Goal: Task Accomplishment & Management: Use online tool/utility

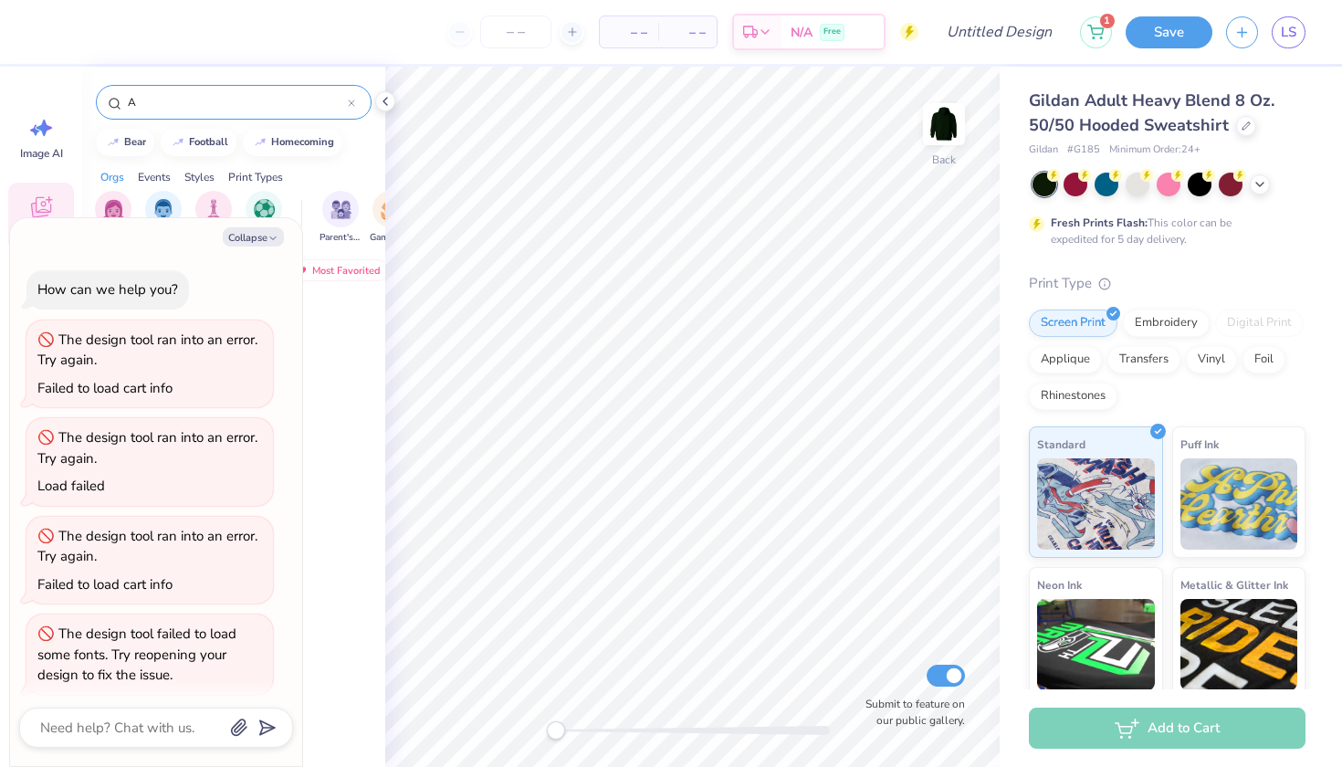
scroll to position [5, 0]
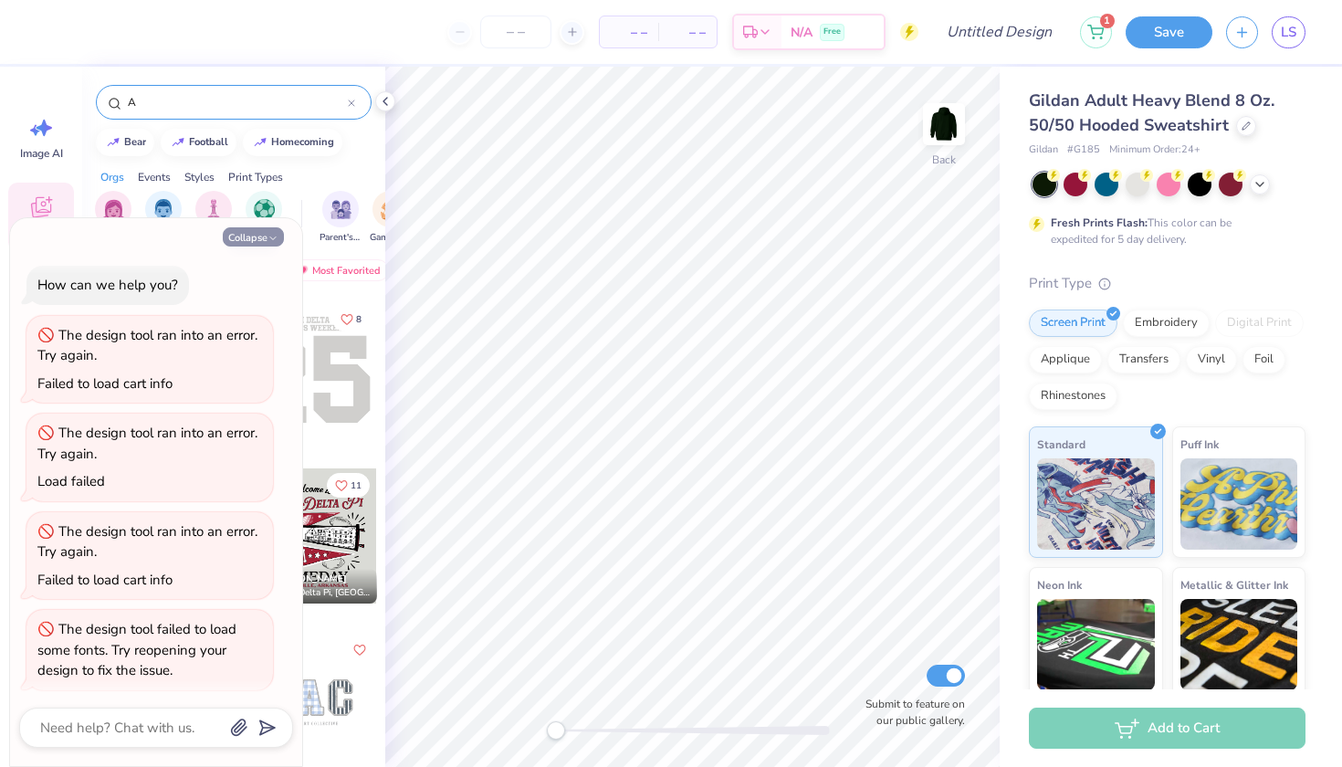
click at [242, 237] on button "Collapse" at bounding box center [253, 236] width 61 height 19
type textarea "x"
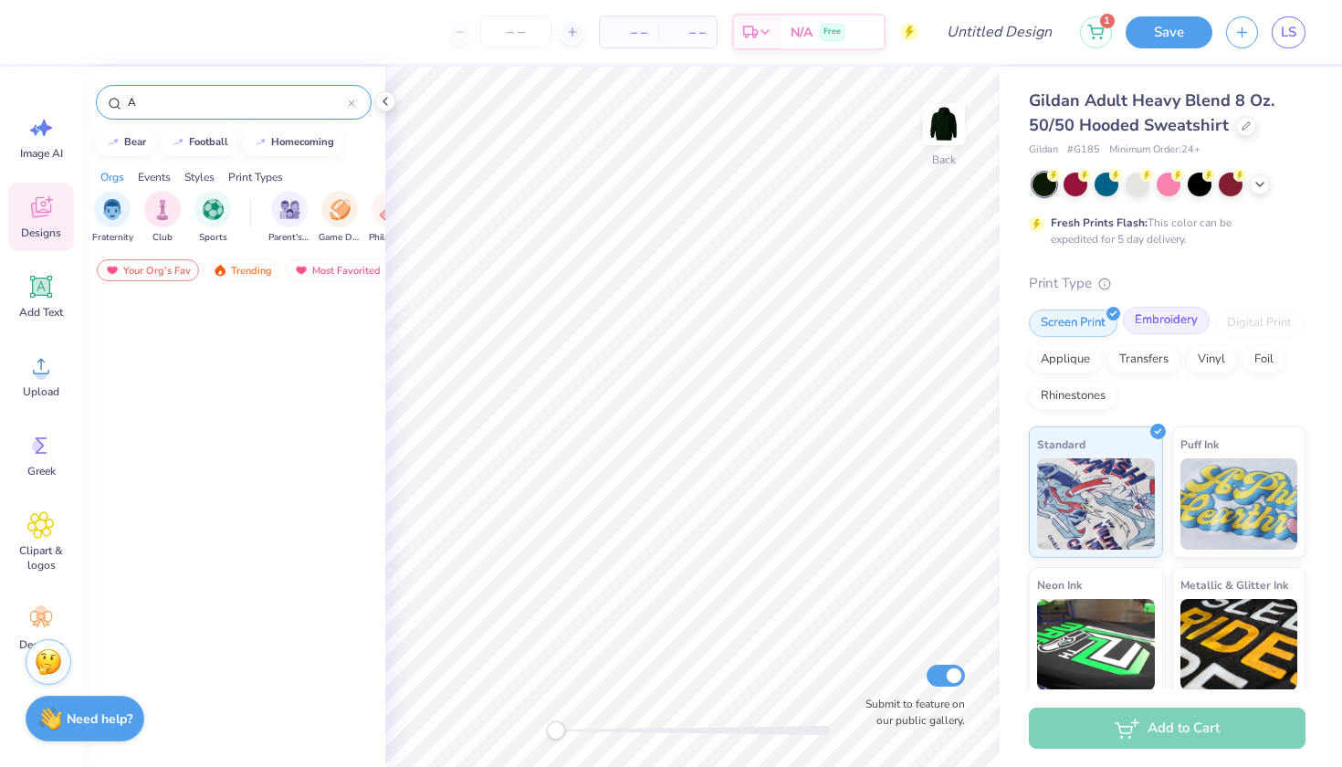
scroll to position [1670, 0]
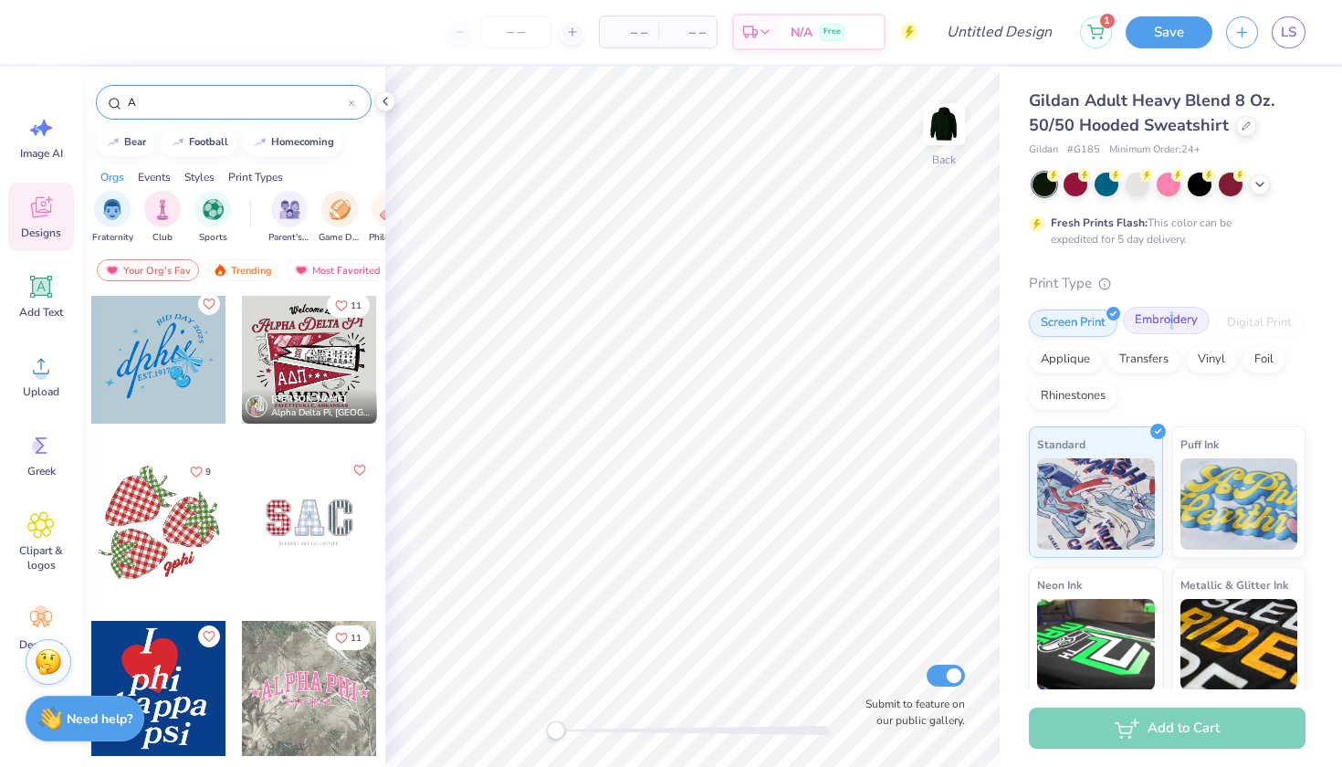
click at [1171, 321] on div "Embroidery" at bounding box center [1166, 320] width 87 height 27
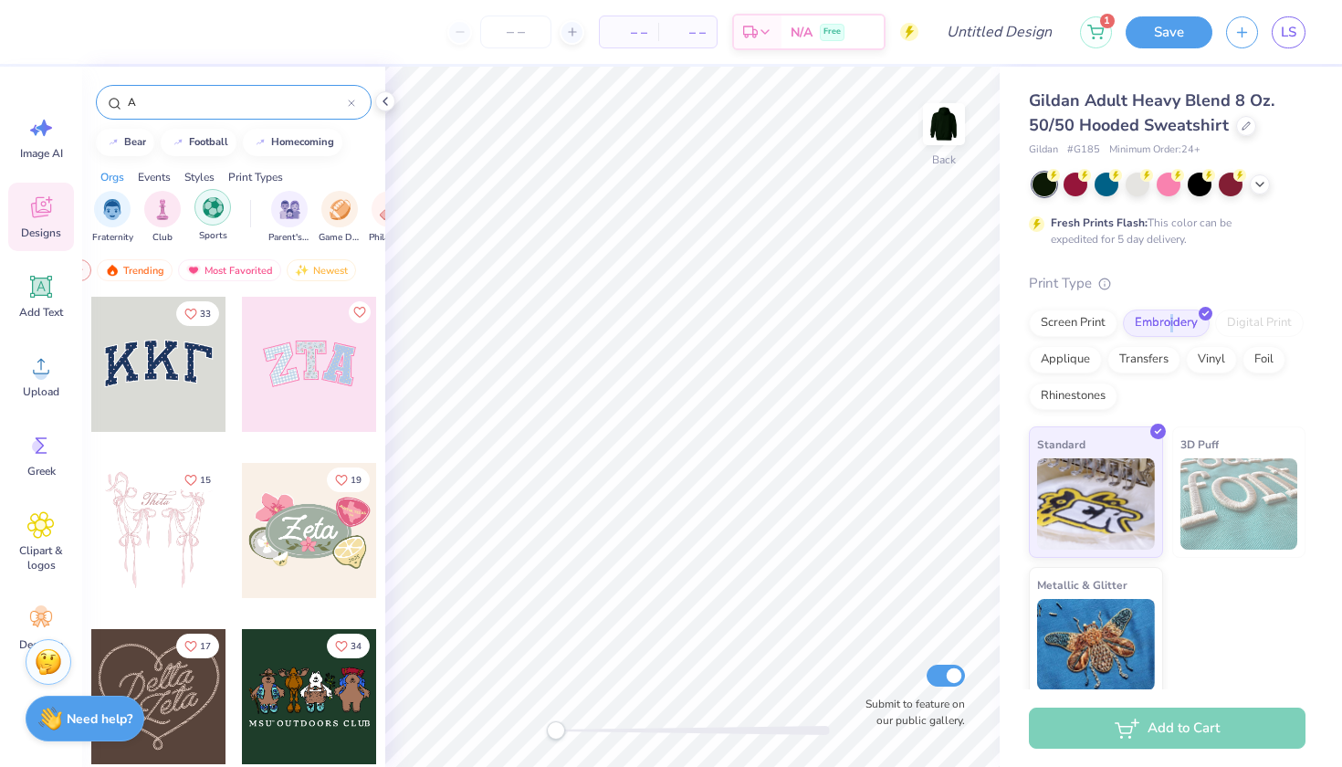
scroll to position [0, 107]
click at [240, 174] on div "Print Types" at bounding box center [255, 177] width 55 height 16
click at [140, 216] on img "filter for Embroidery" at bounding box center [135, 207] width 21 height 21
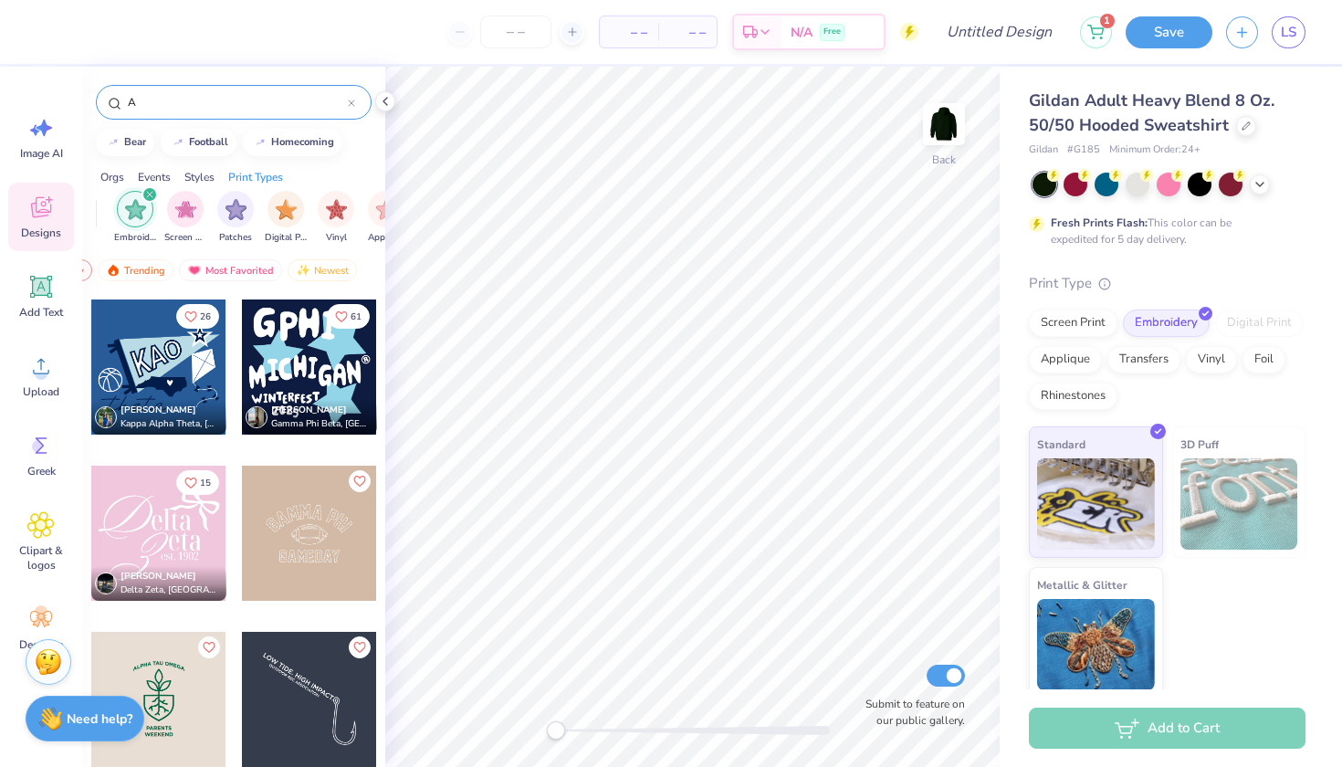
scroll to position [1989, 0]
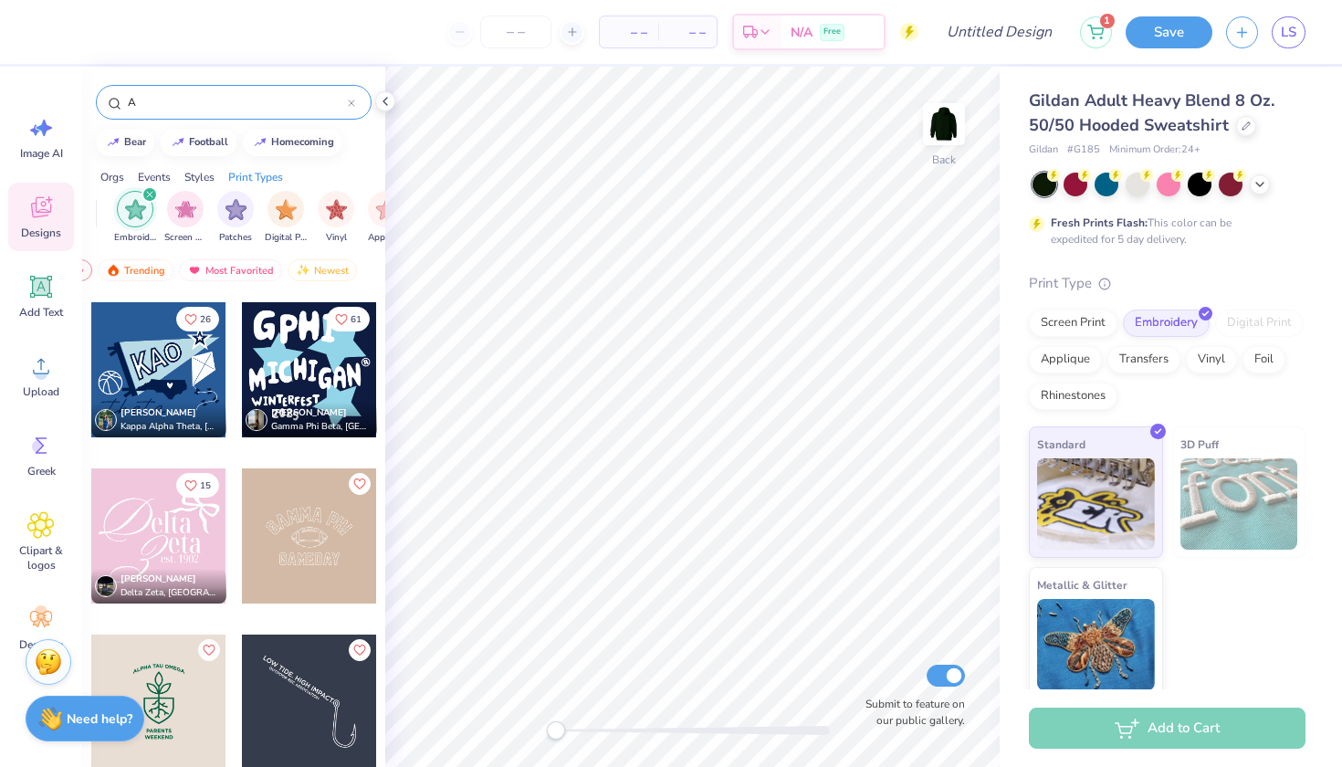
click at [294, 364] on div at bounding box center [309, 369] width 135 height 135
click at [936, 125] on img at bounding box center [944, 124] width 73 height 73
click at [321, 382] on div at bounding box center [309, 369] width 135 height 135
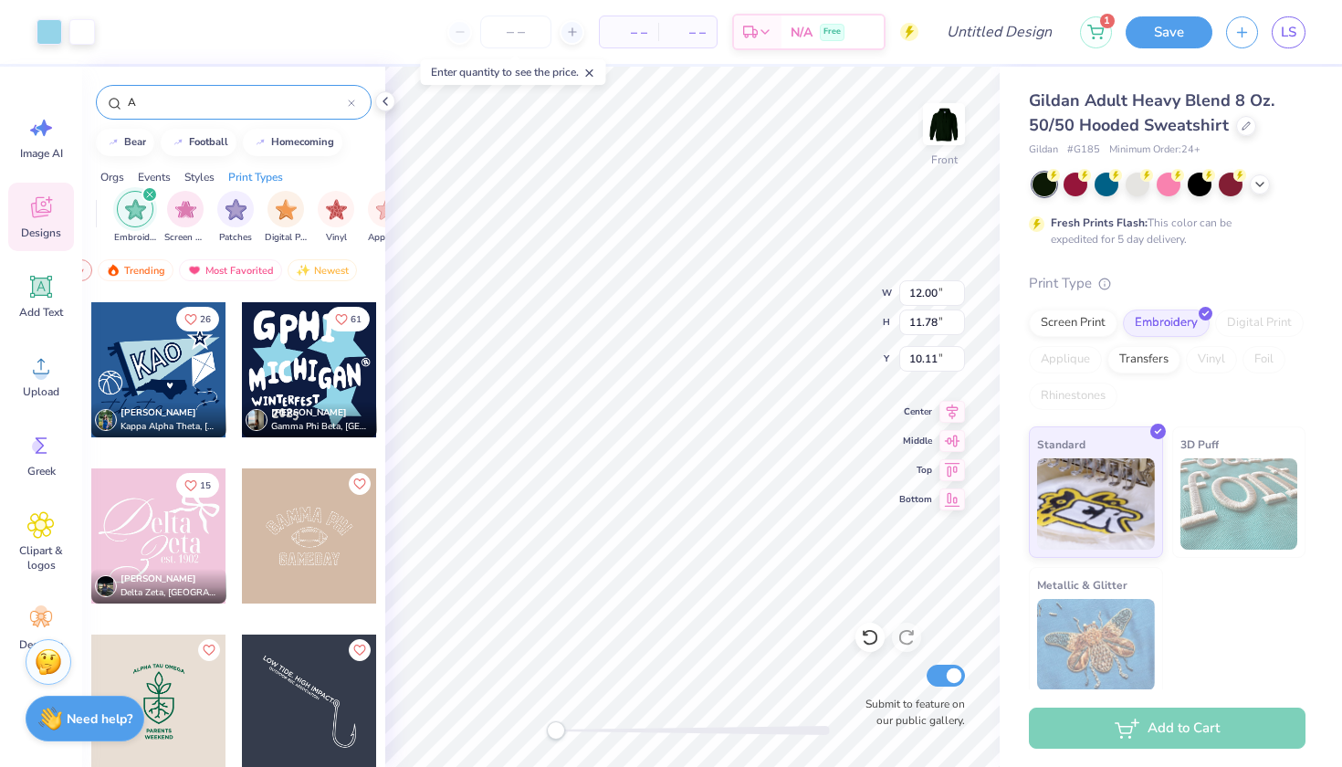
type input "6.99"
type input "1.51"
type input "2.81"
type input "7.31"
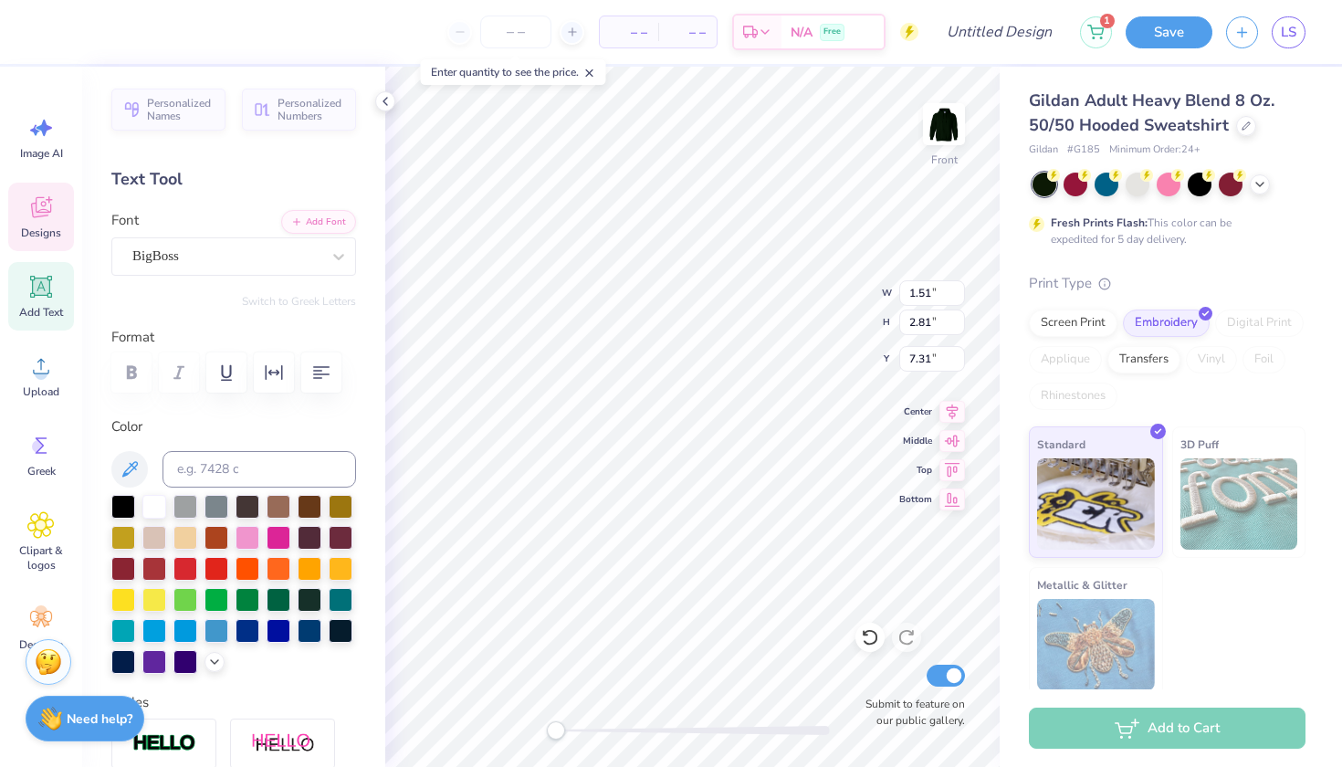
type input "2.01"
type input "2.93"
type input "7.03"
type textarea "A"
type input "1.69"
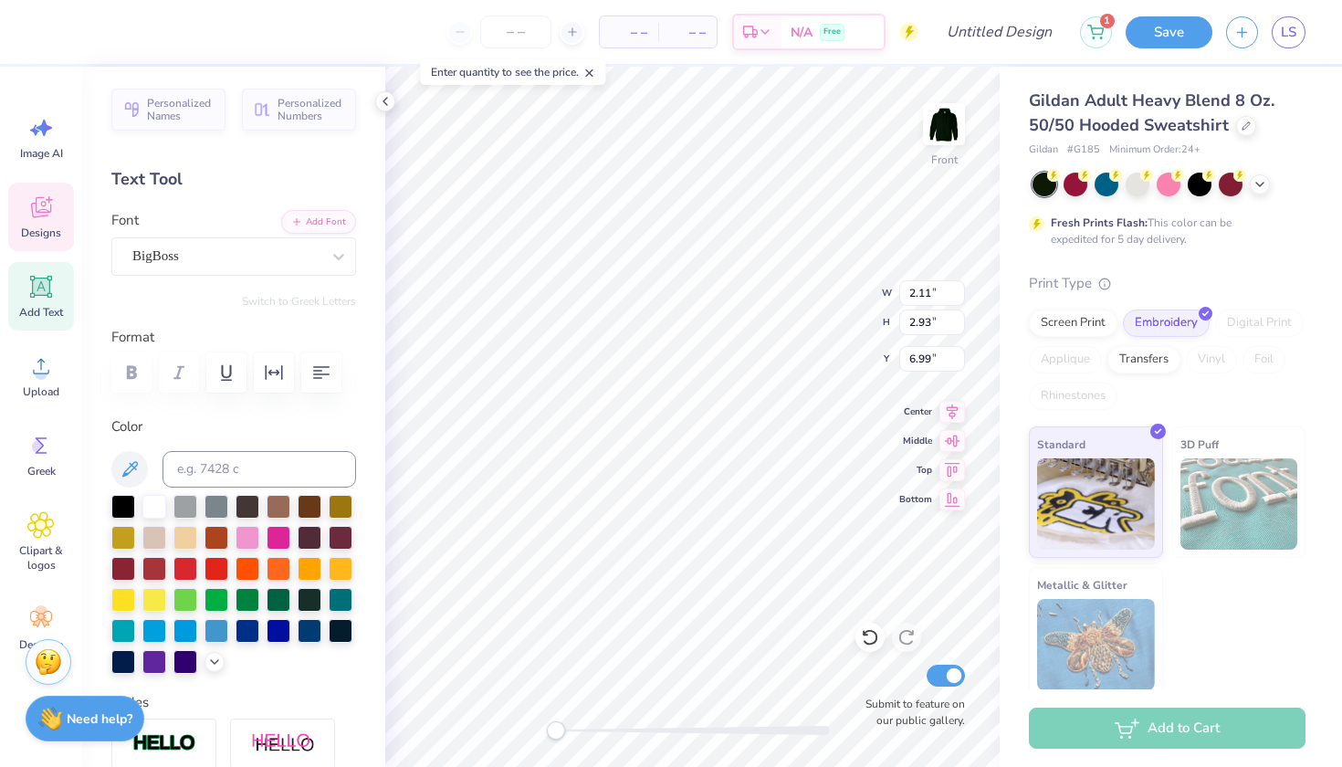
type input "2.92"
type input "7.38"
type textarea "S"
type input "2.01"
type input "2.93"
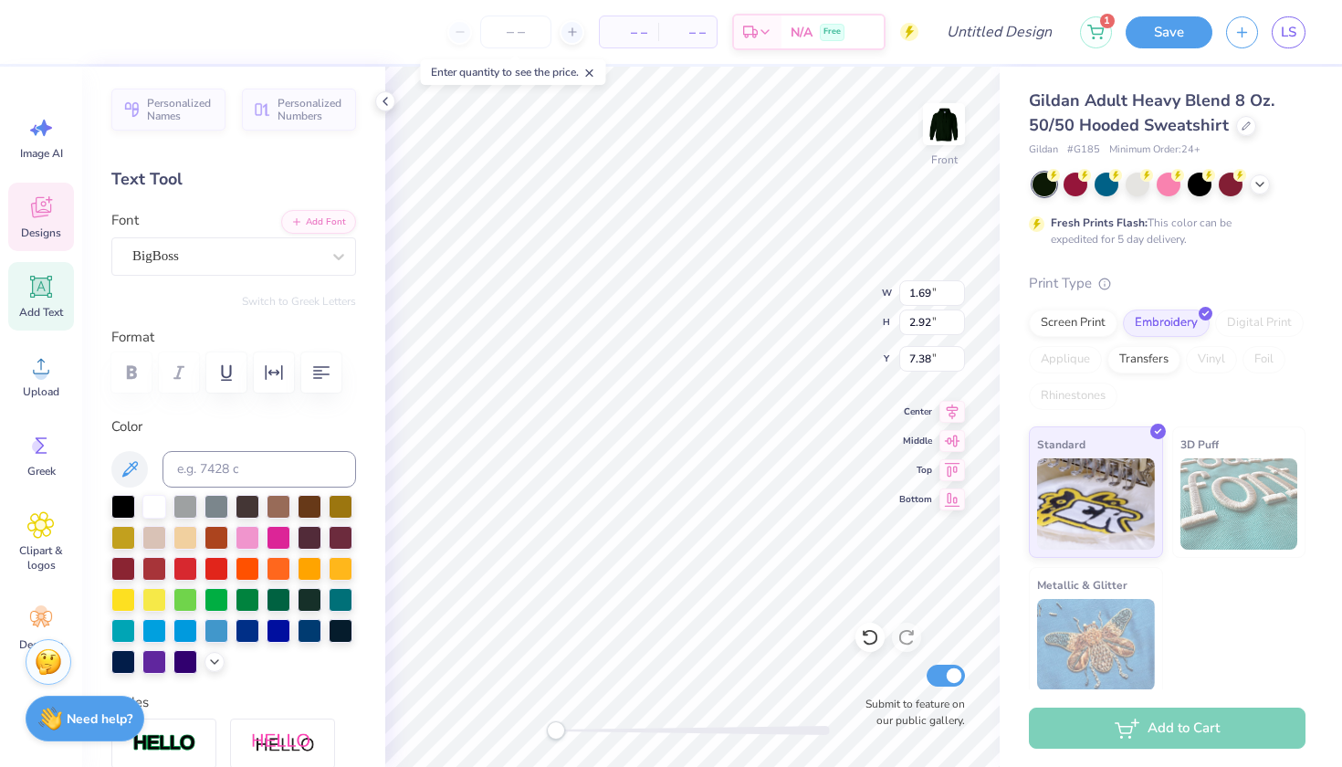
type input "7.03"
type textarea "A"
type input "1.85"
type input "7.38"
click at [816, 272] on div "Hold “Option ⌥” to see the space between elements." at bounding box center [732, 282] width 183 height 42
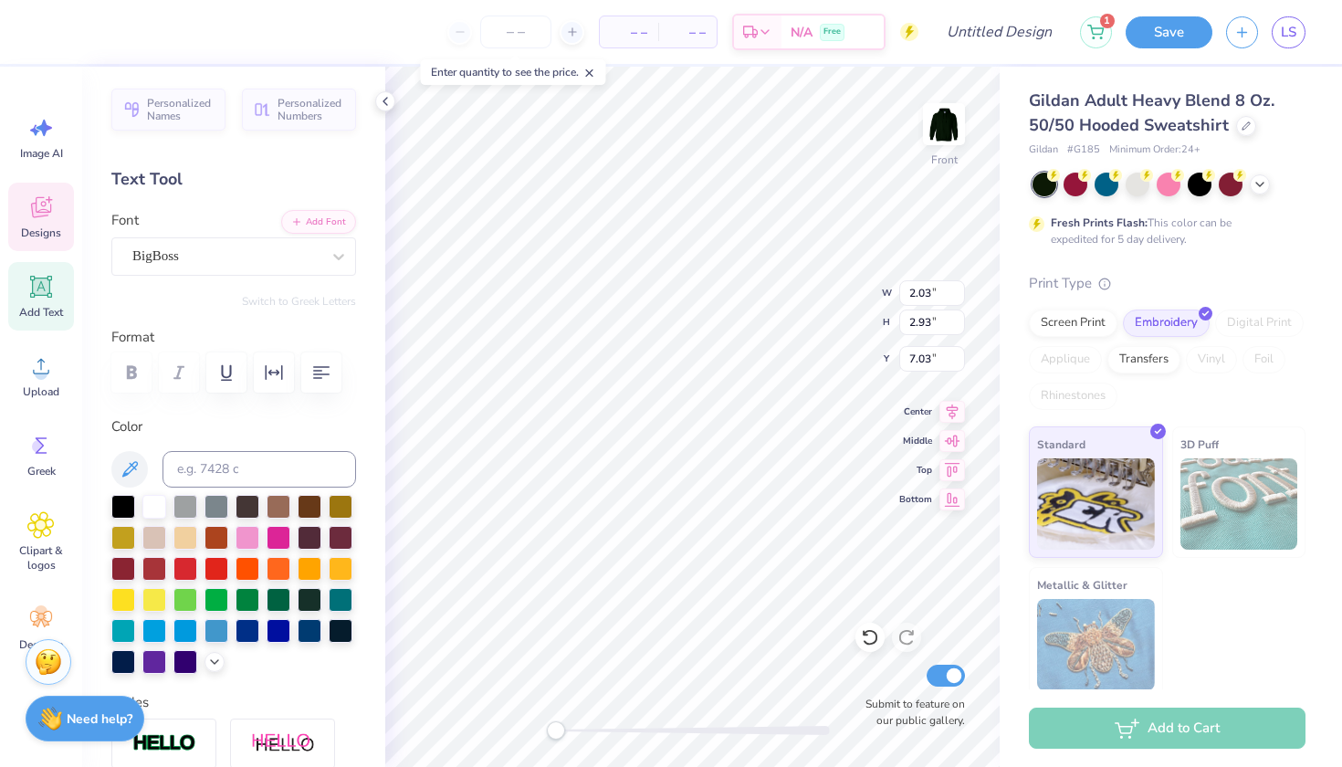
type input "6.99"
type textarea "I"
type textarea "N"
type textarea "S"
type input "1.13"
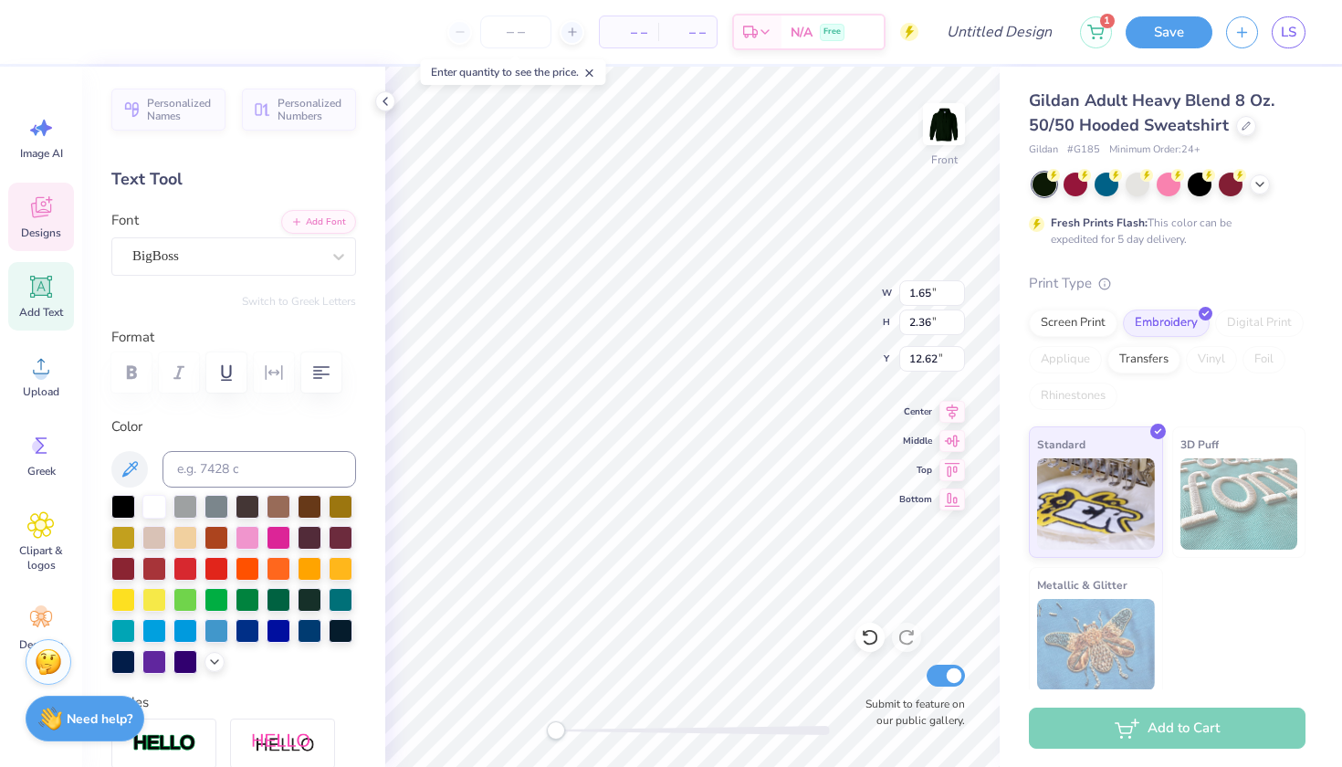
type input "2.20"
type input "12.07"
type textarea "T"
type input "1.31"
type input "2.22"
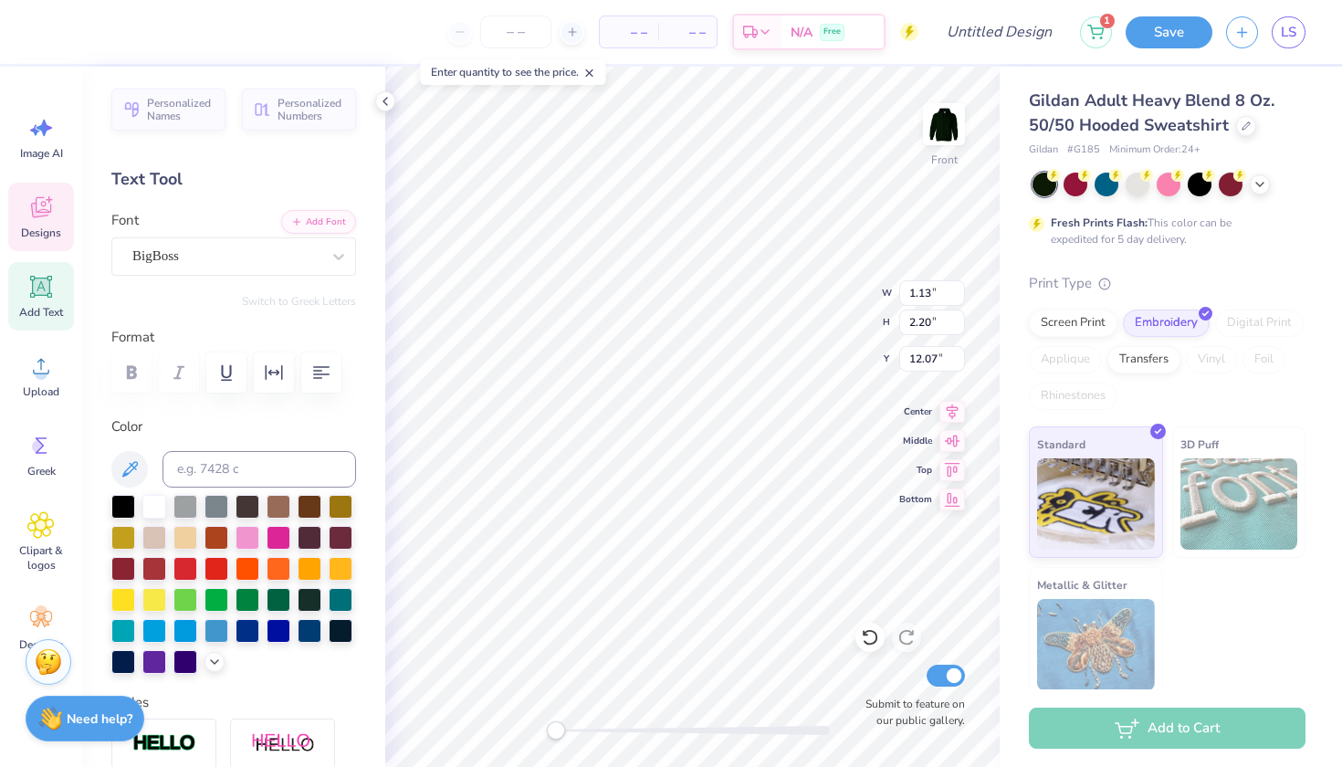
type input "11.97"
type textarea "U"
type input "1.27"
type input "2.20"
type input "11.67"
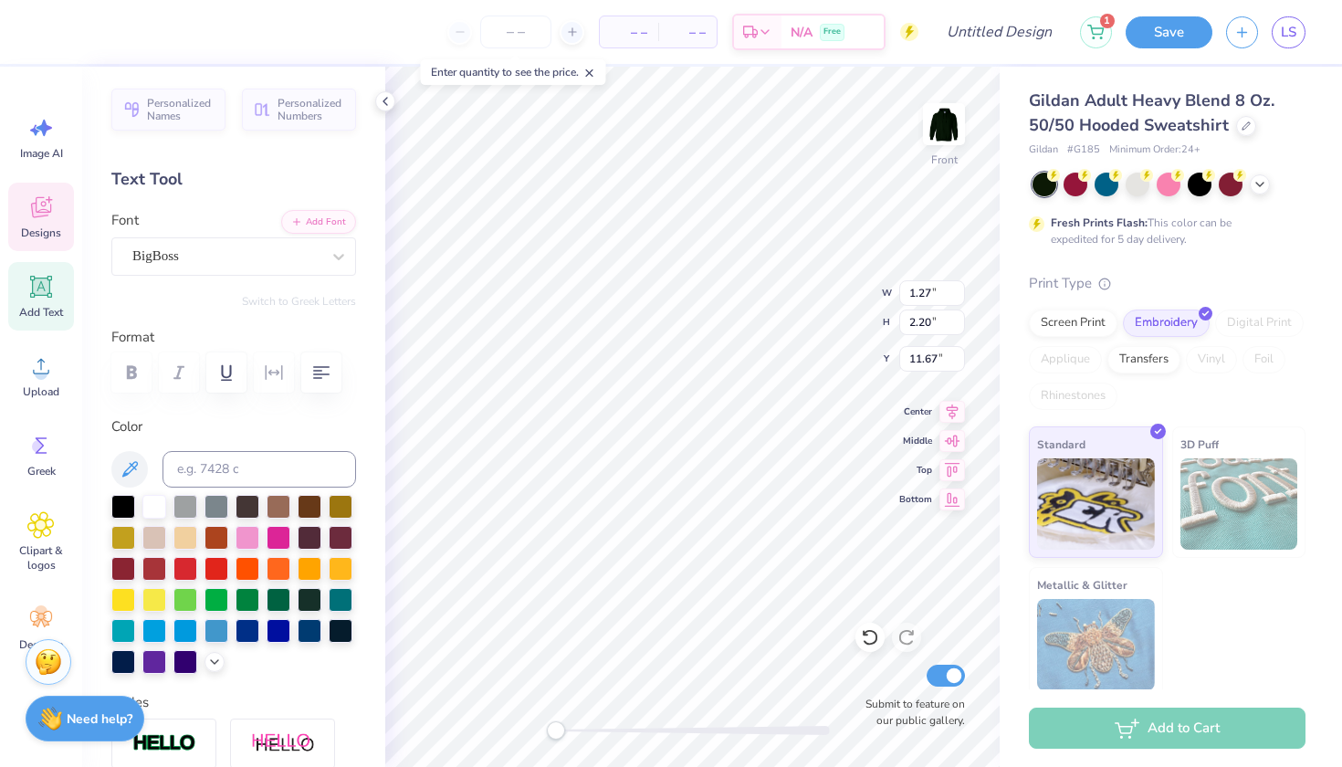
type textarea "T"
type input "0.93"
type input "2.16"
type input "11.86"
type textarea "e"
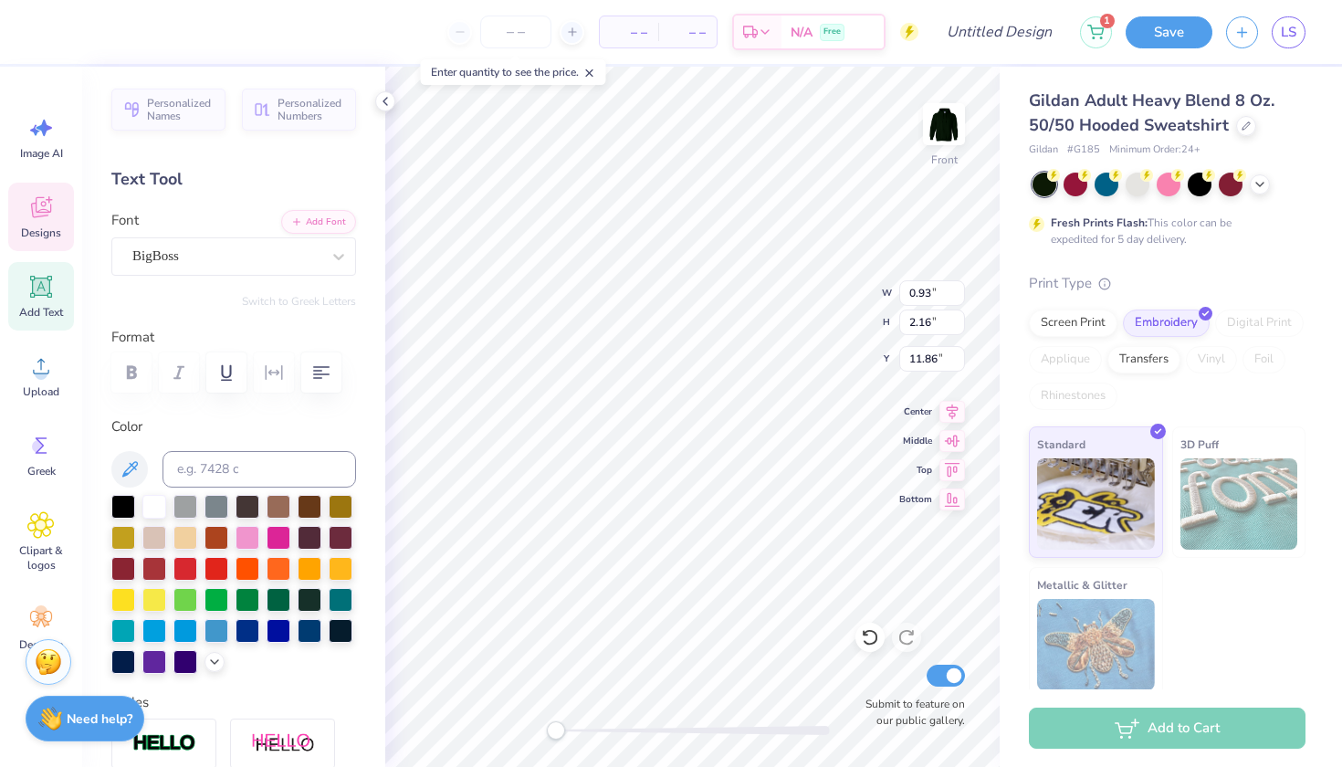
type textarea "E"
type input "1.26"
type input "2.17"
type input "12.63"
type textarea "N"
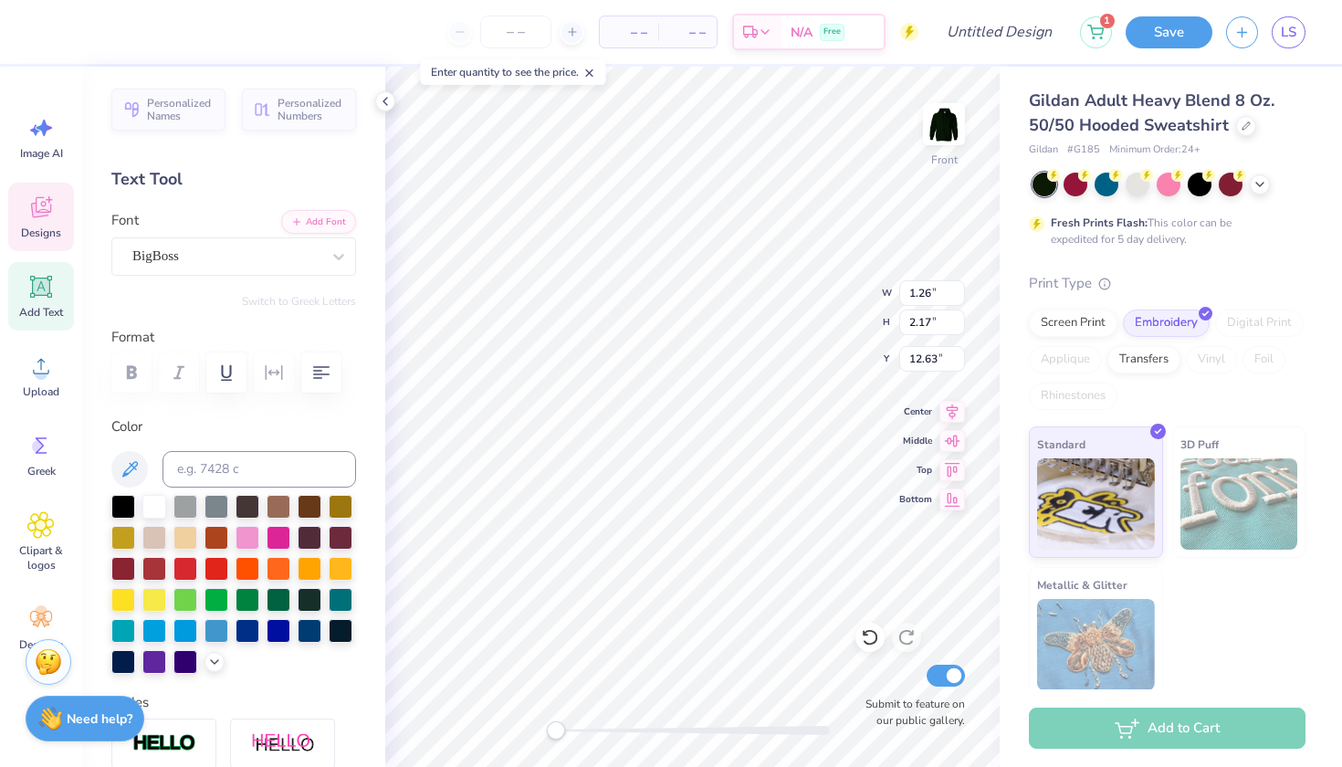
type input "1.23"
type input "12.53"
type textarea "T"
type input "1.41"
type input "2.35"
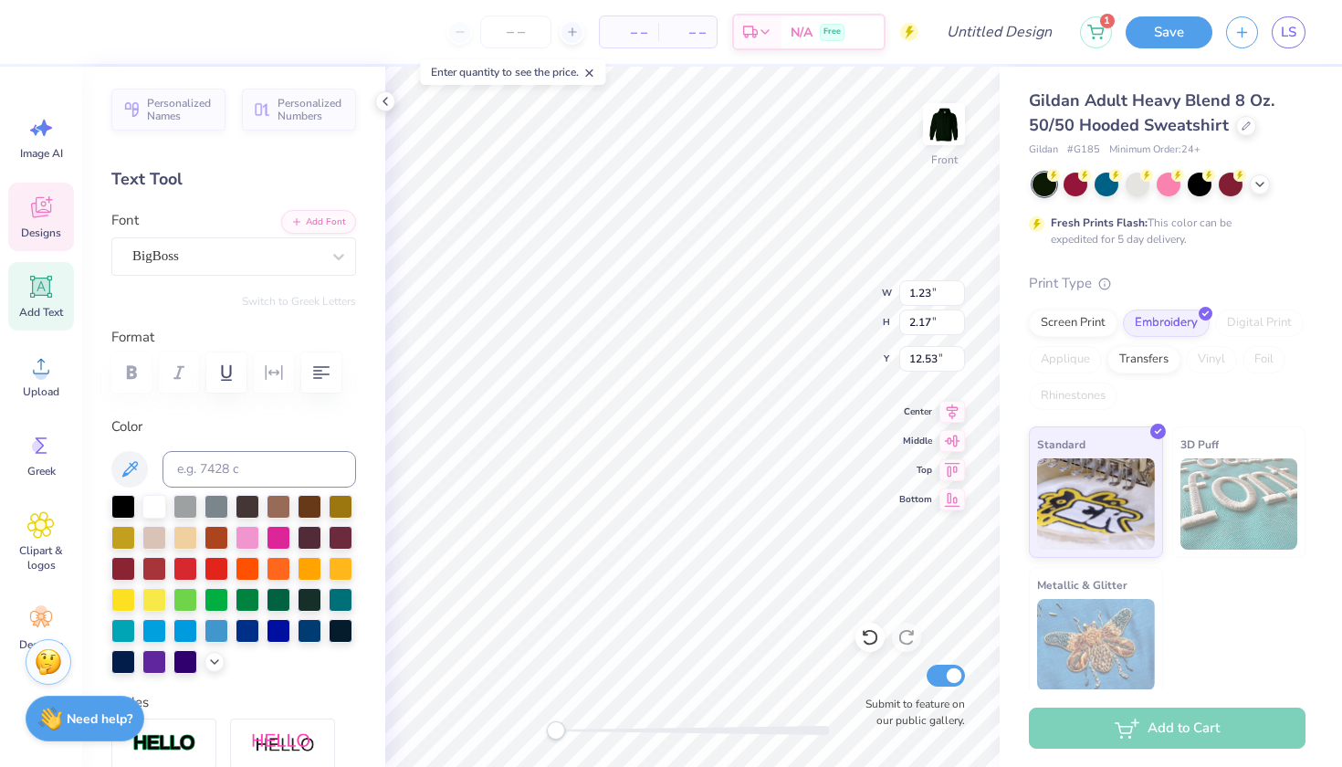
type input "12.21"
type textarea "D"
type input "1.25"
type input "2.20"
type input "12.61"
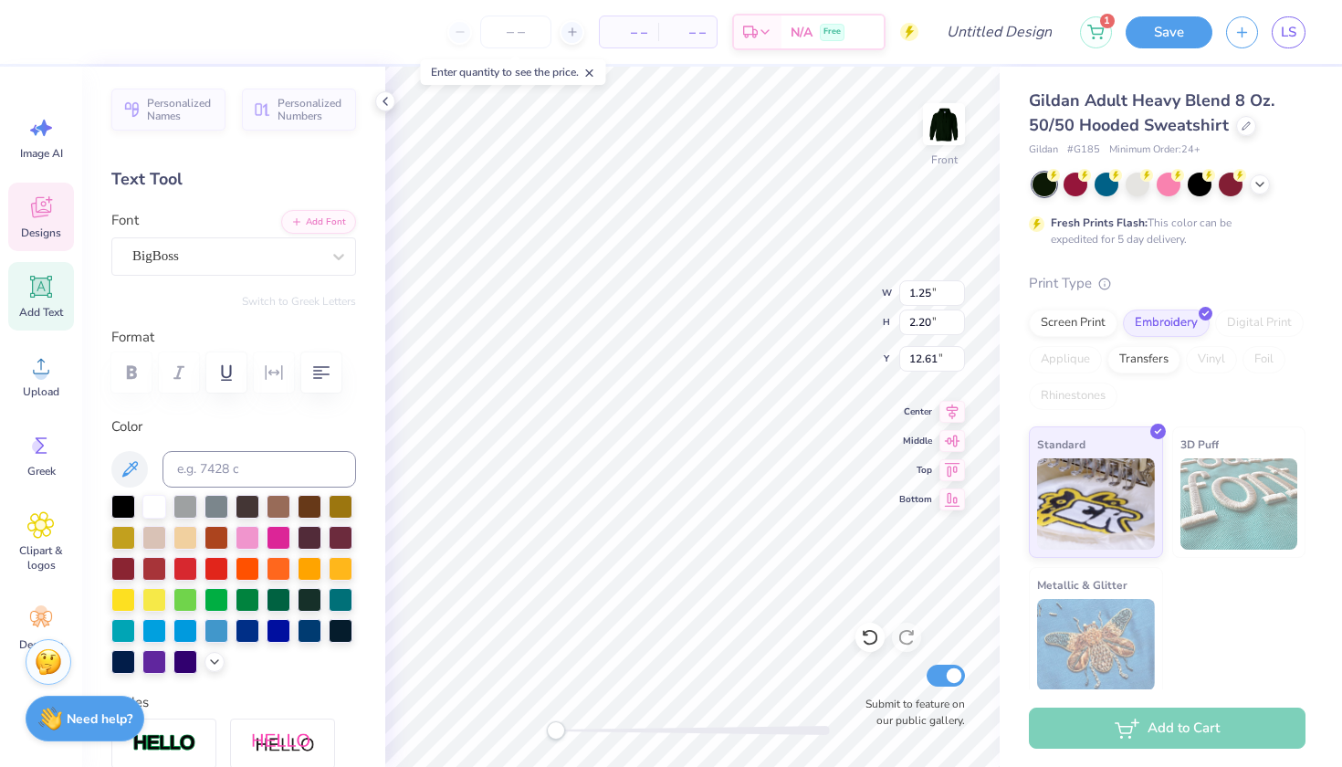
type input "0.82"
type input "2.16"
type input "11.86"
type input "1.28"
type input "2.19"
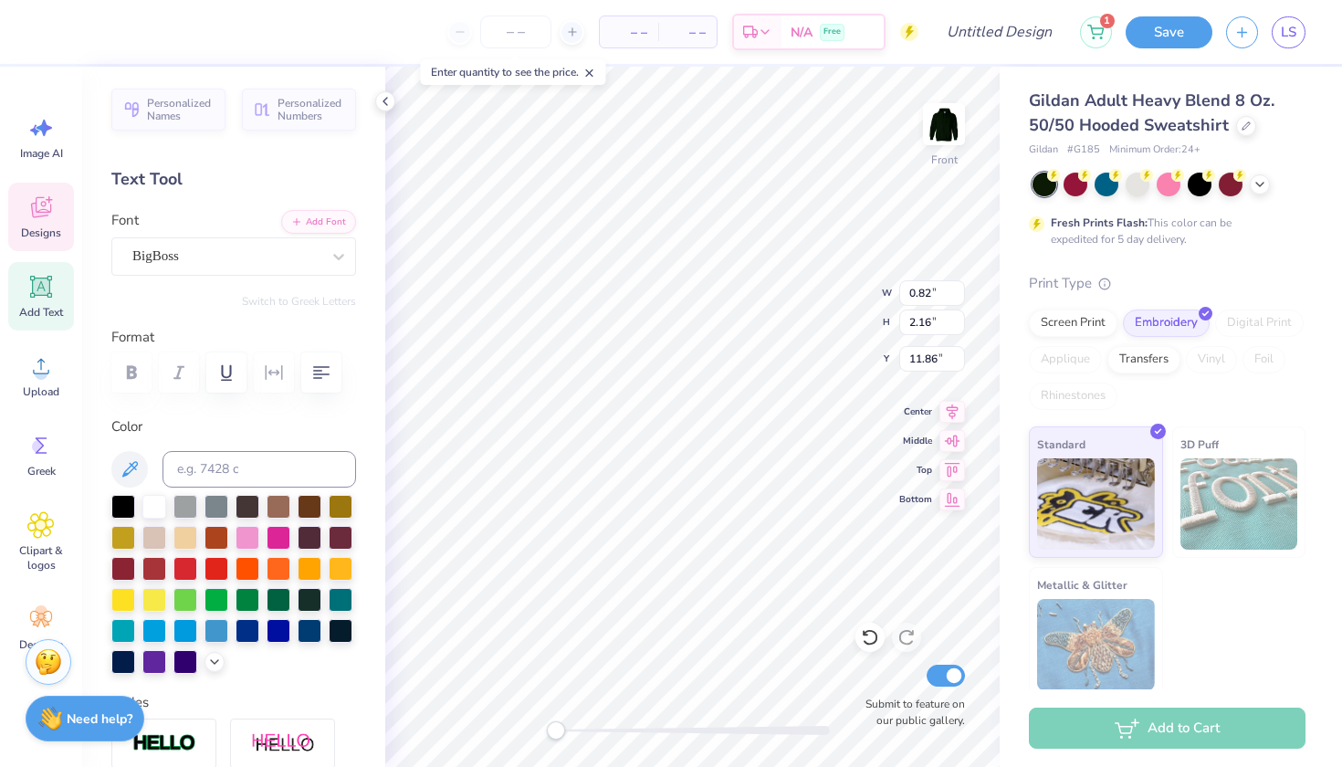
type input "11.69"
type input "1.34"
type input "2.23"
type input "11.86"
type input "1.73"
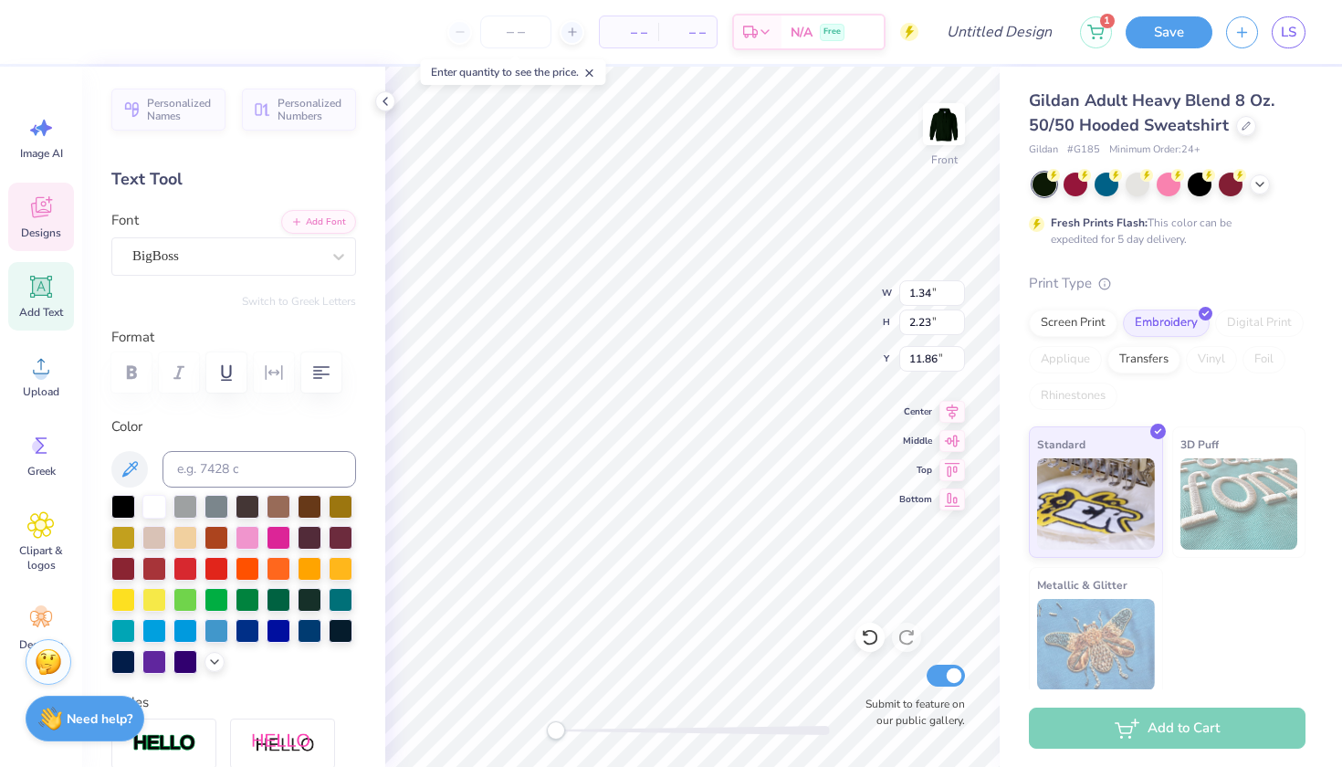
type input "2.21"
type input "12.04"
type input "1.62"
type input "2.36"
type input "12.61"
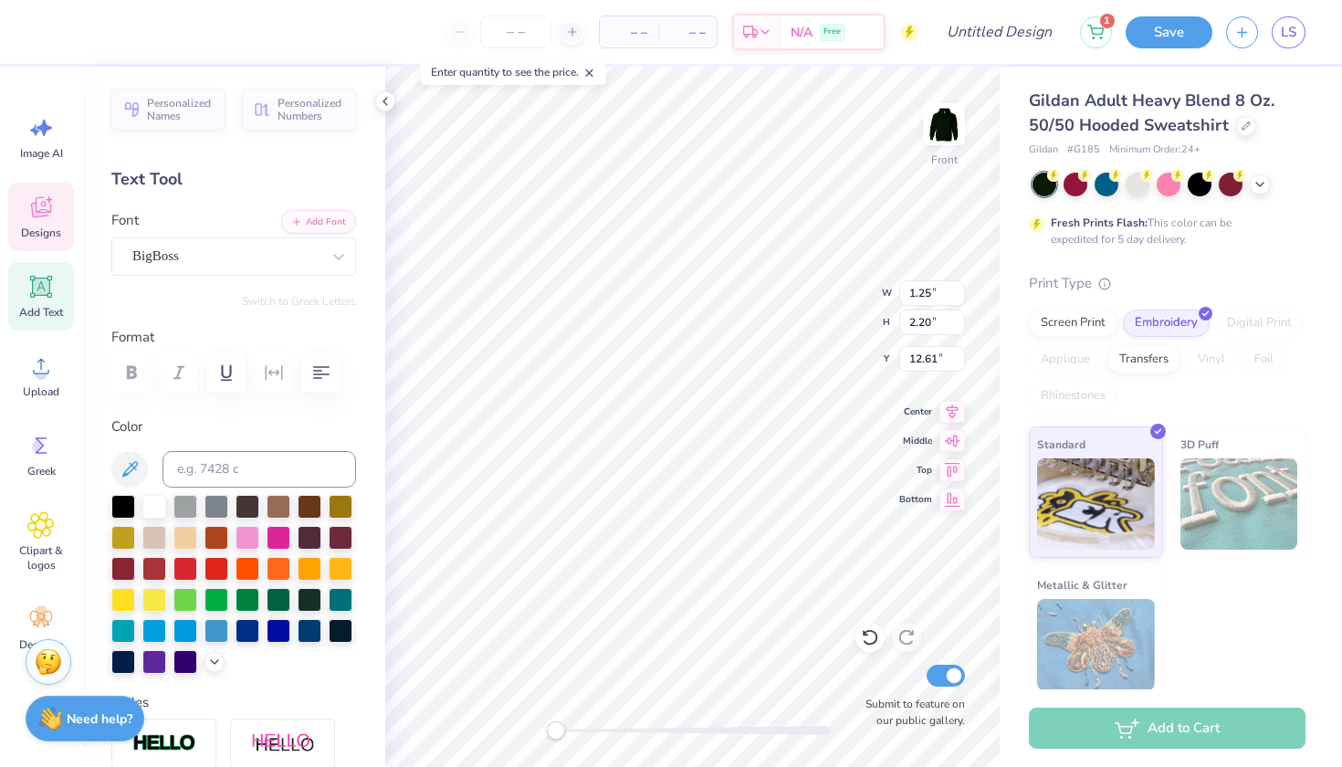
type input "1.25"
type input "2.20"
type input "12.61"
type input "0.71"
type input "15.31"
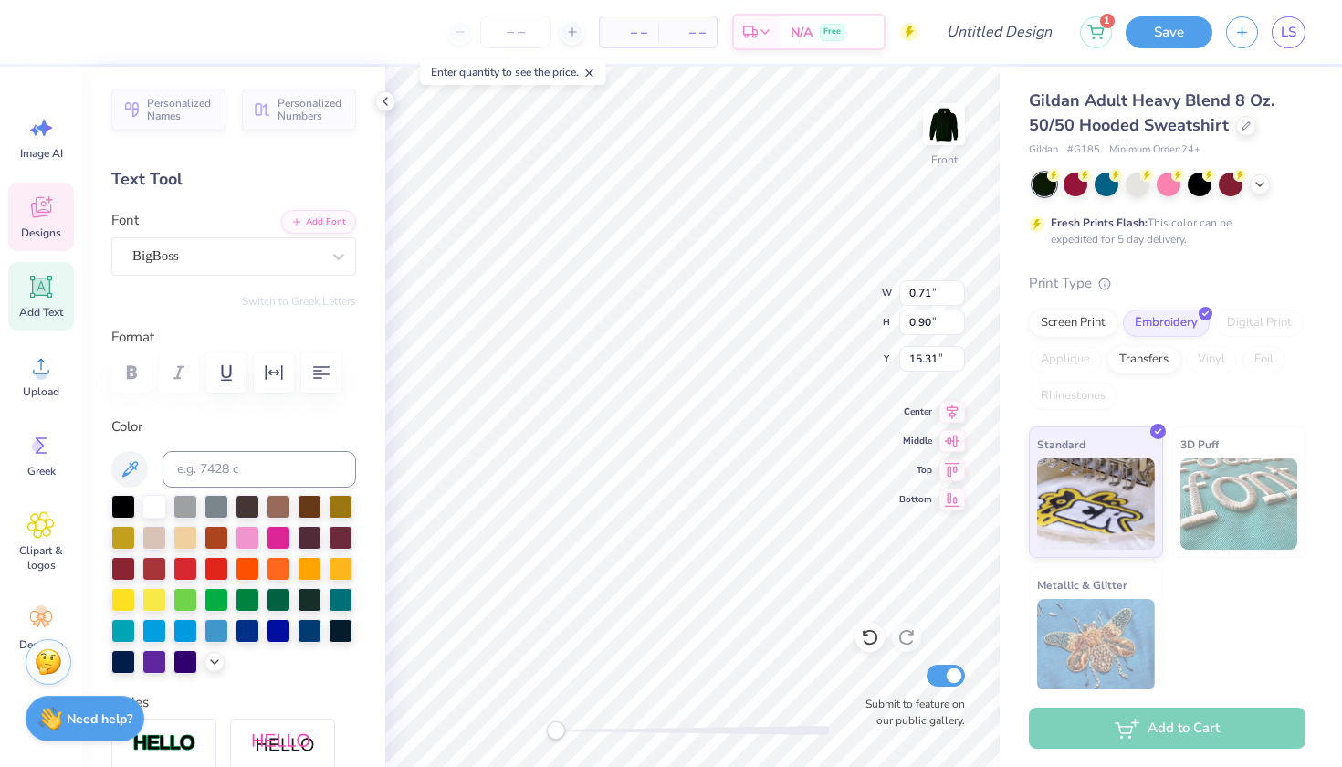
type input "1.03"
type input "0.96"
type input "15.52"
type textarea "A"
type input "0.44"
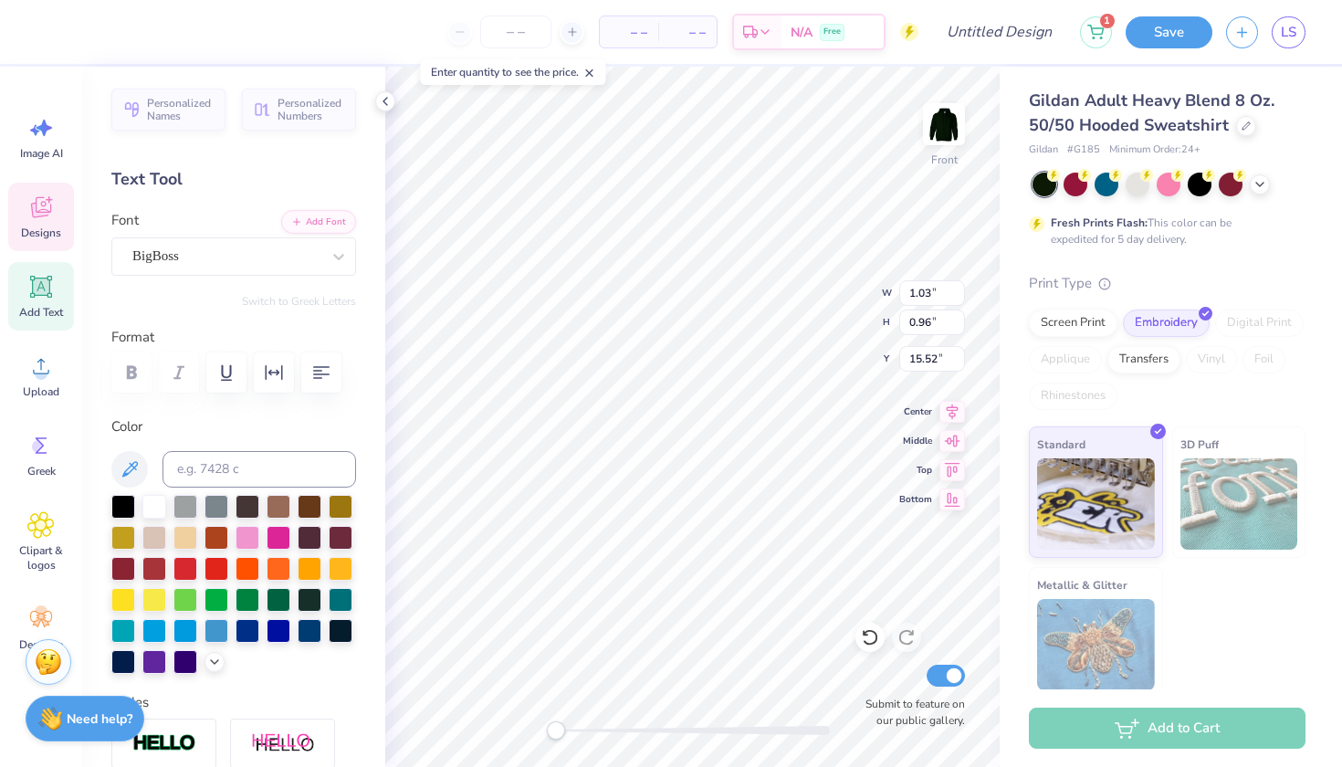
type input "0.89"
type textarea "S"
type input "0.71"
type input "0.90"
type input "15.49"
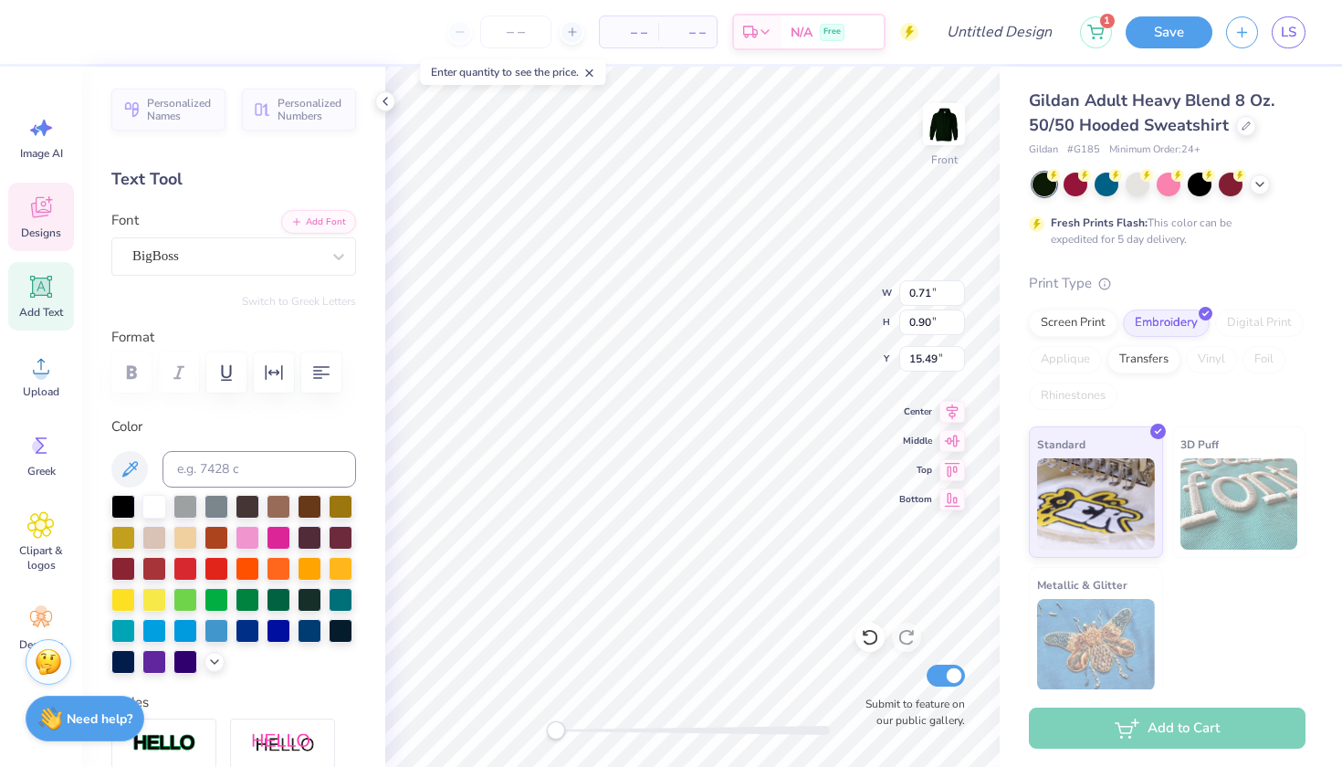
type textarea "S"
type input "15.30"
type textarea "O"
type input "0.47"
type input "15.63"
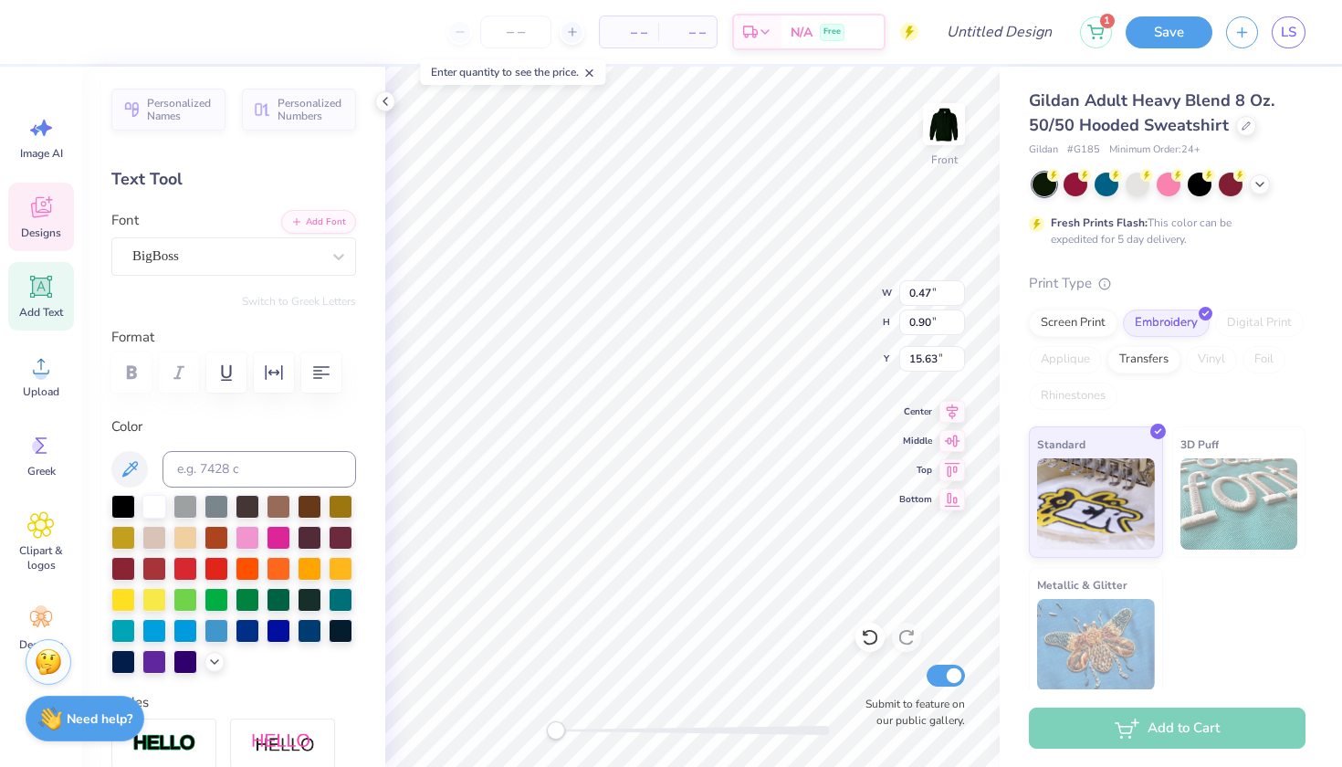
type textarea "S"
type textarea "C"
type input "0.56"
type input "0.89"
type input "15.40"
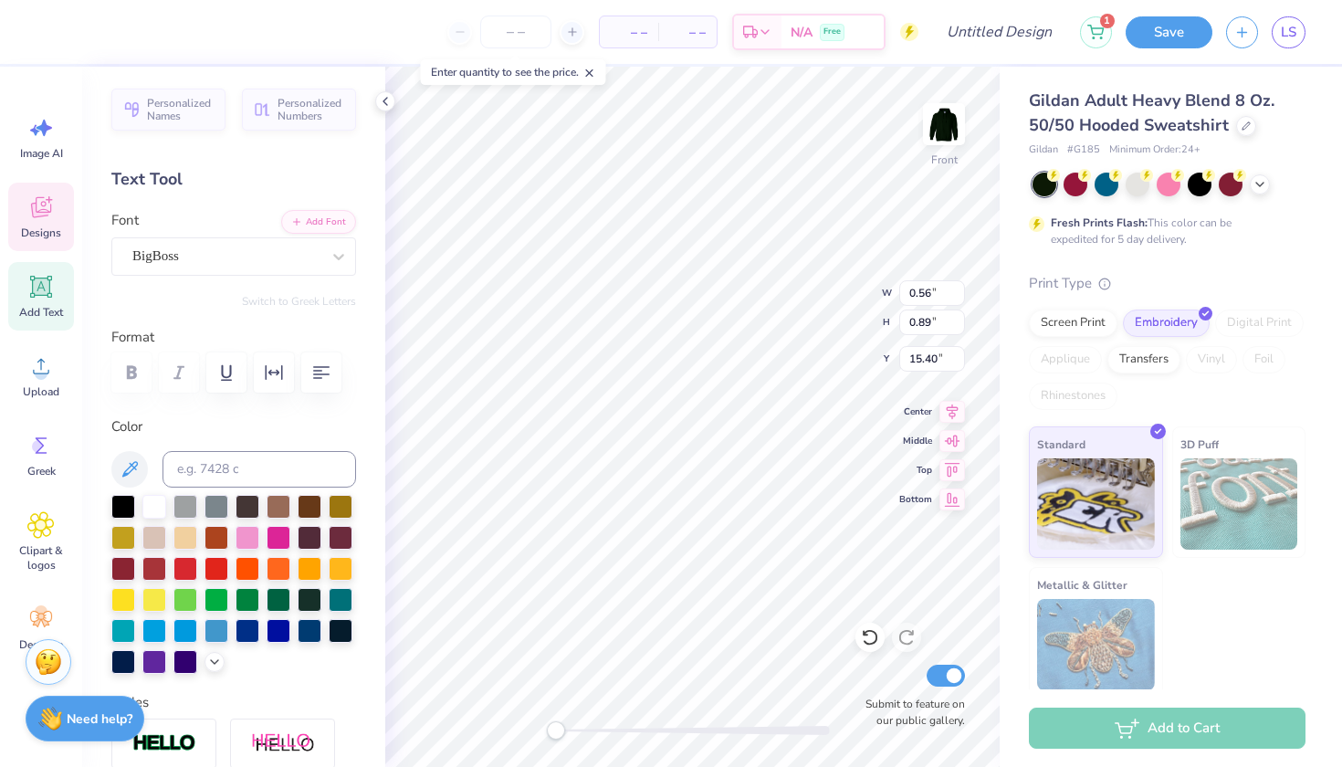
type textarea "I"
type input "0.53"
type input "0.90"
type input "15.55"
type textarea "a"
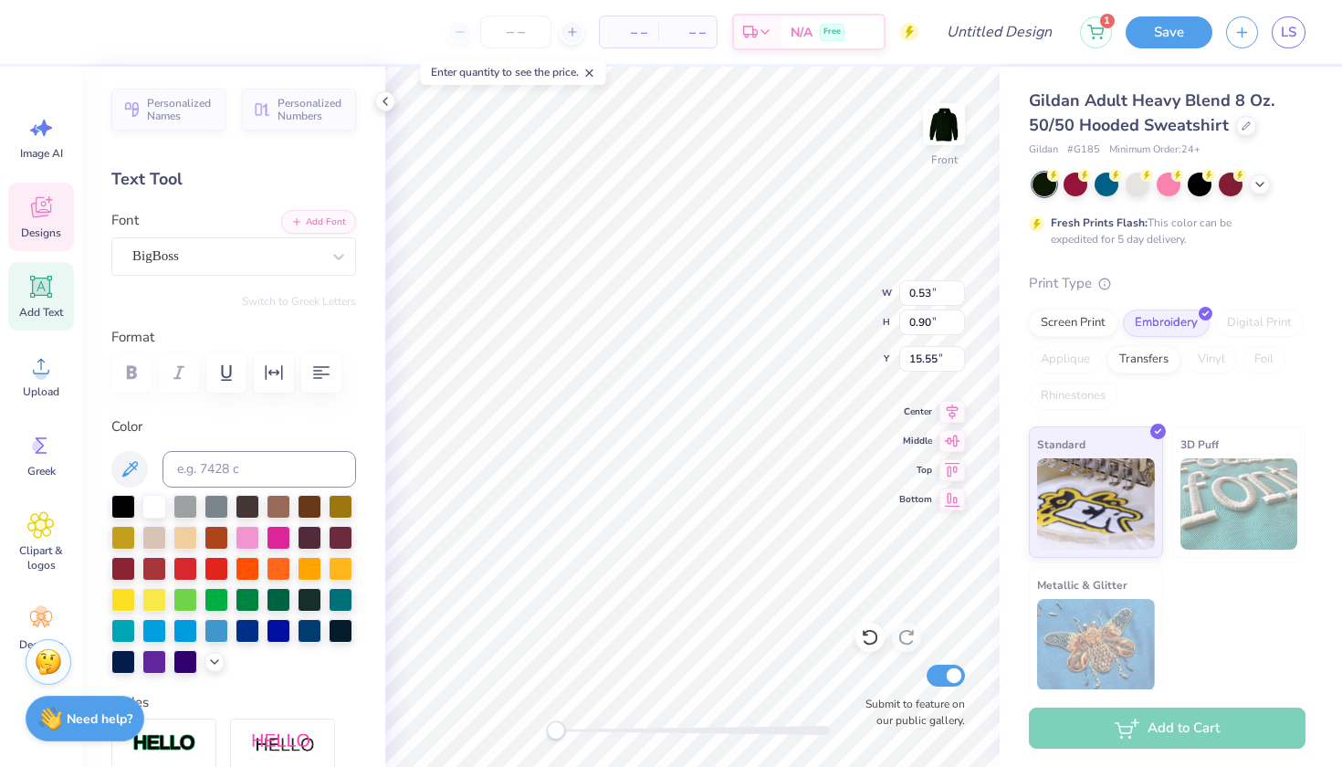
type textarea "A"
type input "0.47"
type textarea "T"
type input "0.57"
type input "15.56"
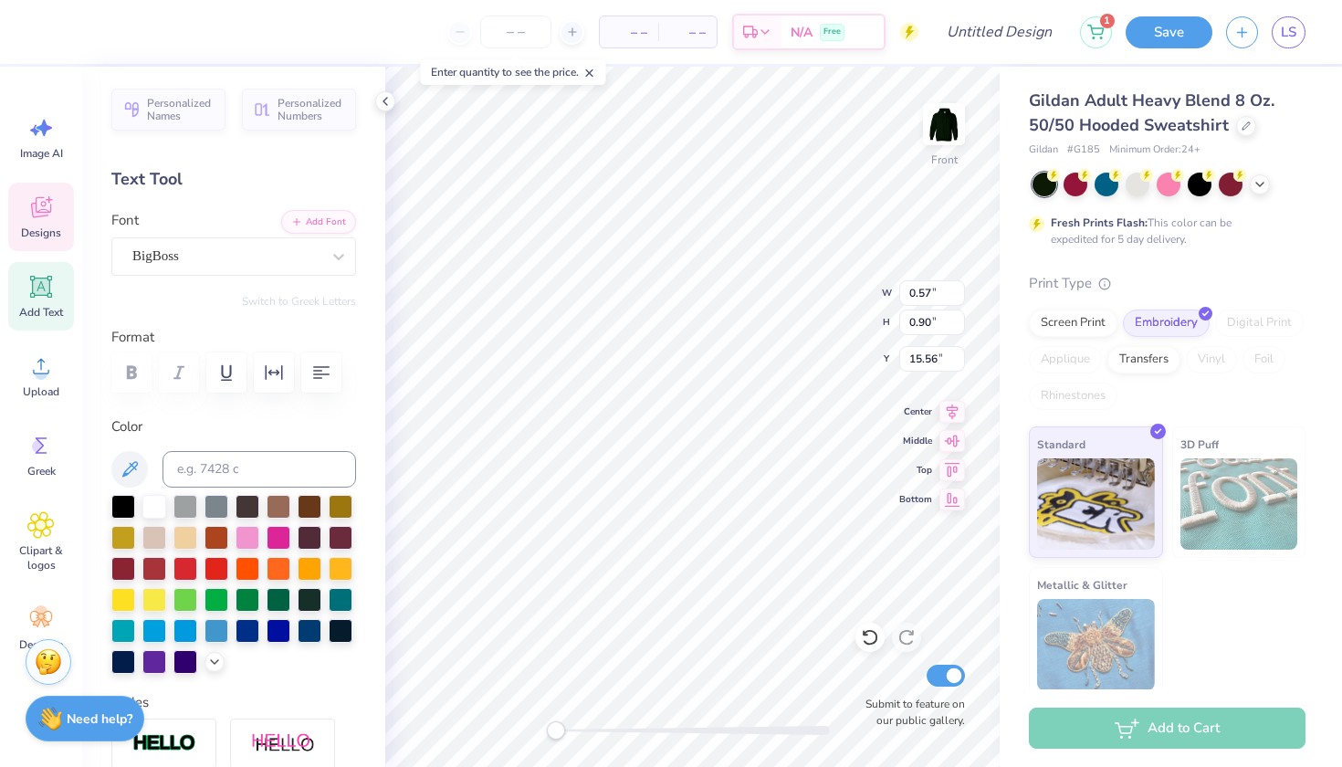
type textarea "I"
type input "0.71"
type input "15.31"
type textarea "O"
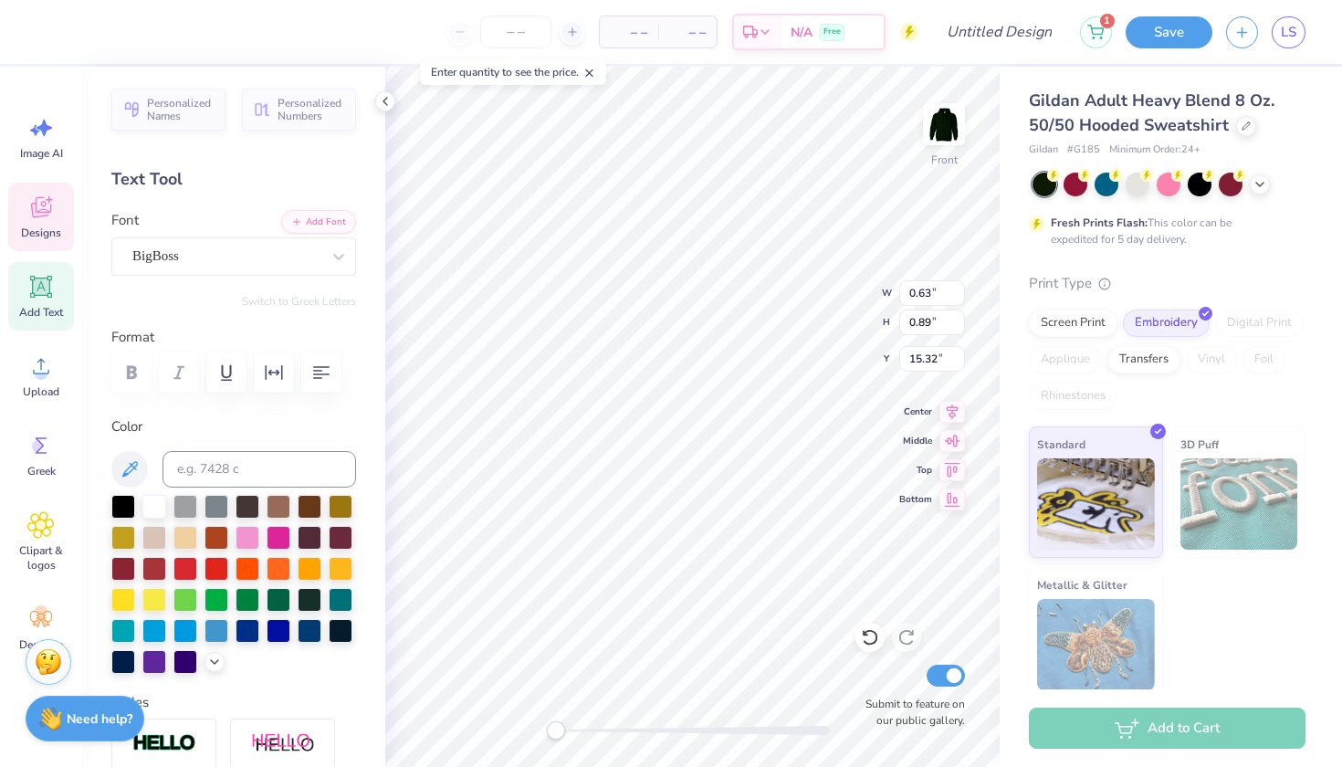
type input "15.56"
type input "4.84"
type input "4.80"
type input "13.96"
type input "0.63"
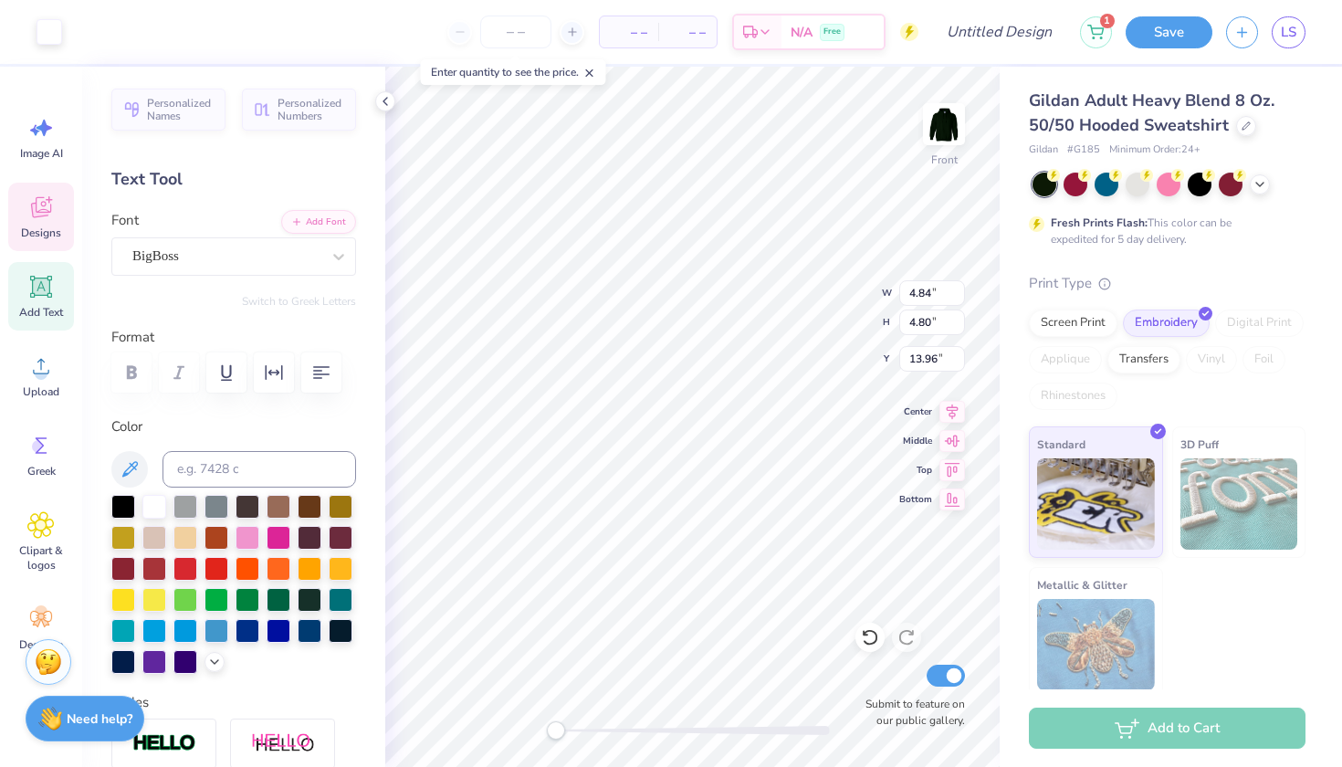
type input "0.89"
type input "15.56"
type textarea "N"
type input "4.84"
type input "4.80"
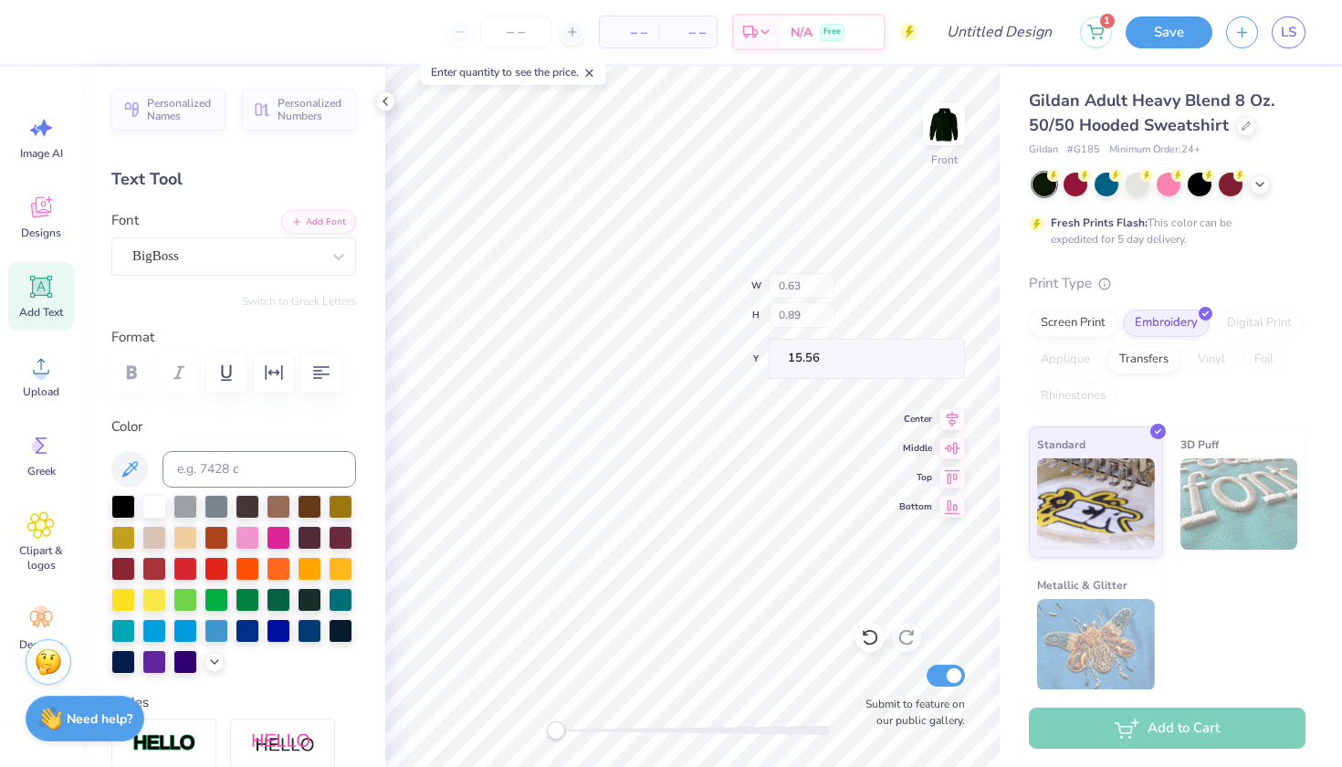
type input "13.96"
type input "0.63"
type input "0.89"
type input "15.56"
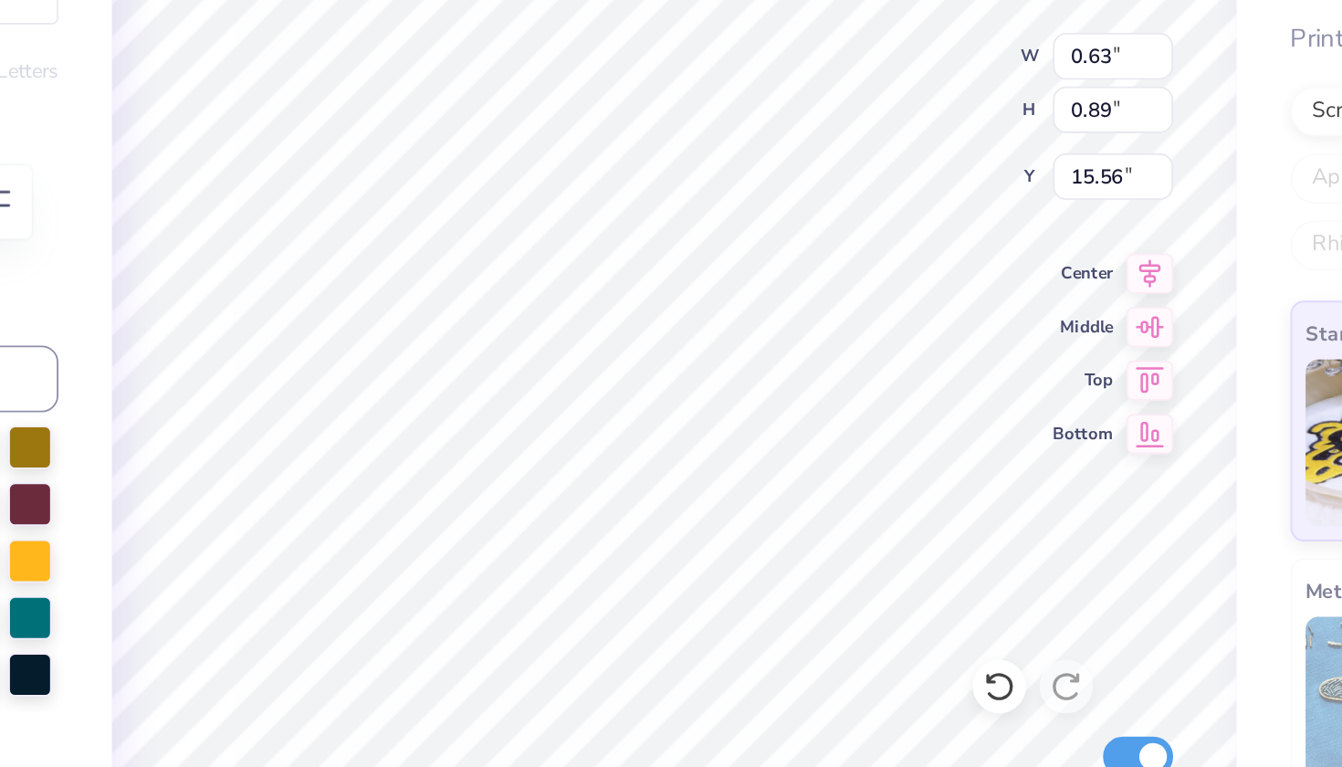
type input "0.71"
type input "0.90"
type input "15.55"
type input "0.63"
type input "0.89"
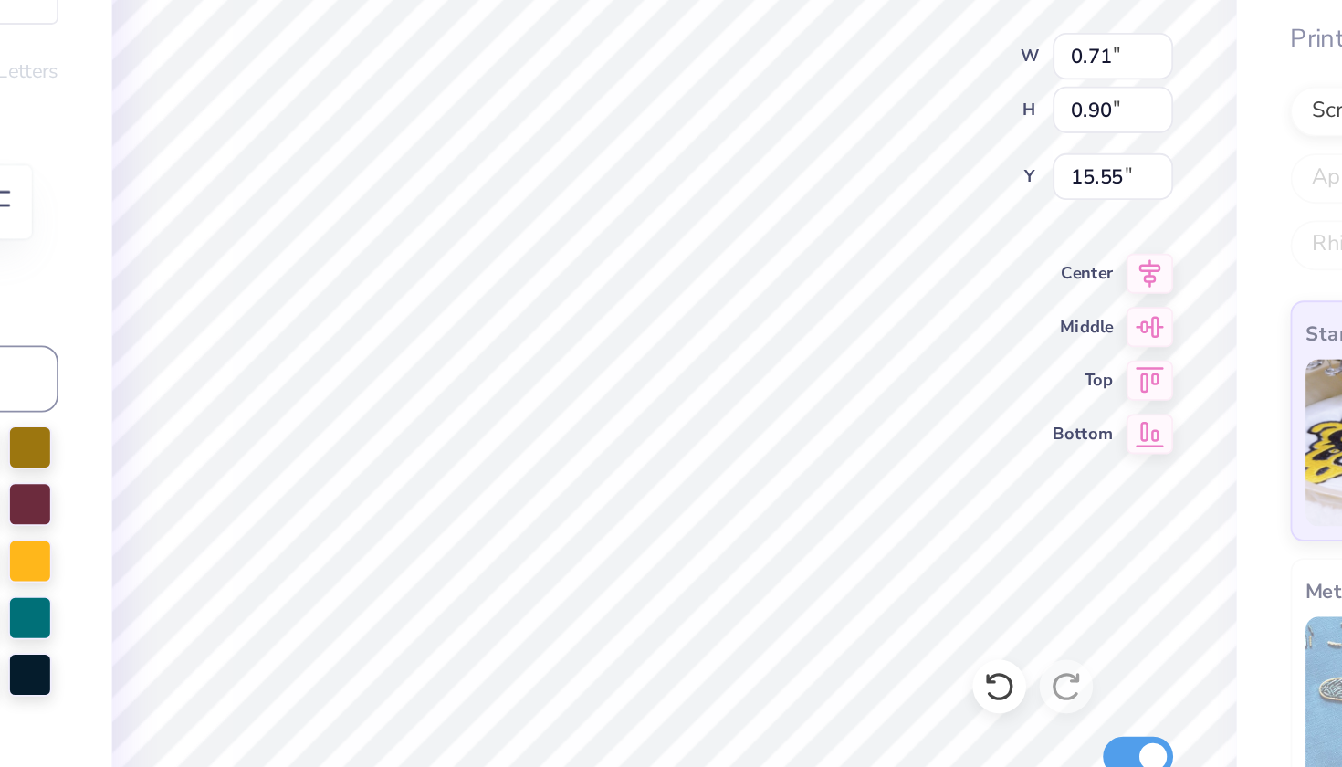
type input "15.56"
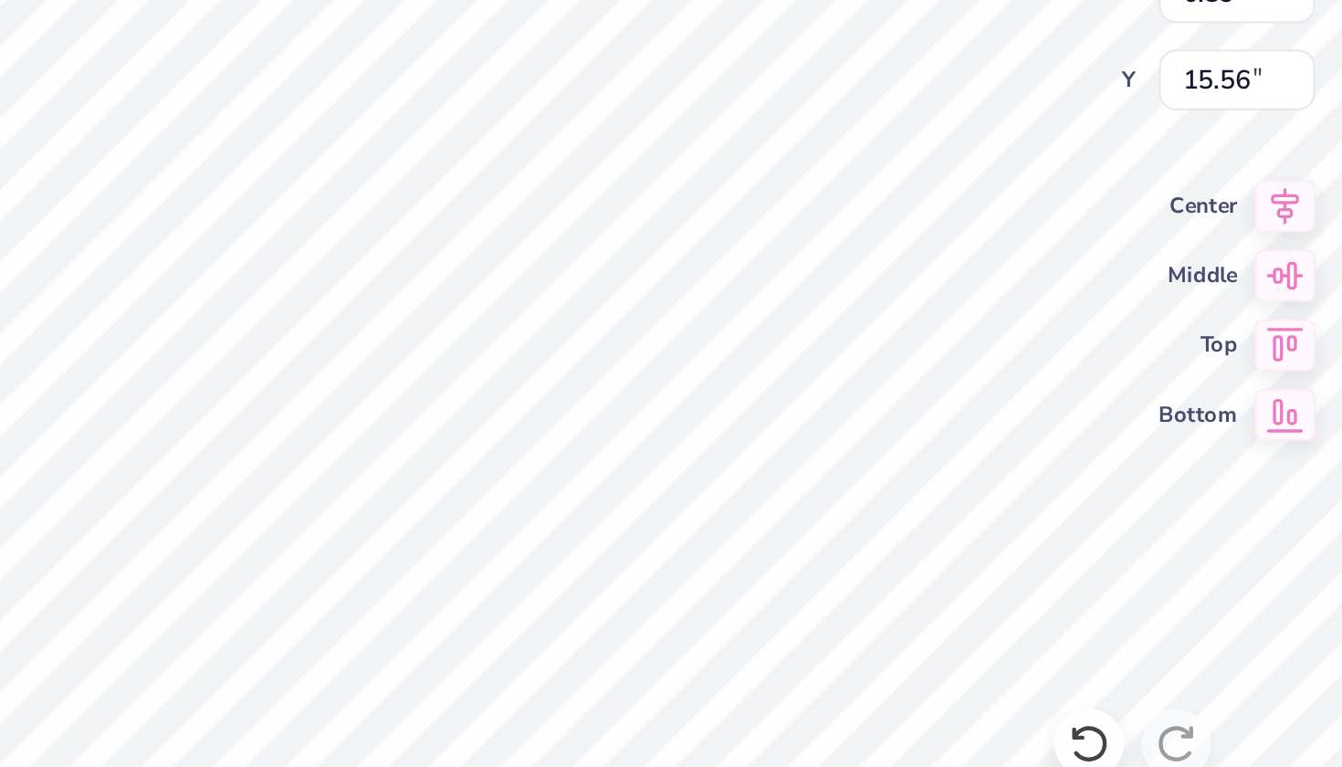
type input "0.63"
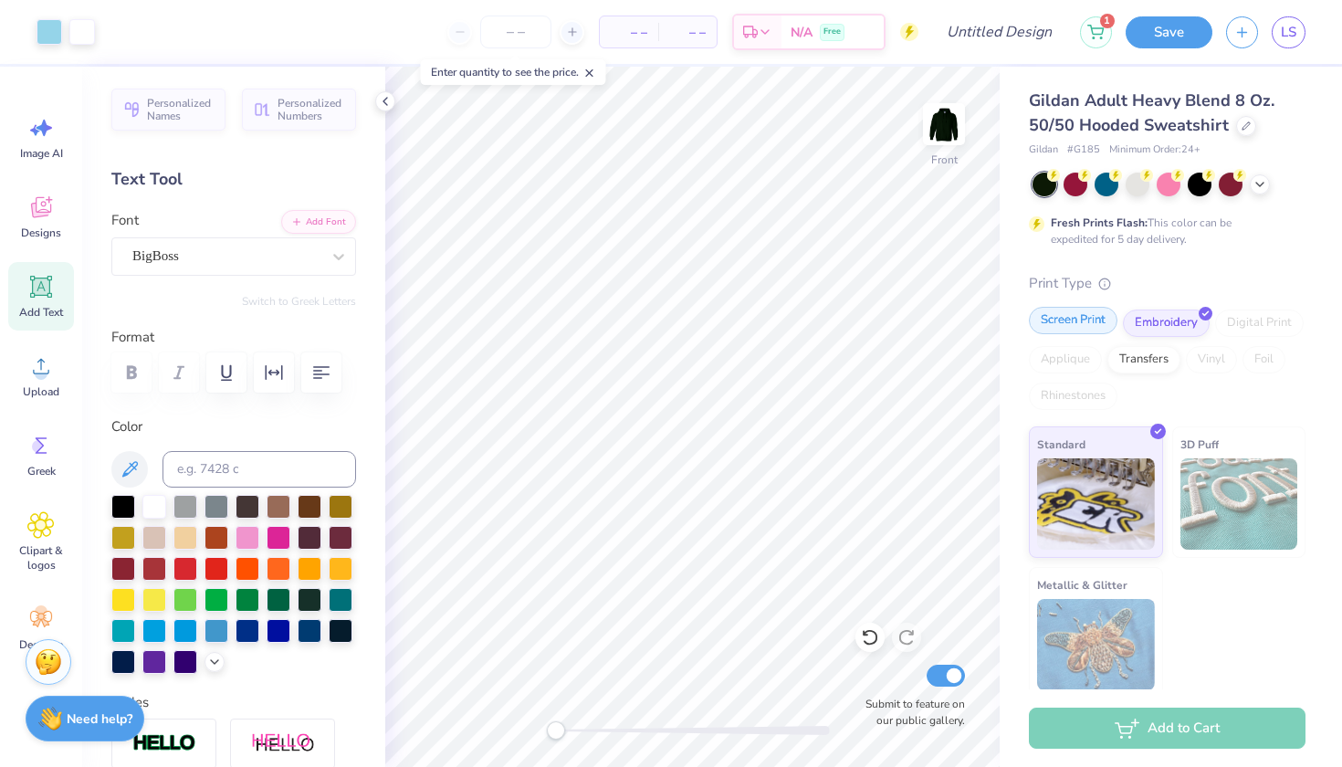
drag, startPoint x: 1042, startPoint y: 7, endPoint x: 1094, endPoint y: 327, distance: 323.8
click at [1094, 327] on div "Screen Print" at bounding box center [1073, 320] width 89 height 27
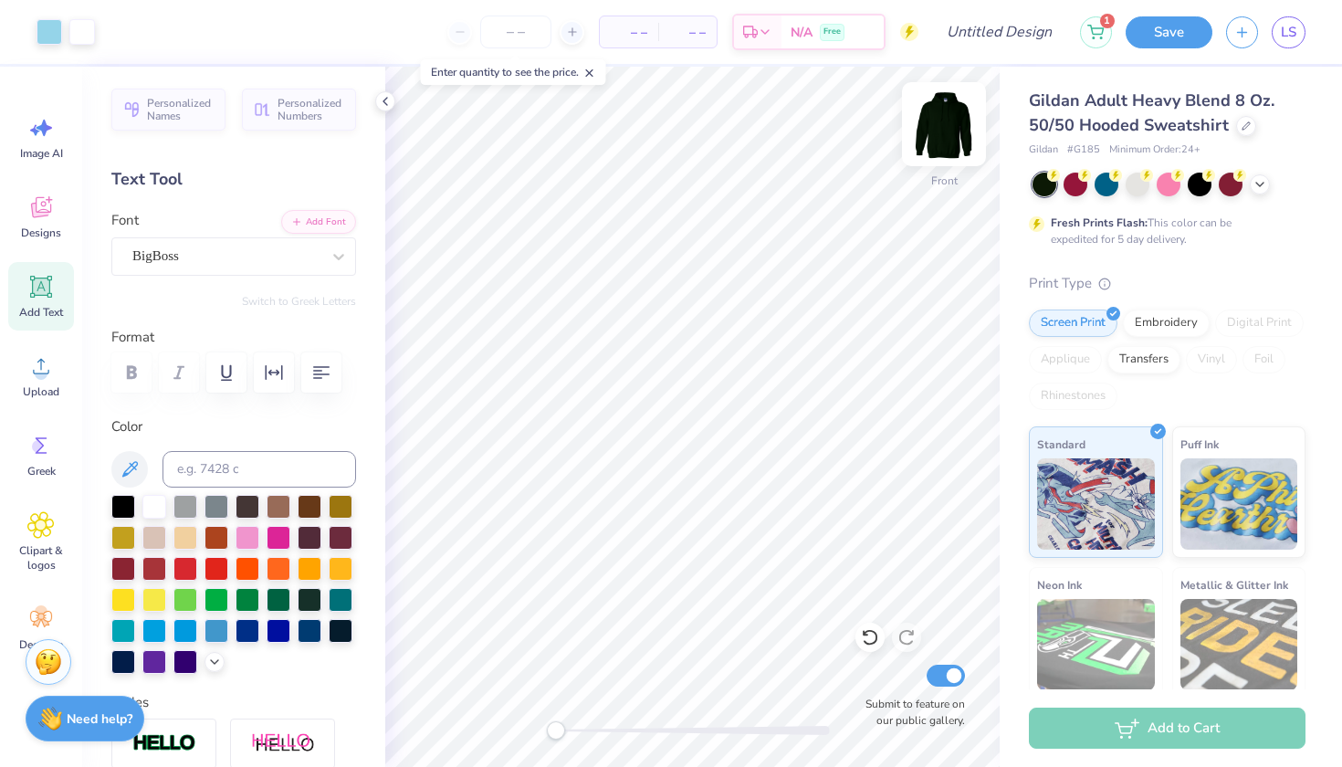
click at [956, 142] on img at bounding box center [944, 124] width 73 height 73
click at [952, 118] on div at bounding box center [944, 124] width 84 height 84
click at [954, 142] on img at bounding box center [944, 124] width 73 height 73
click at [45, 201] on icon at bounding box center [40, 207] width 27 height 27
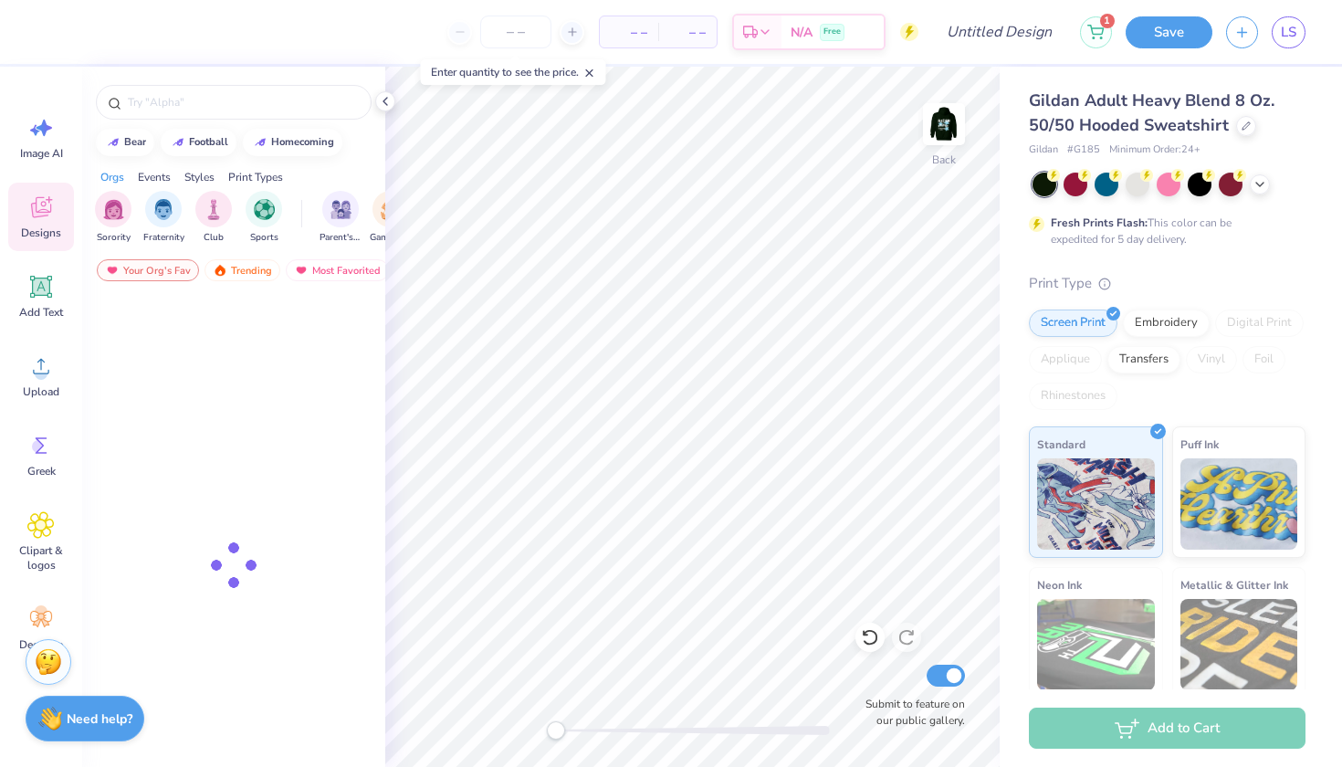
click at [45, 222] on div "Designs" at bounding box center [41, 217] width 66 height 68
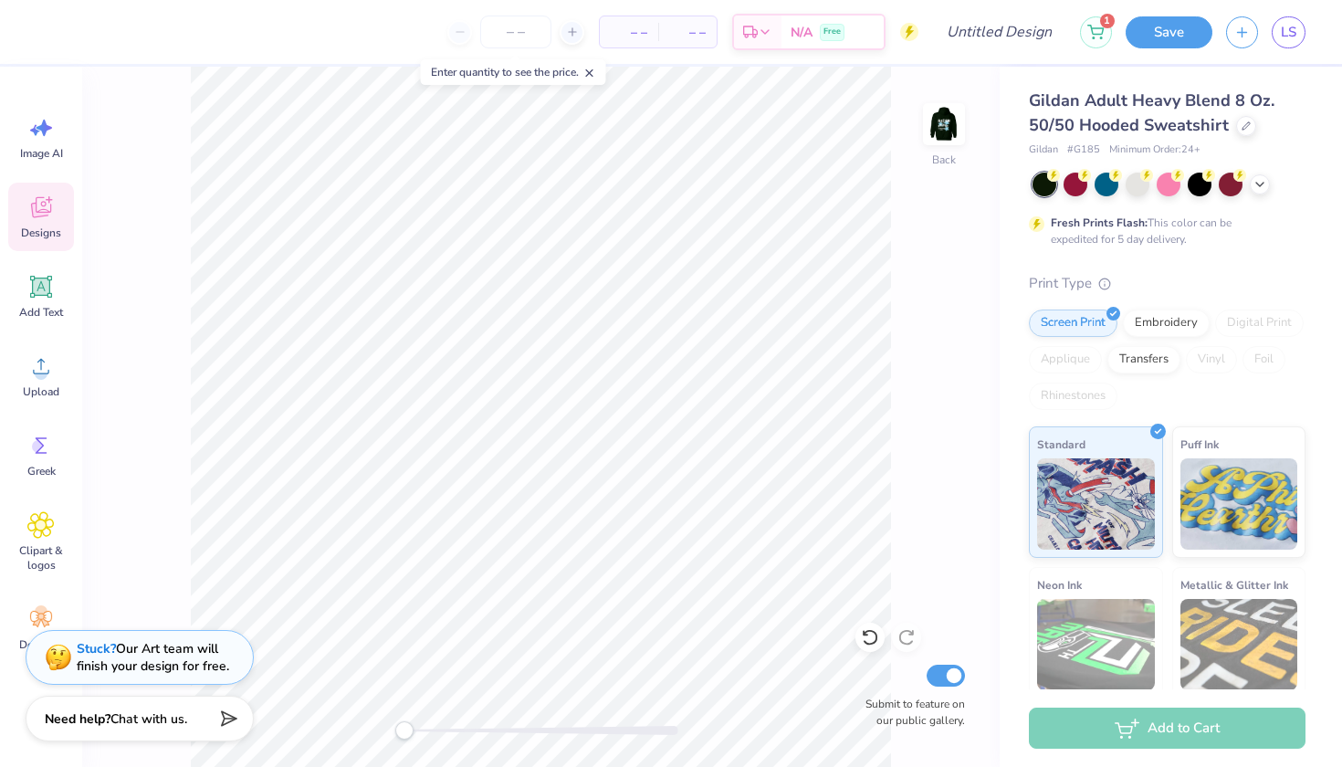
click at [16, 213] on div "Designs" at bounding box center [41, 217] width 66 height 68
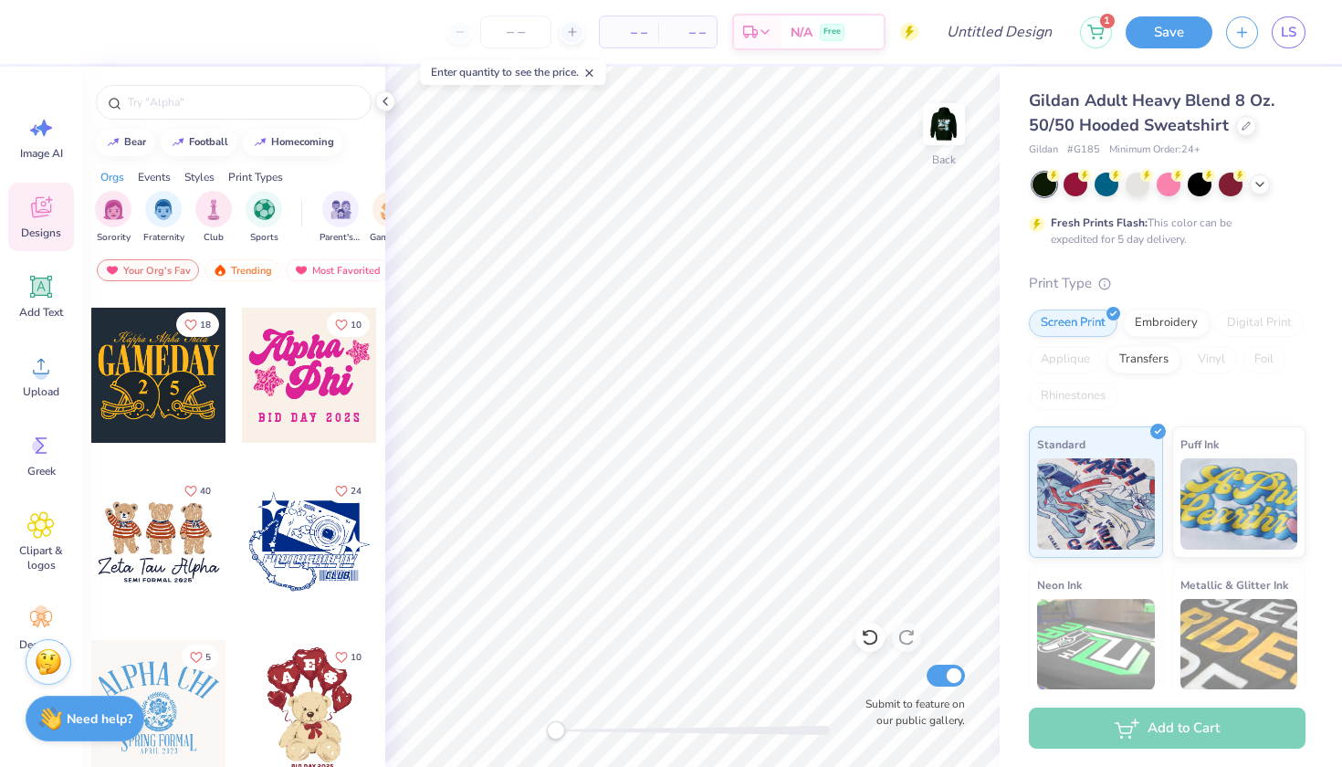
scroll to position [846, 0]
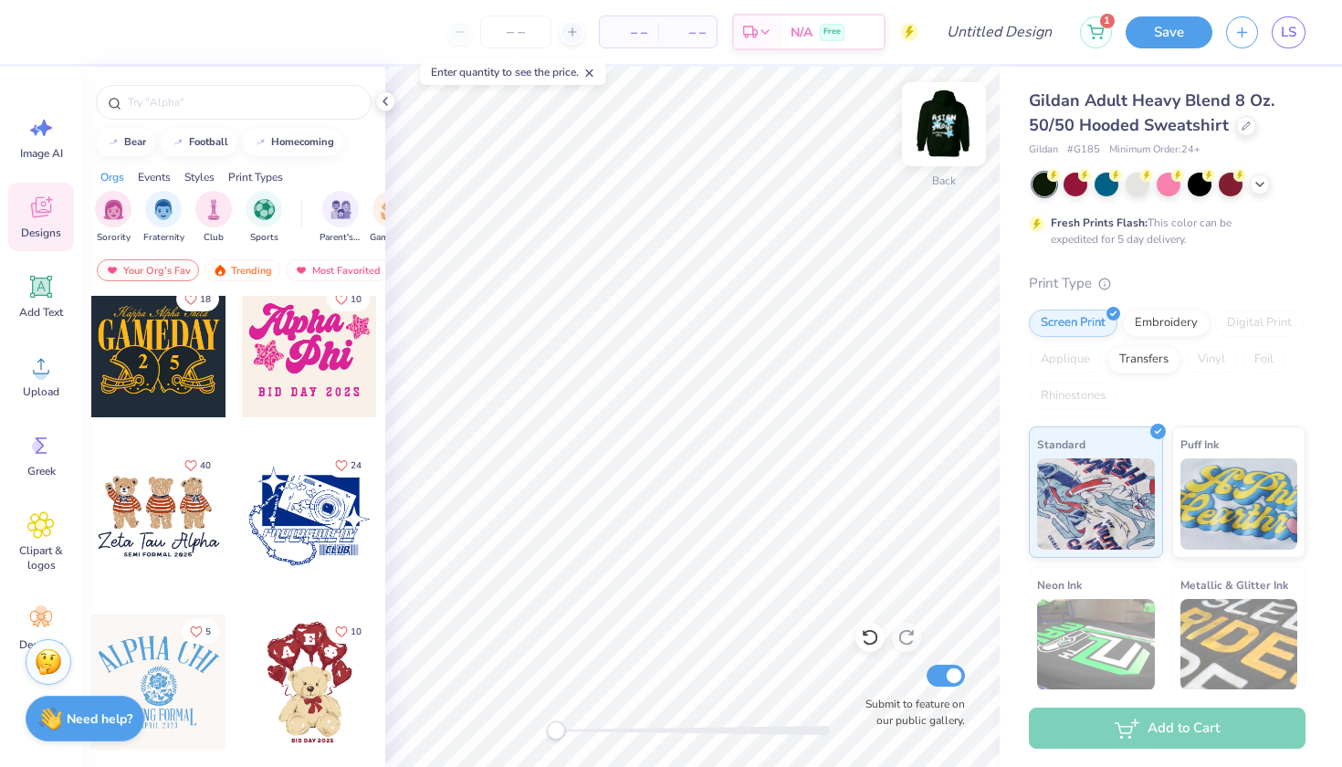
click at [928, 119] on img at bounding box center [944, 124] width 73 height 73
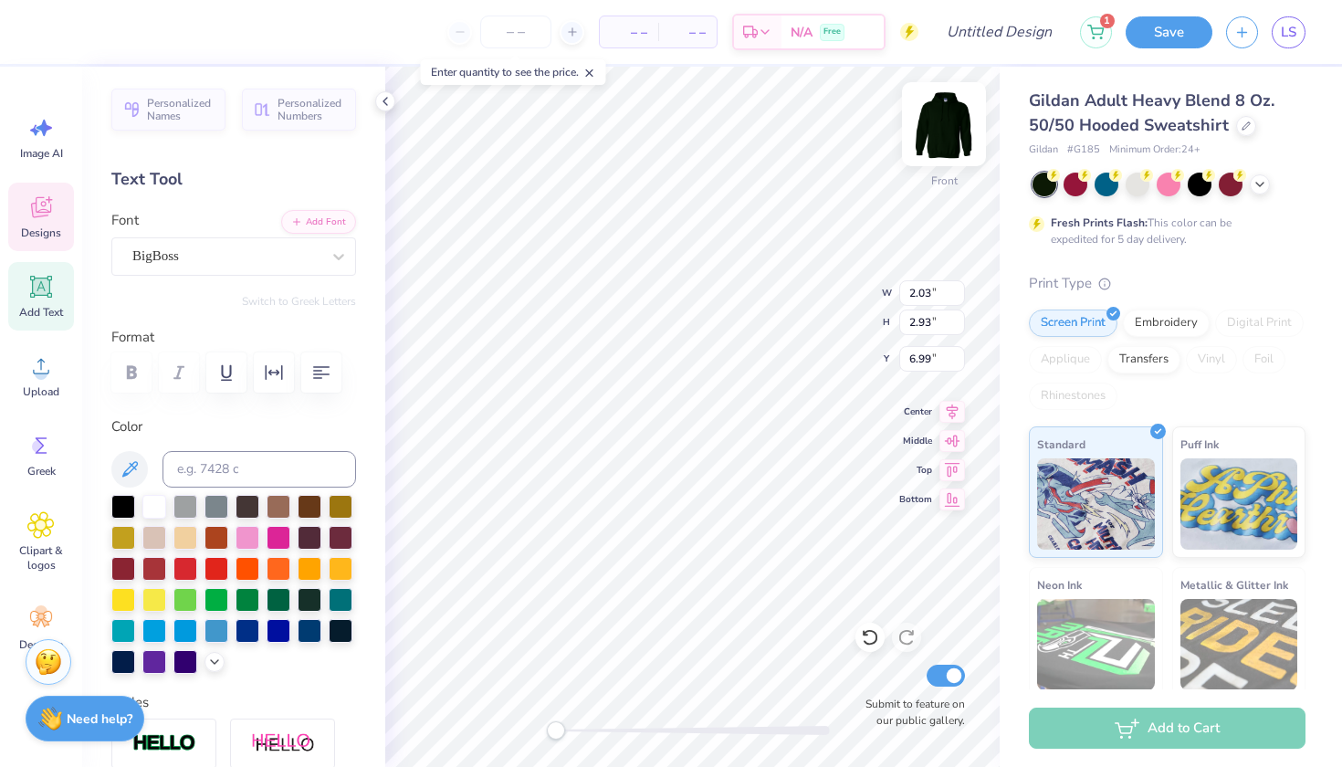
click at [929, 166] on div "Front" at bounding box center [944, 135] width 42 height 65
type input "2.00"
type input "2.88"
type input "4.79"
click at [938, 144] on div at bounding box center [944, 124] width 84 height 84
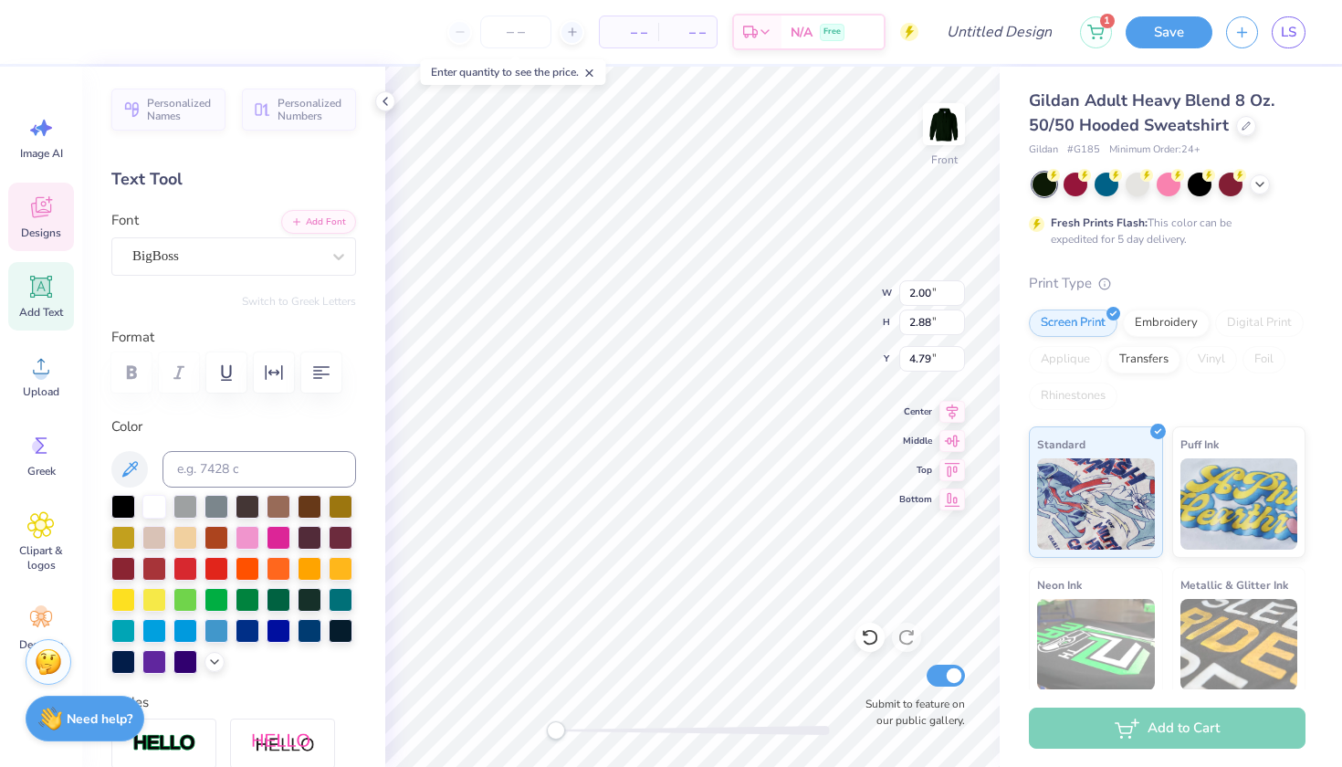
type input "2.03"
type input "2.93"
type input "6.99"
click at [928, 131] on img at bounding box center [944, 124] width 73 height 73
click at [963, 125] on div at bounding box center [944, 124] width 84 height 84
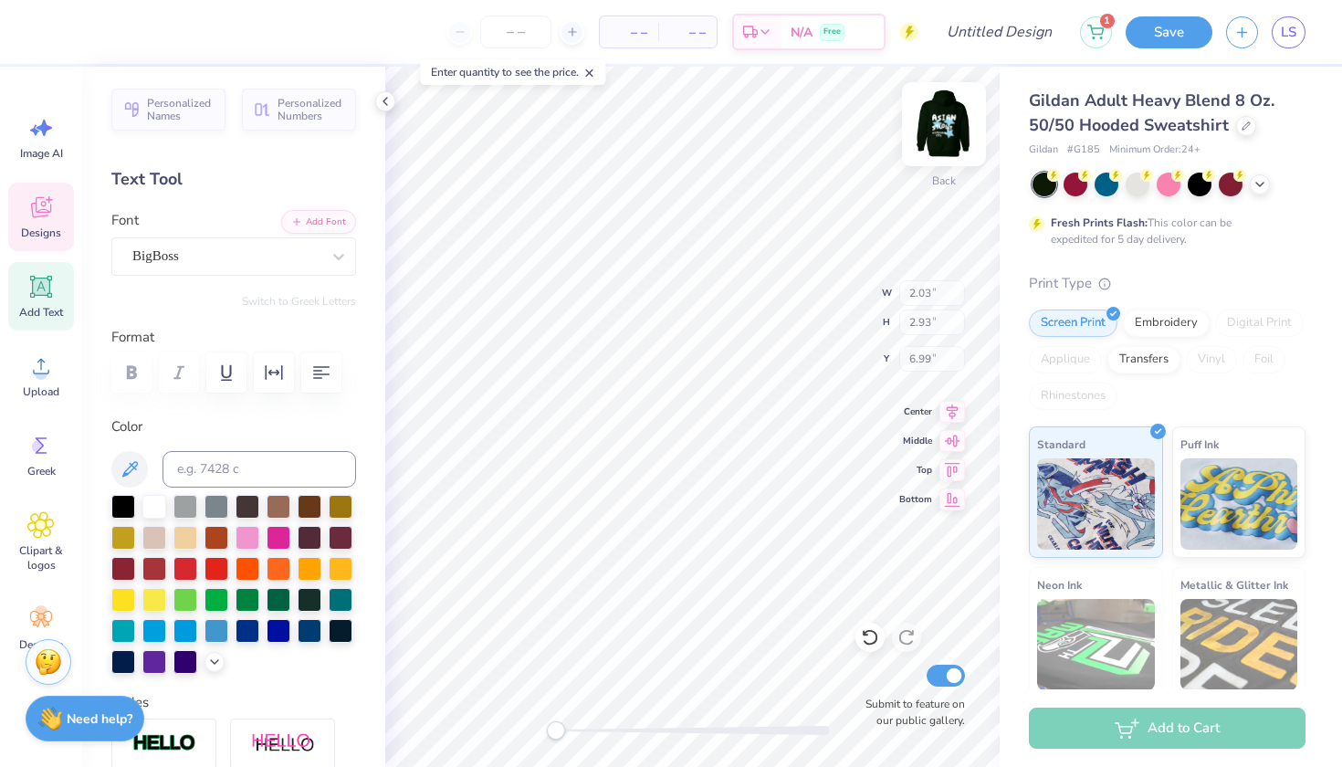
type input "2.03"
type input "2.93"
type input "6.99"
type input "1.28"
type input "2.19"
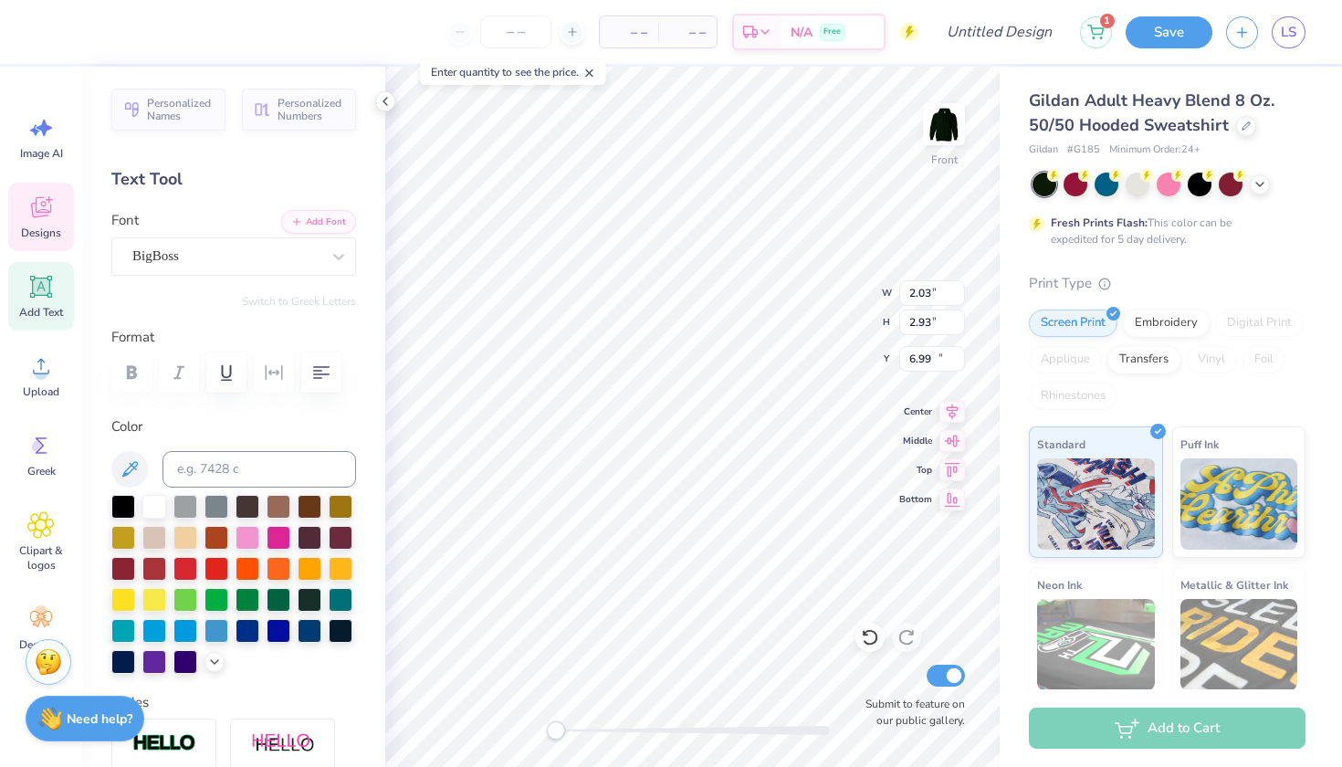
type input "11.51"
type input "2.03"
type input "2.93"
type input "6.99"
click at [934, 128] on img at bounding box center [944, 124] width 73 height 73
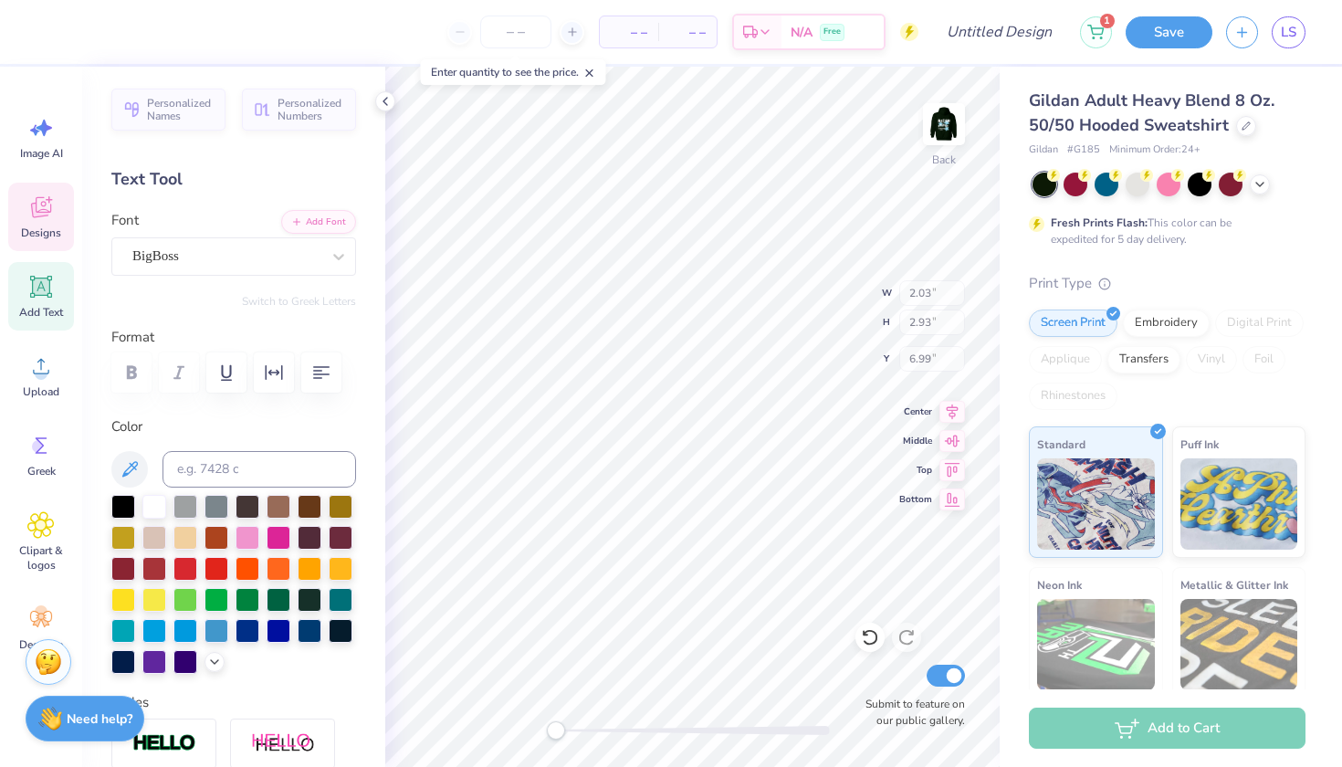
type input "2.00"
type input "2.88"
type input "4.79"
type input "1.15"
type input "1.65"
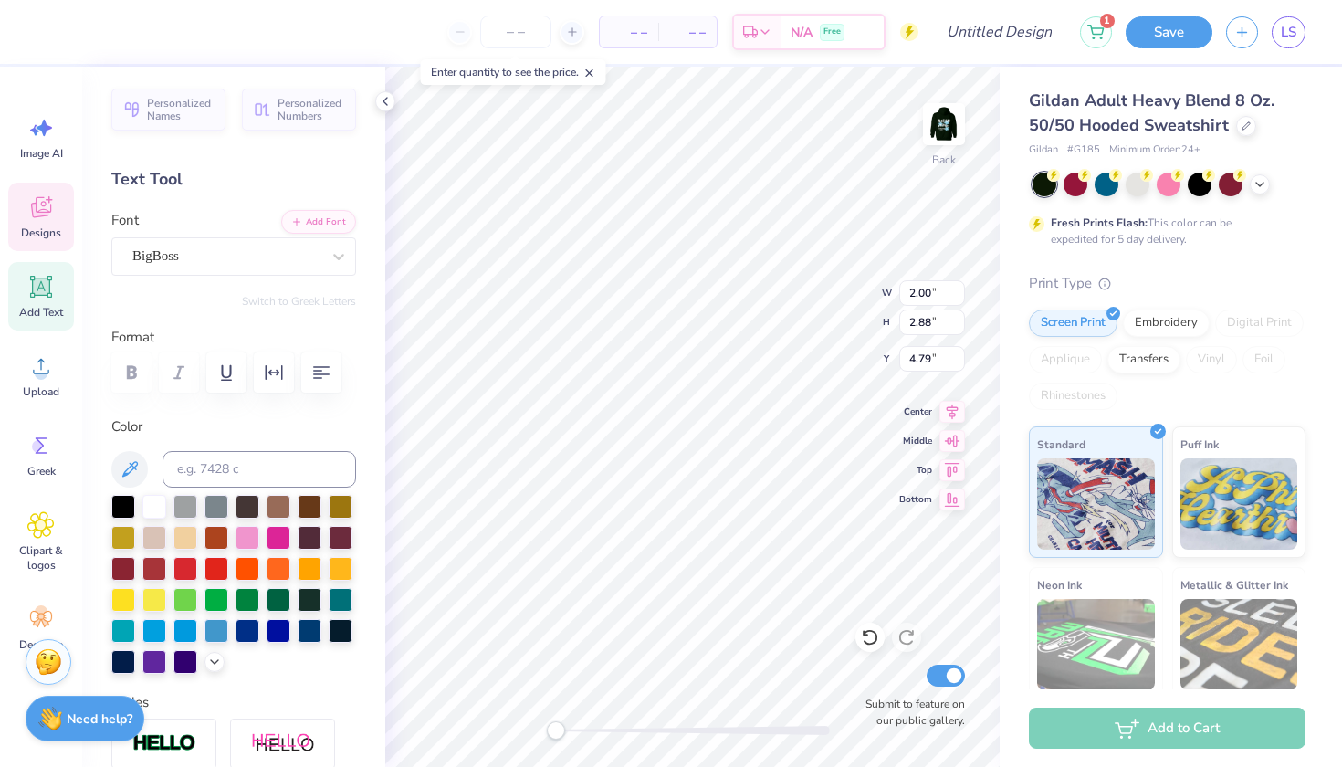
type input "3.00"
type textarea "S"
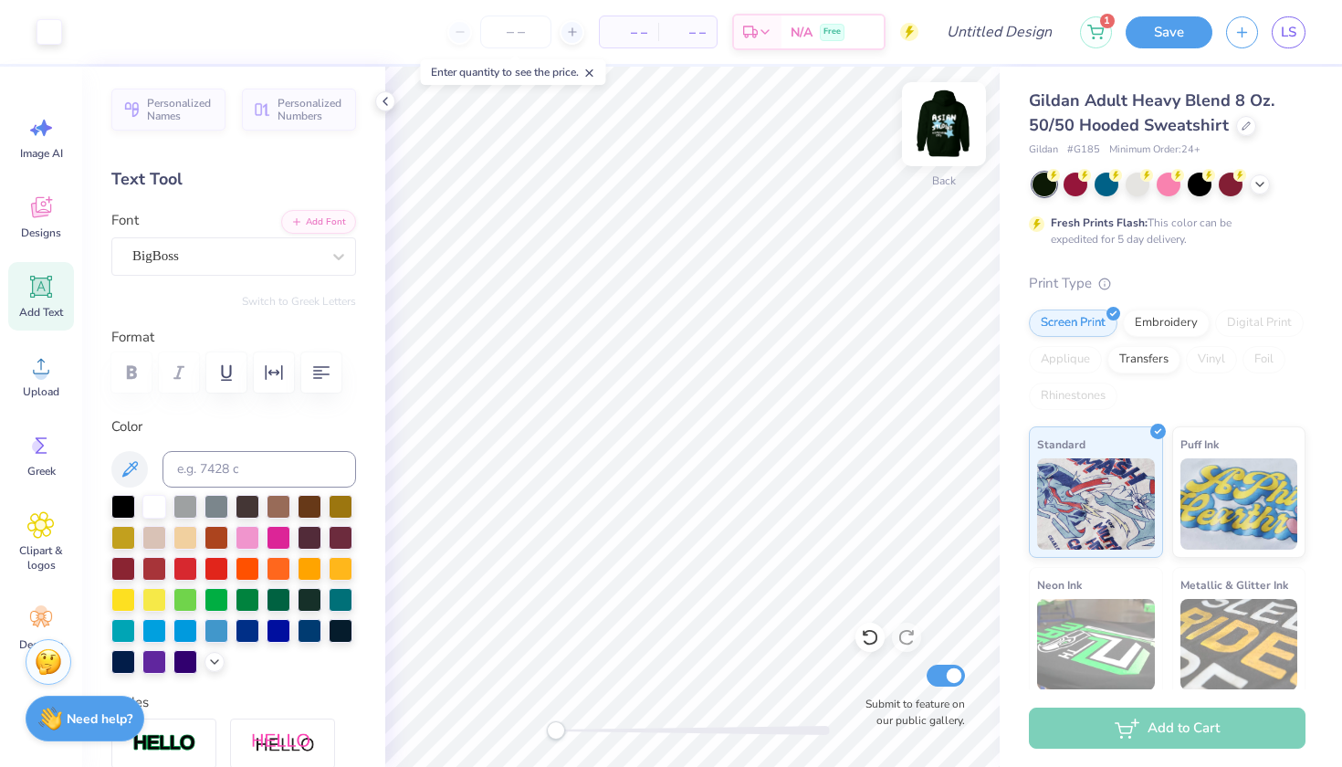
click at [950, 129] on img at bounding box center [944, 124] width 73 height 73
click at [948, 140] on img at bounding box center [944, 124] width 73 height 73
click at [950, 127] on img at bounding box center [944, 124] width 73 height 73
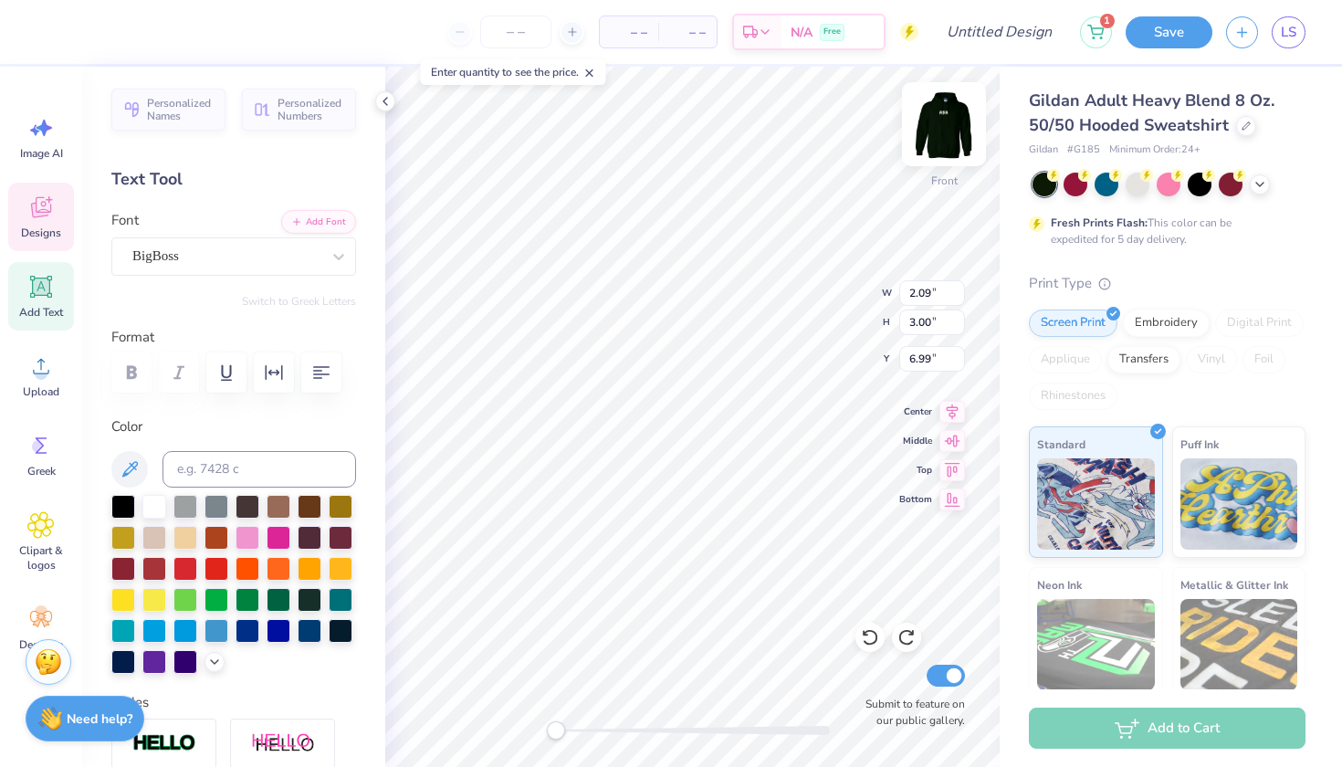
click at [944, 131] on img at bounding box center [944, 124] width 73 height 73
click at [944, 123] on img at bounding box center [944, 124] width 73 height 73
type input "2.06"
type input "2.96"
type input "4.79"
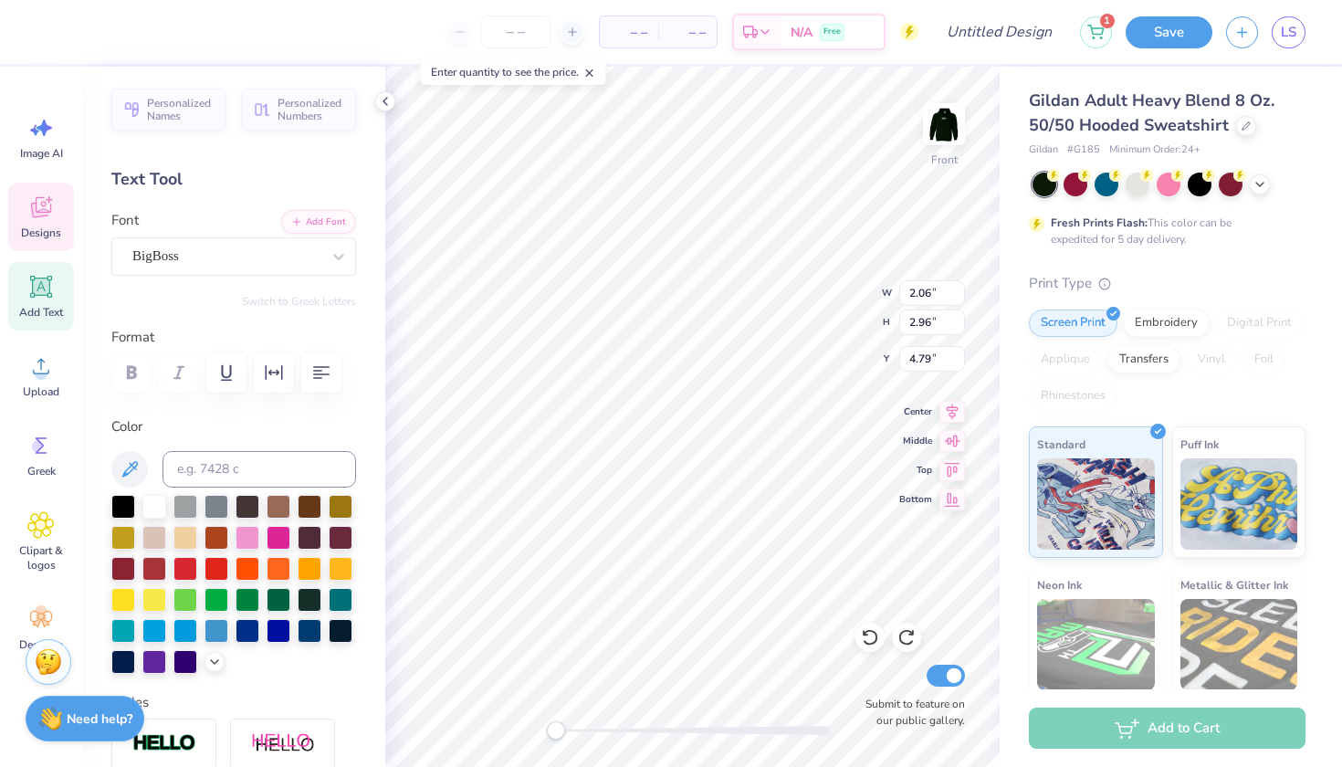
type input "2.09"
type input "3.00"
type input "6.99"
click at [952, 140] on img at bounding box center [944, 124] width 73 height 73
type input "2.06"
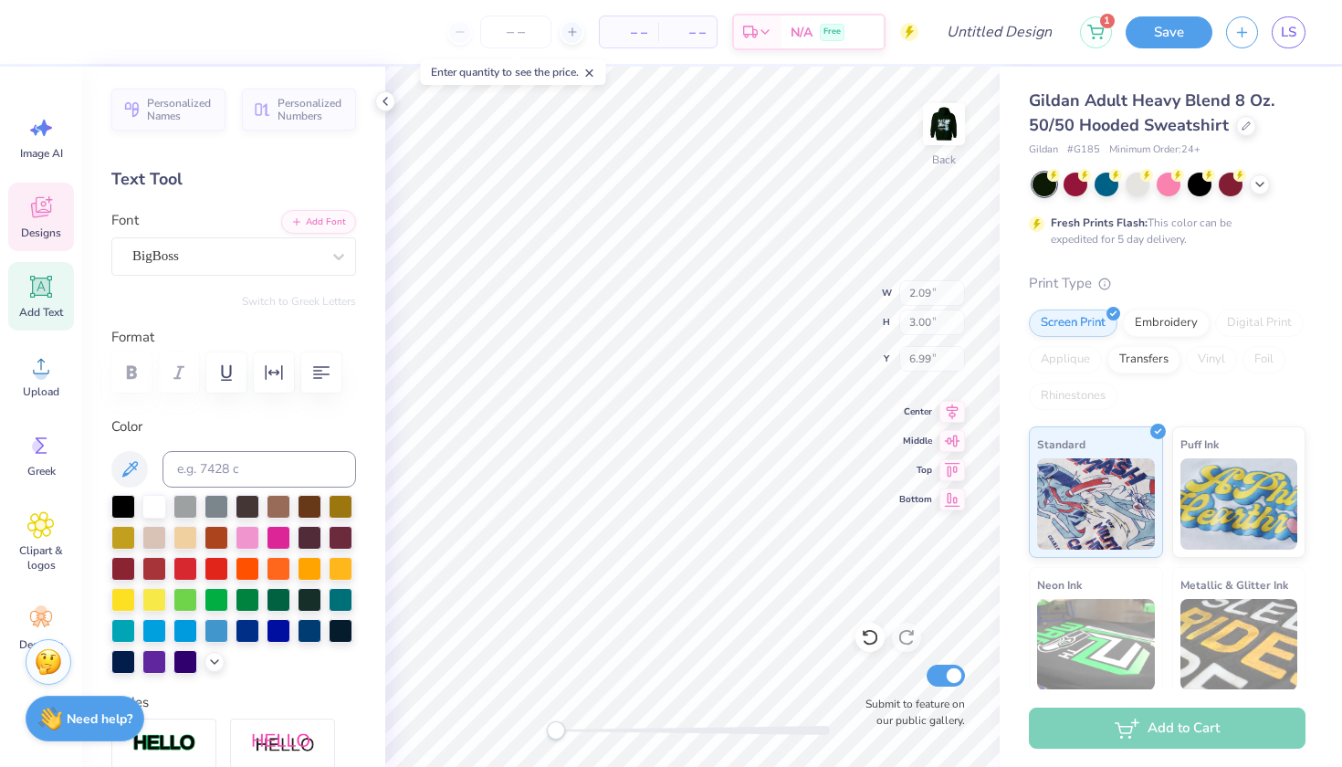
type input "2.96"
type input "4.79"
click at [950, 141] on img at bounding box center [944, 124] width 73 height 73
type input "2.09"
type input "3.00"
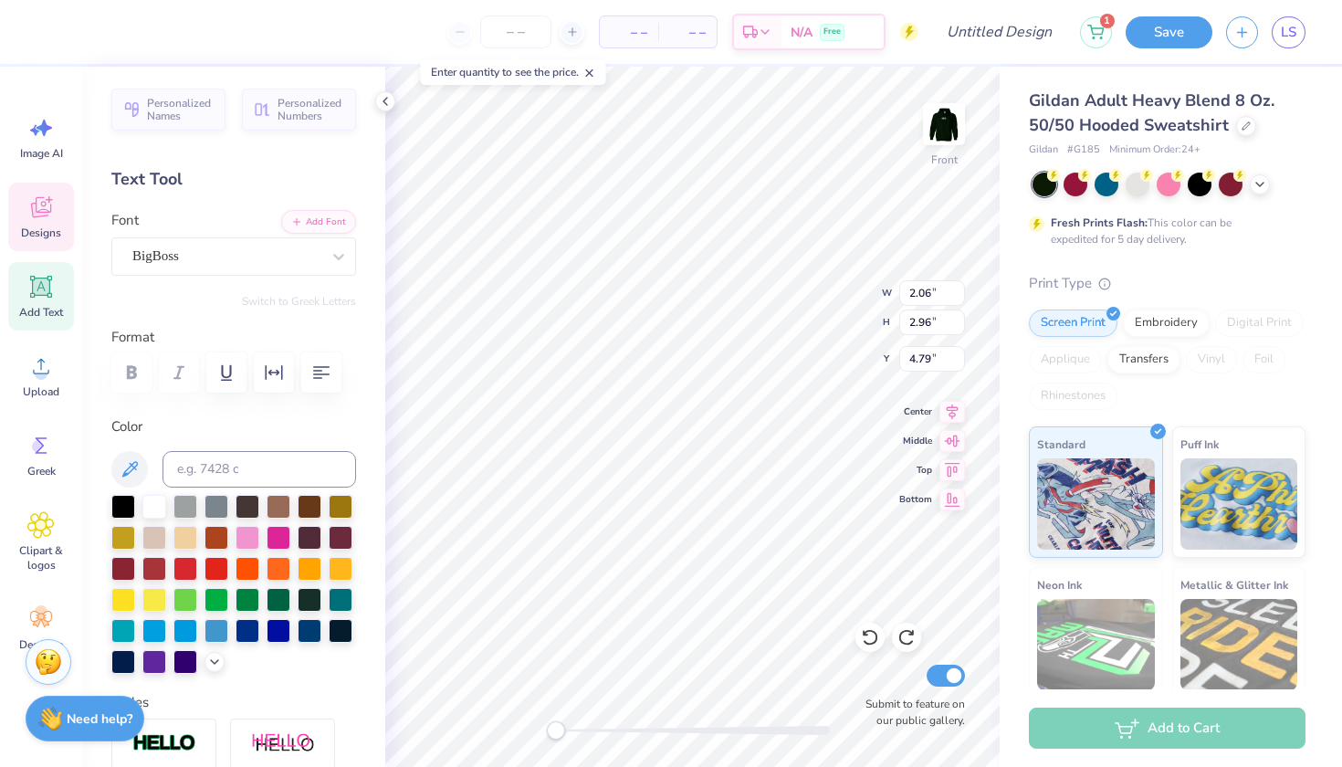
type input "6.99"
type input "0.54"
type input "0.90"
type input "16.99"
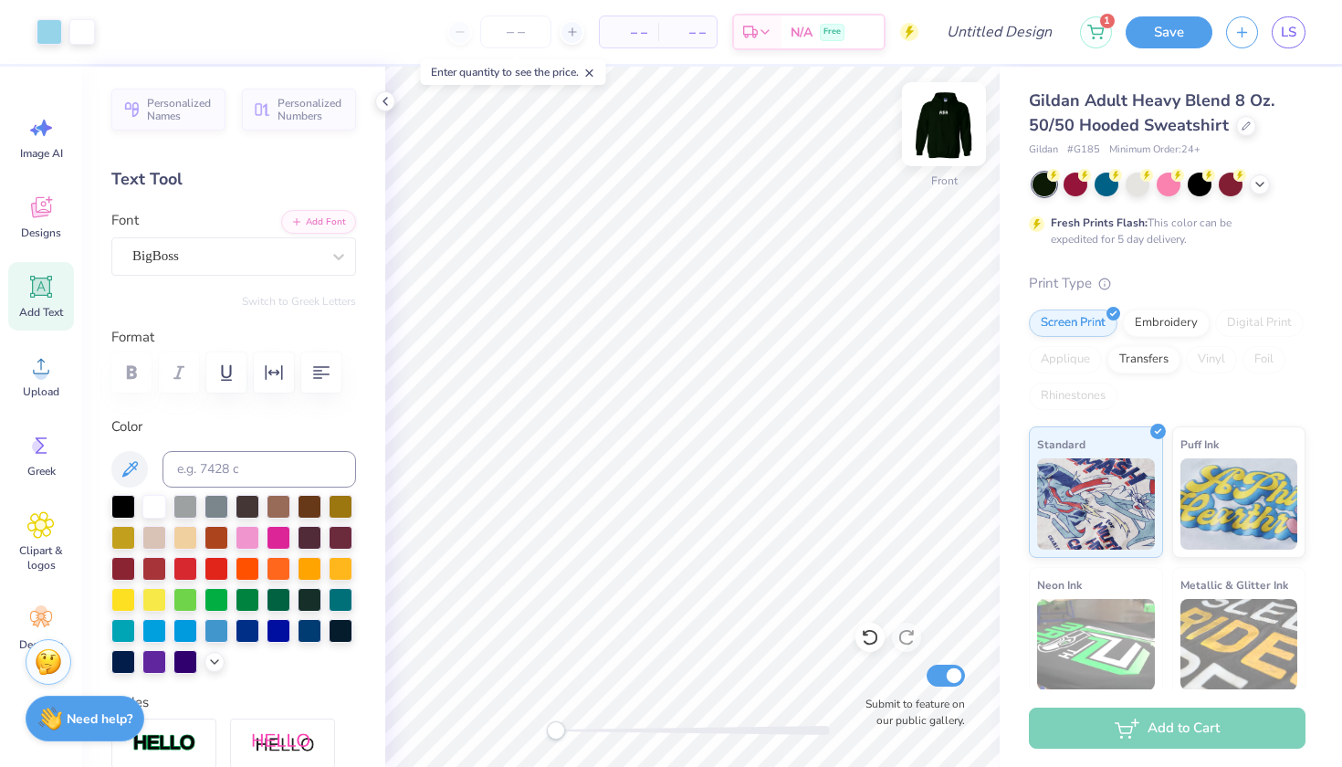
click at [934, 130] on img at bounding box center [944, 124] width 73 height 73
click at [50, 224] on div "Designs" at bounding box center [41, 217] width 66 height 68
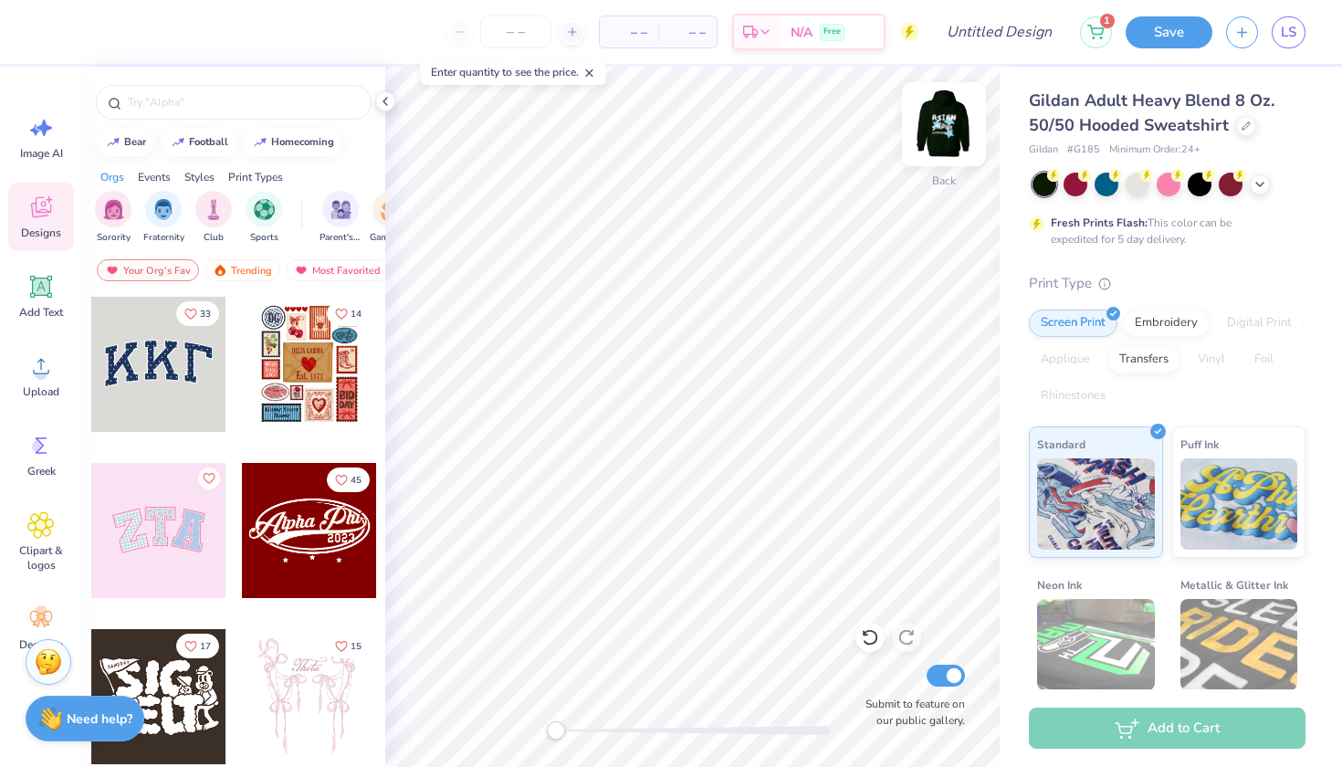
click at [961, 129] on img at bounding box center [944, 124] width 73 height 73
click at [1017, 25] on input "Design Title" at bounding box center [1021, 32] width 89 height 37
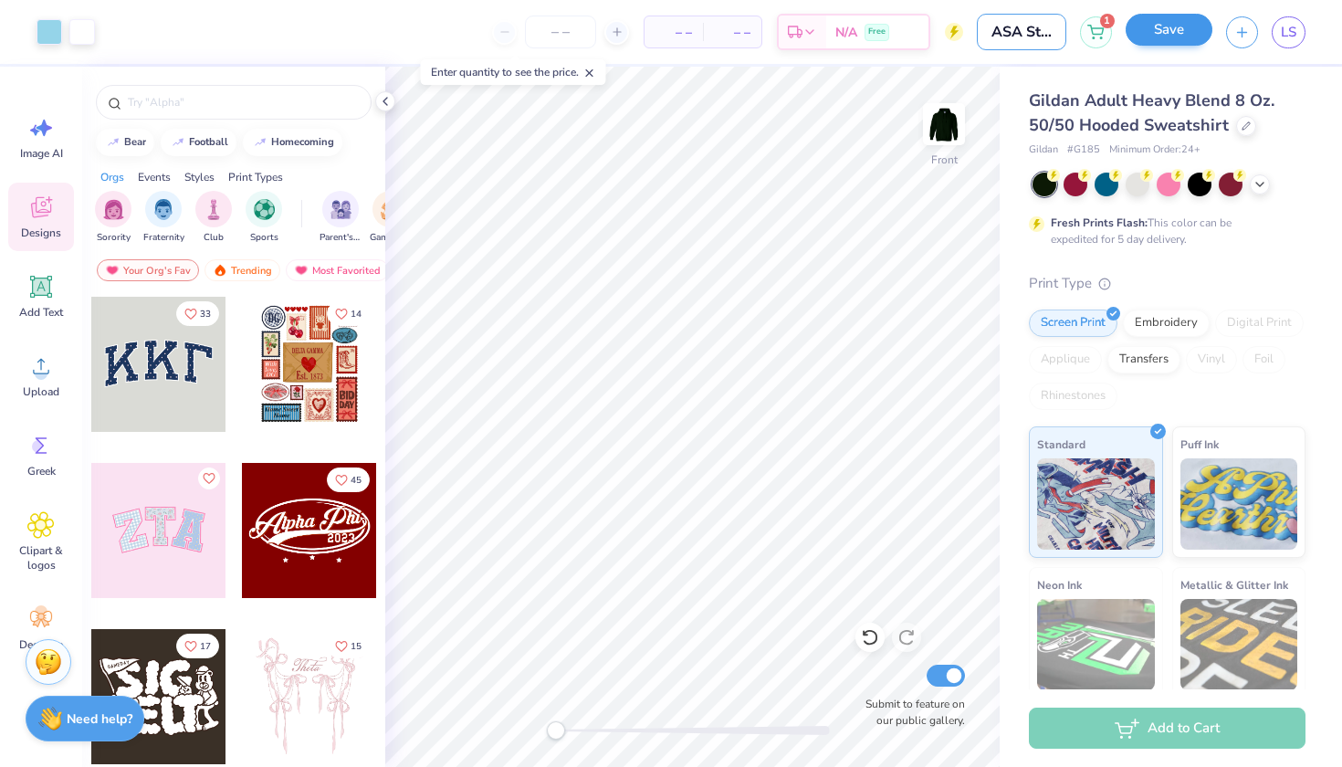
type input "ASA Star Back"
click at [1186, 22] on button "Save" at bounding box center [1169, 30] width 87 height 32
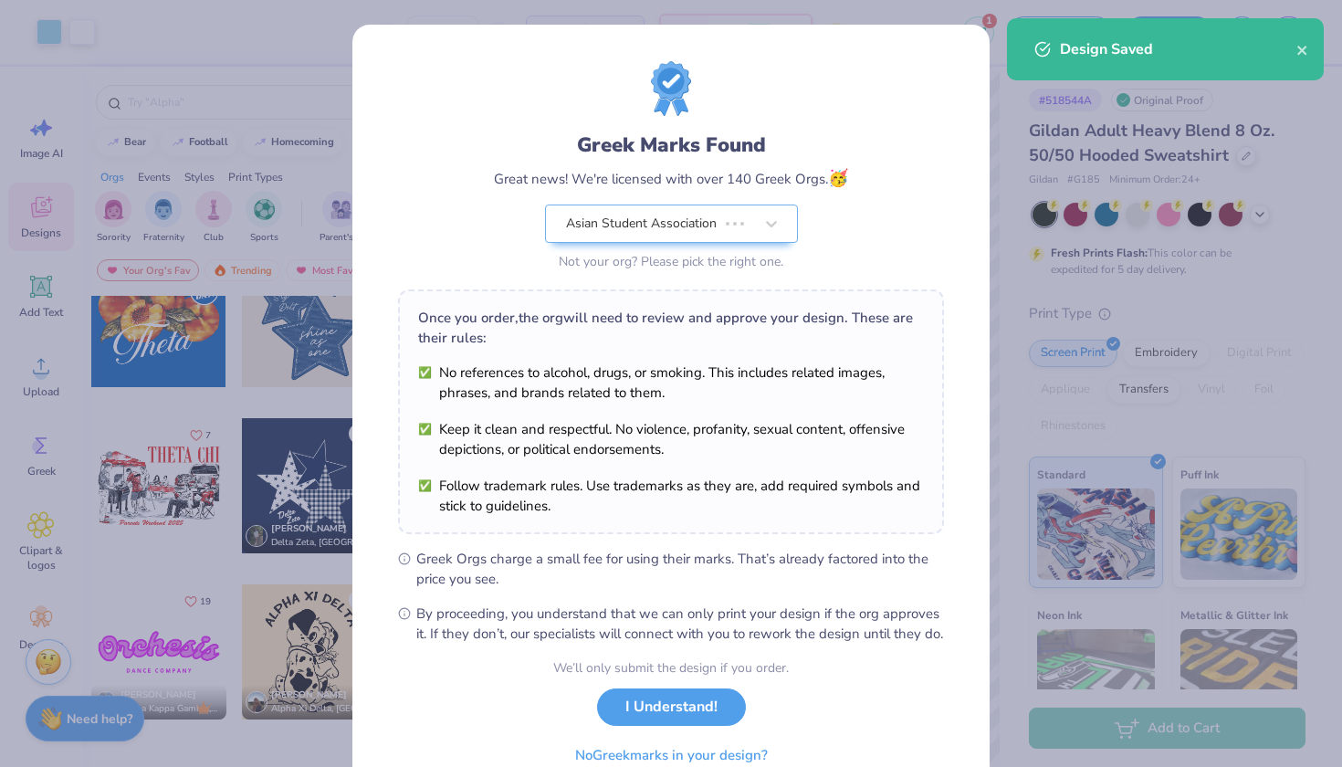
scroll to position [6, 0]
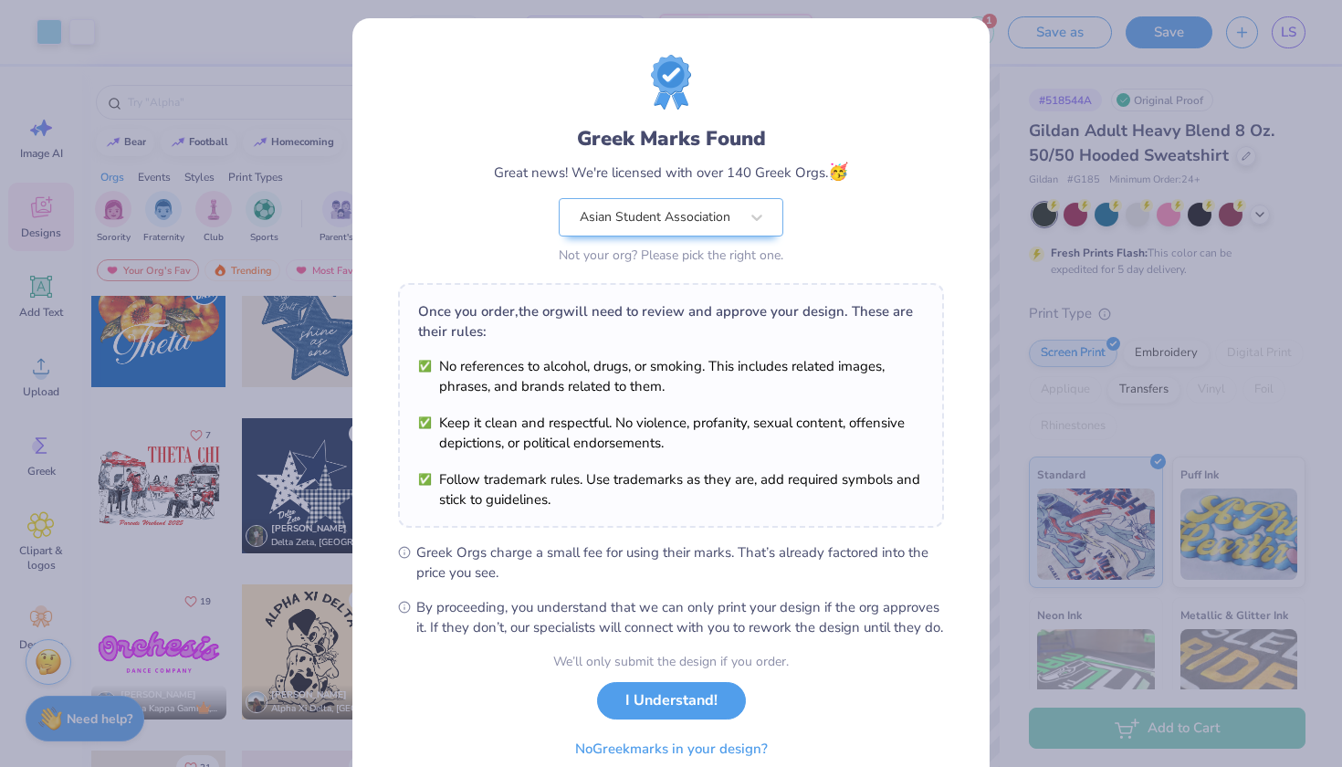
click at [646, 738] on div "We’ll only submit the design if you order. I Understand! No Greek marks in your…" at bounding box center [671, 709] width 236 height 115
click at [646, 715] on button "I Understand!" at bounding box center [671, 696] width 149 height 37
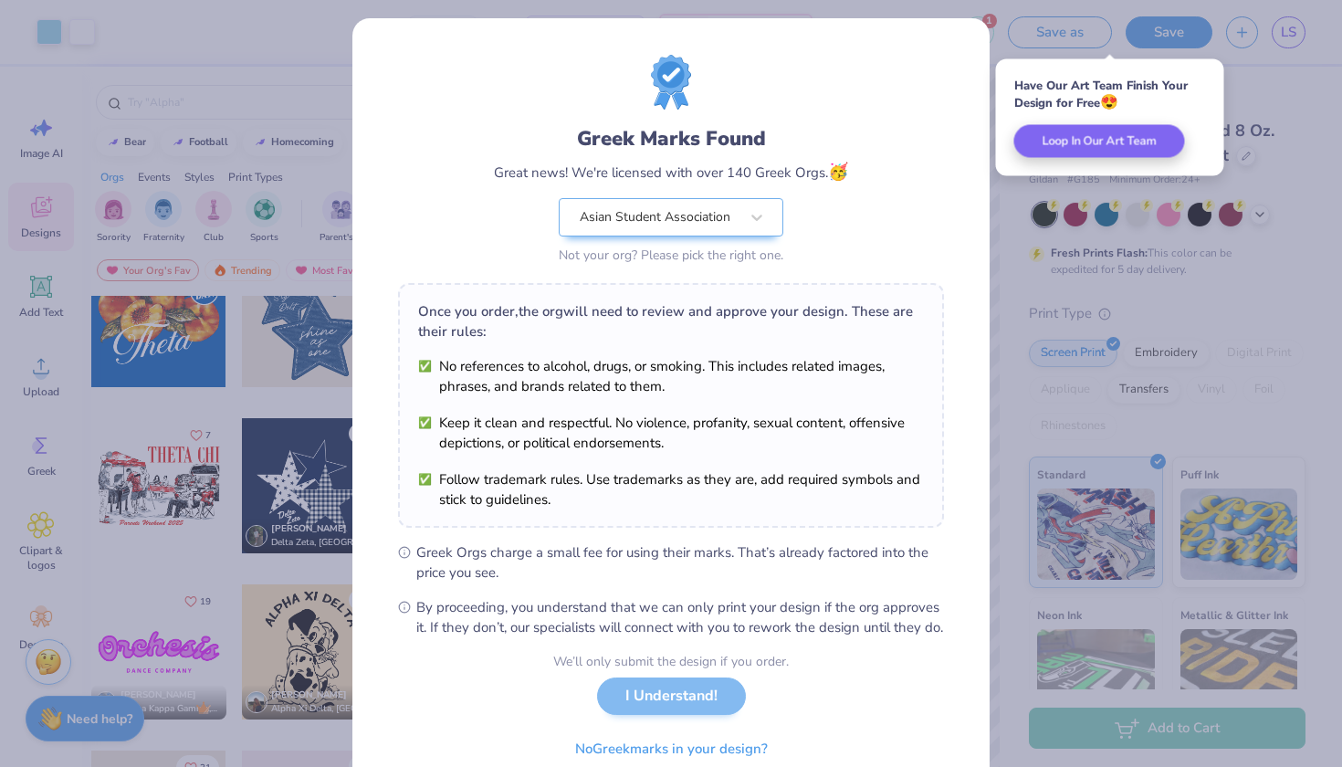
scroll to position [0, 0]
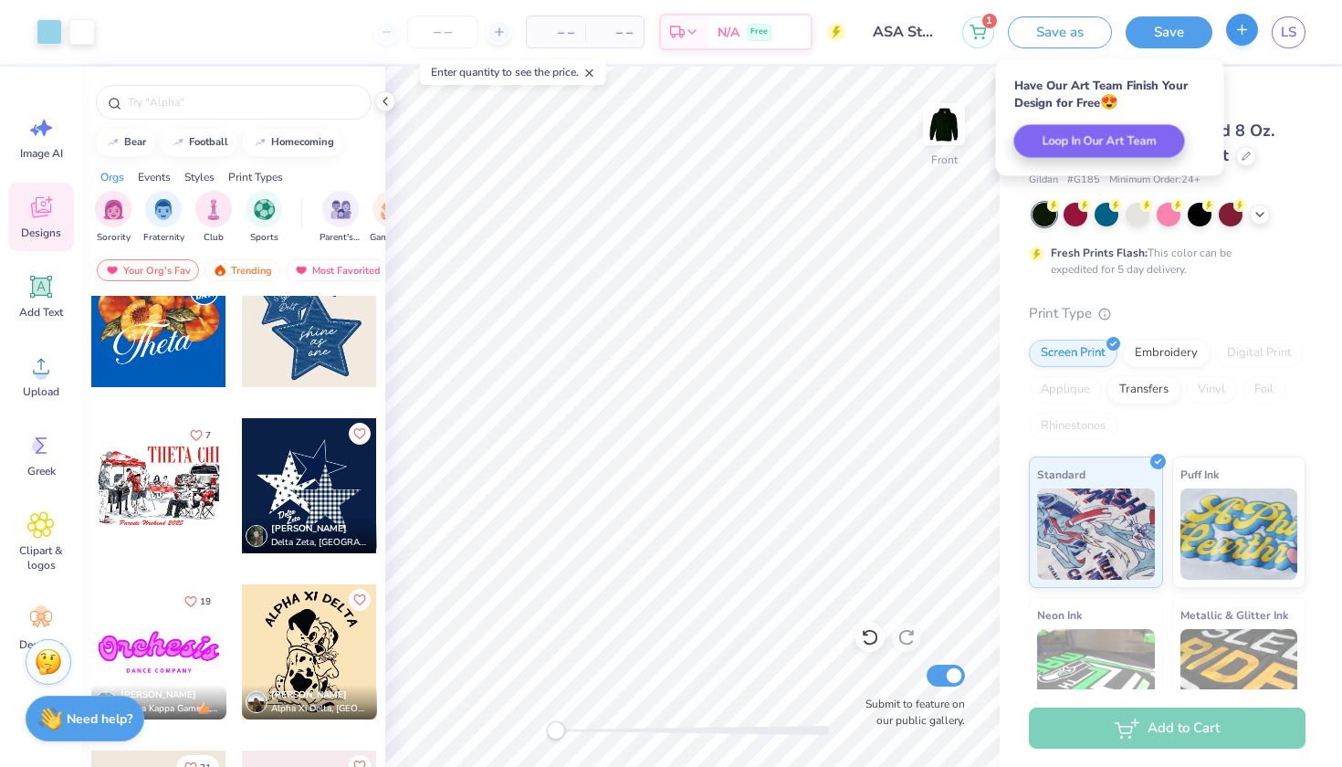
click at [1244, 16] on button "button" at bounding box center [1242, 30] width 32 height 32
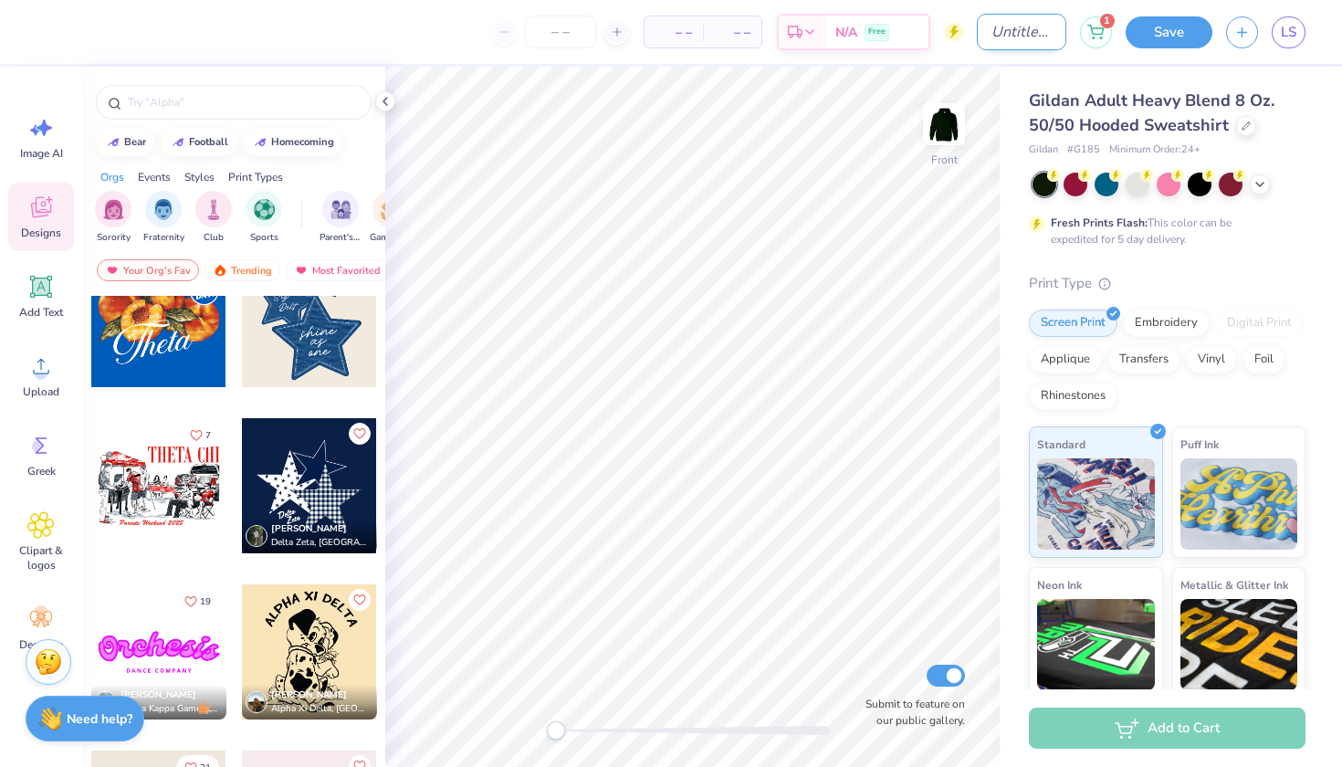
click at [985, 20] on input "Design Title" at bounding box center [1021, 32] width 89 height 37
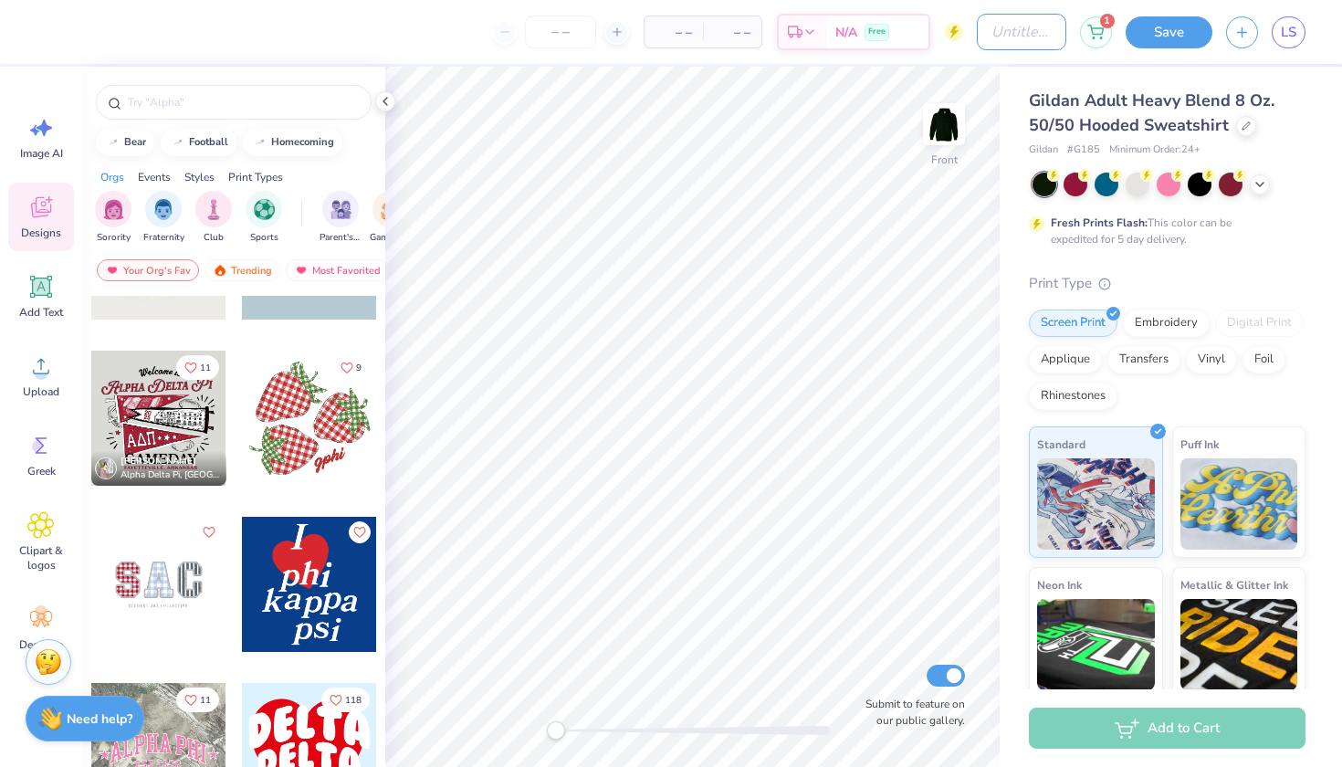
scroll to position [2983, 0]
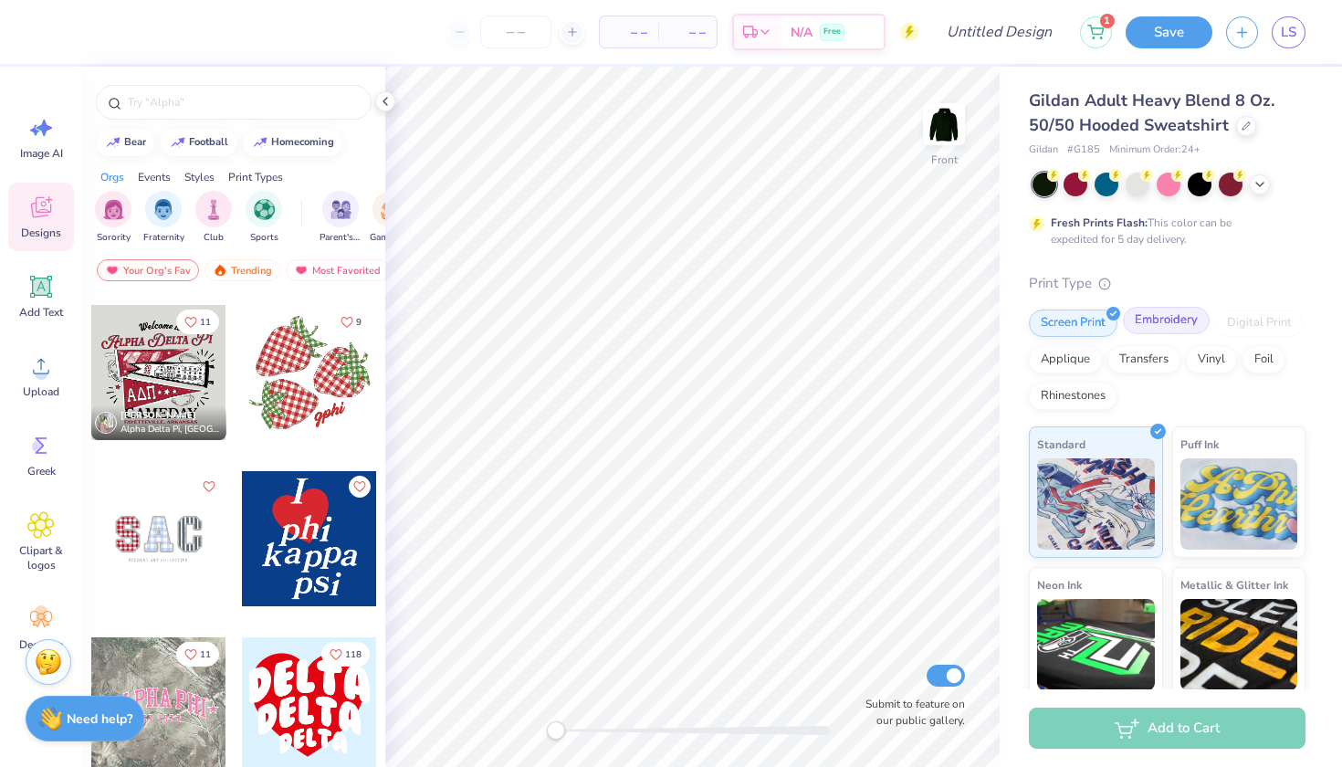
click at [1168, 326] on div "Embroidery" at bounding box center [1166, 320] width 87 height 27
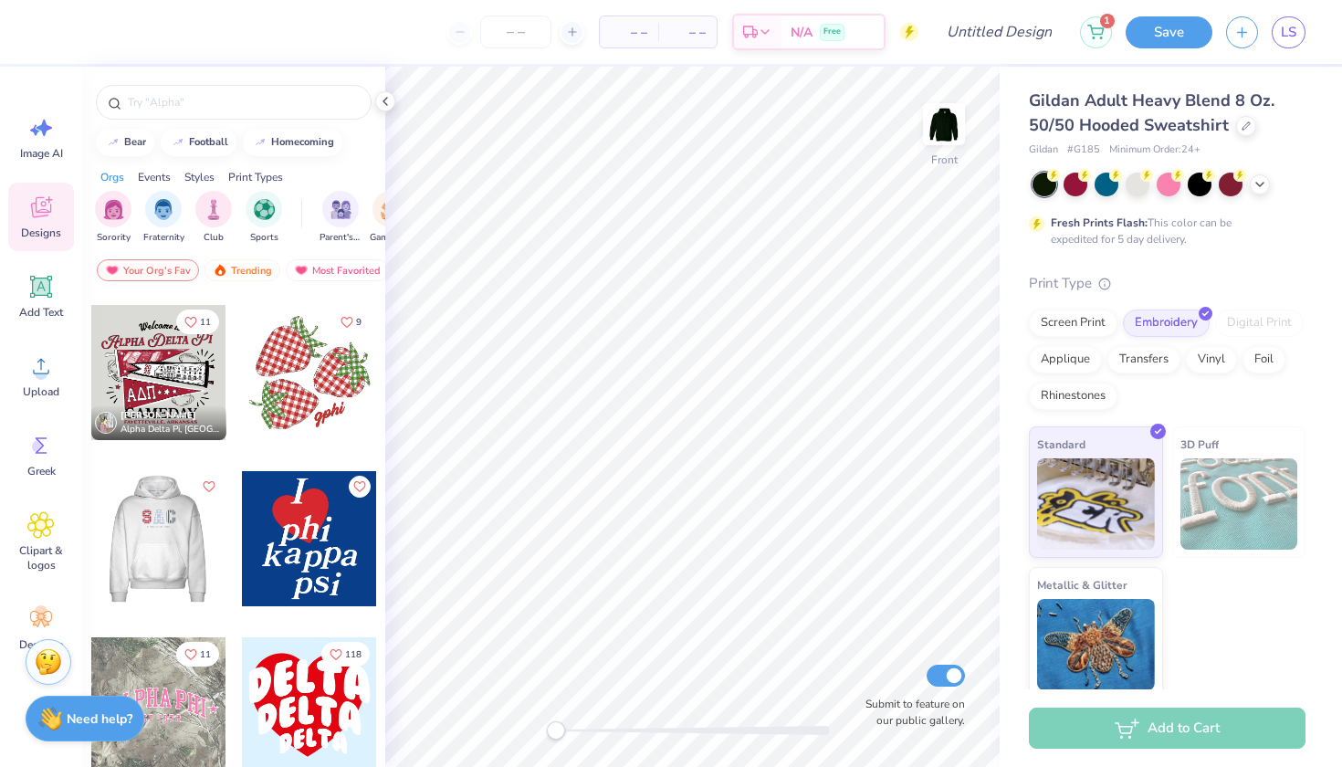
click at [146, 552] on div at bounding box center [157, 538] width 135 height 135
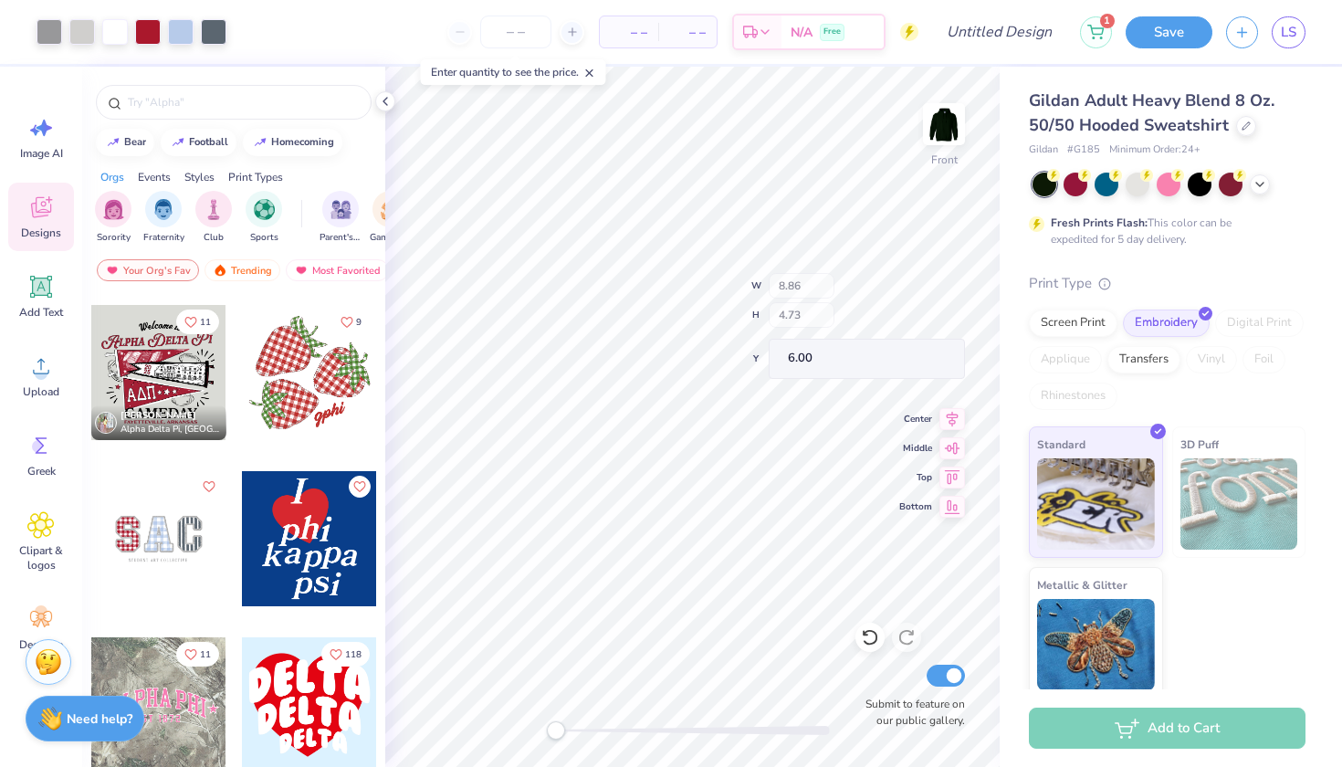
type input "2.22"
type input "3.43"
type input "6.16"
type input "2.74"
type input "6.00"
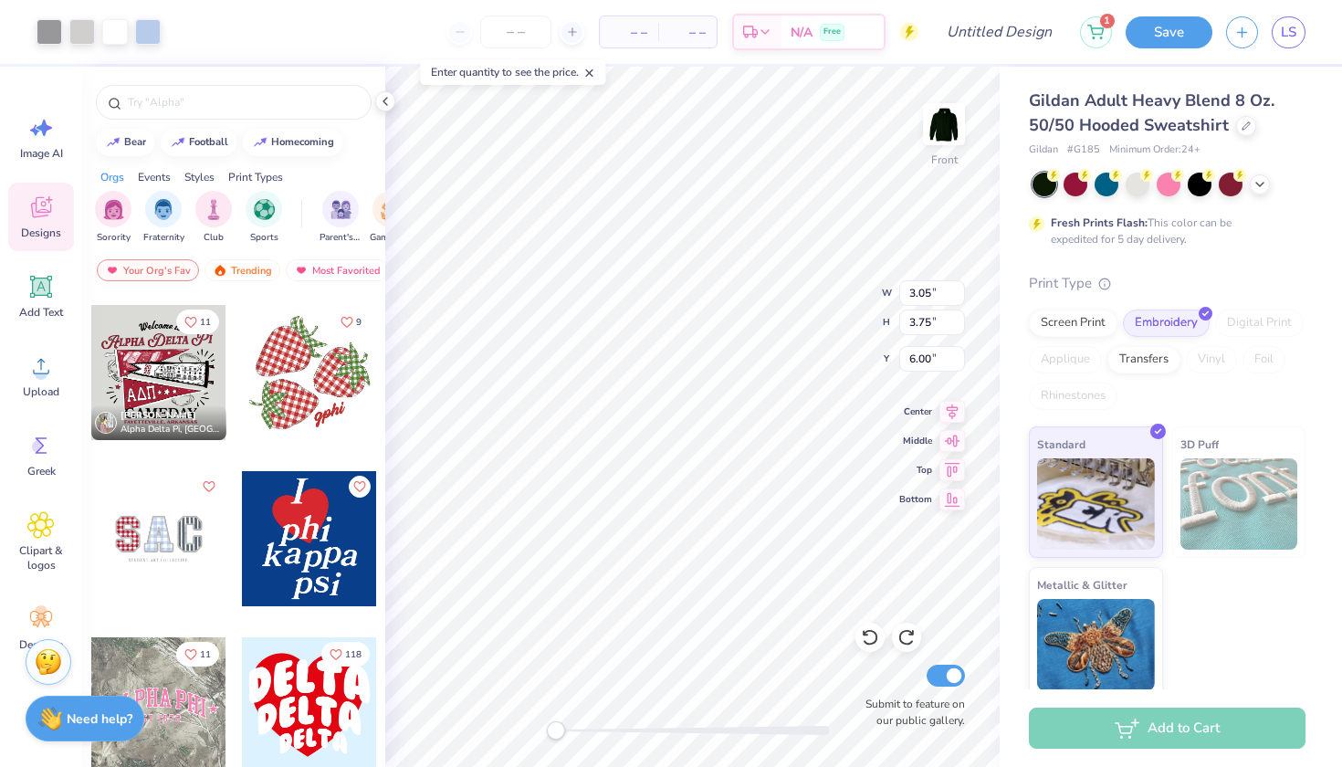
type input "12.25"
type input "2.22"
type input "3.43"
type input "6.16"
type input "6.00"
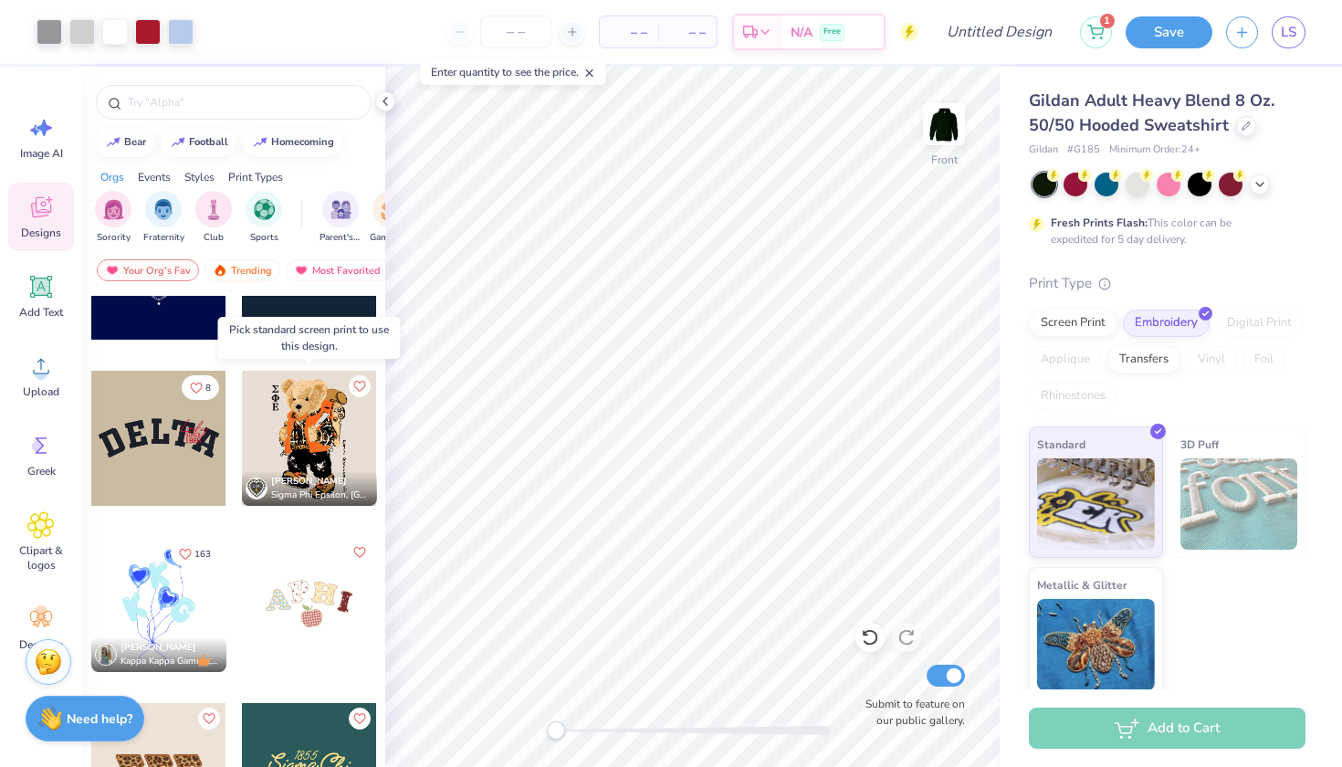
scroll to position [3591, 0]
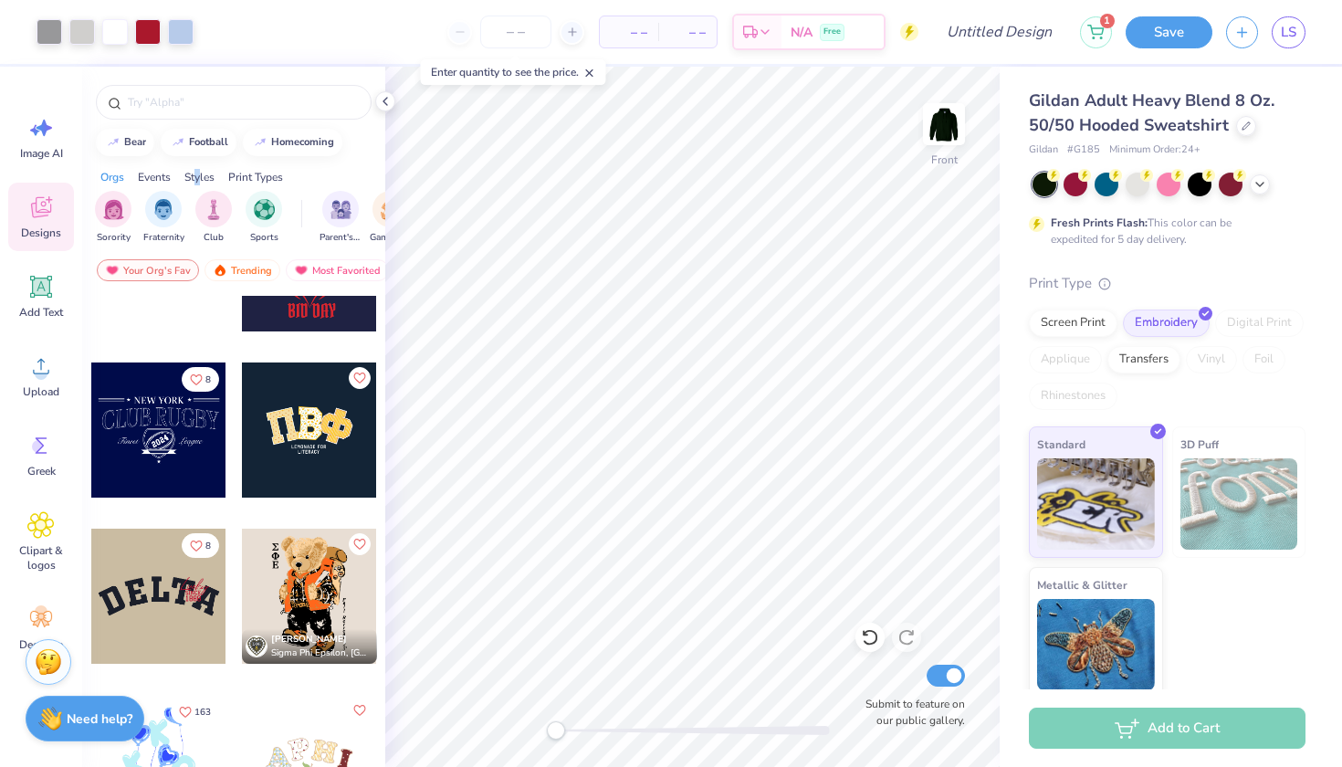
click at [199, 169] on div "Styles" at bounding box center [199, 177] width 30 height 16
click at [256, 180] on div "Print Types" at bounding box center [255, 177] width 55 height 16
click at [124, 207] on div "filter for Embroidery" at bounding box center [113, 207] width 37 height 37
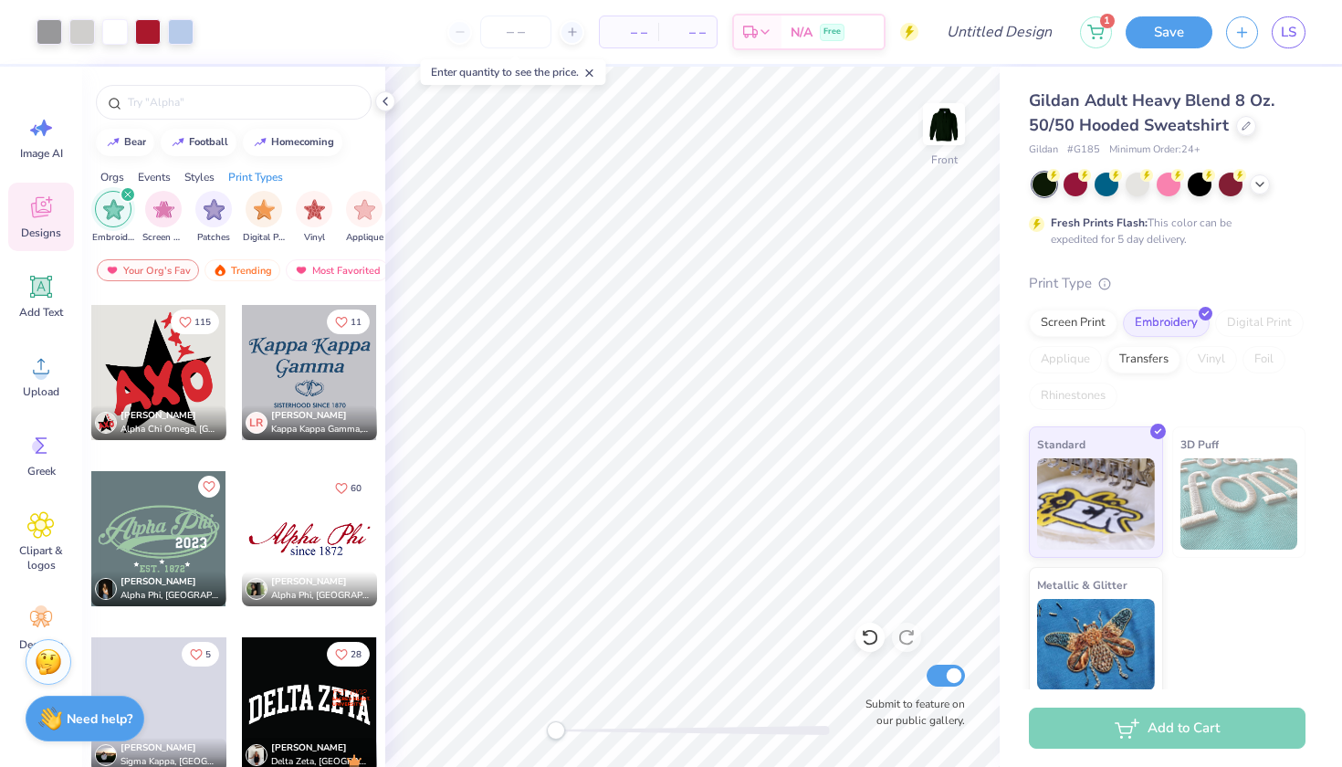
scroll to position [6303, 0]
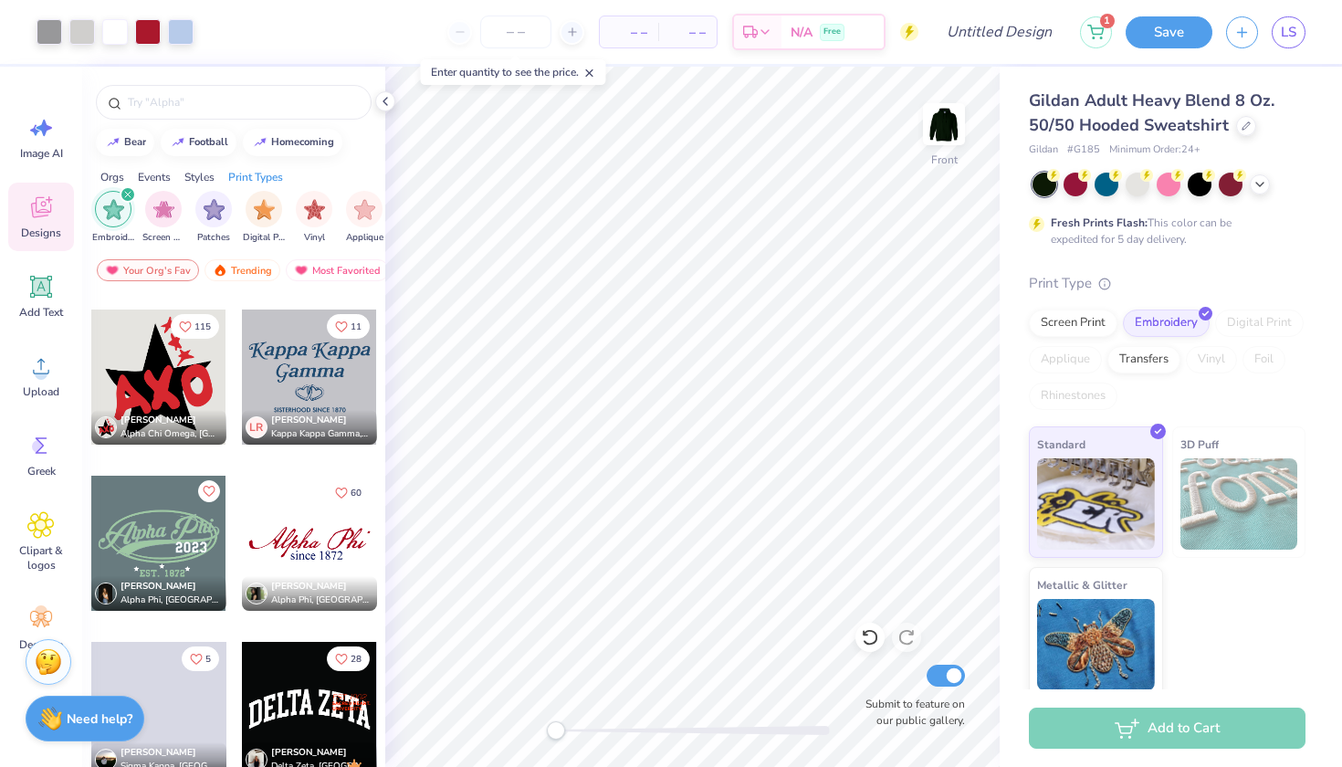
click at [158, 386] on div at bounding box center [158, 377] width 135 height 135
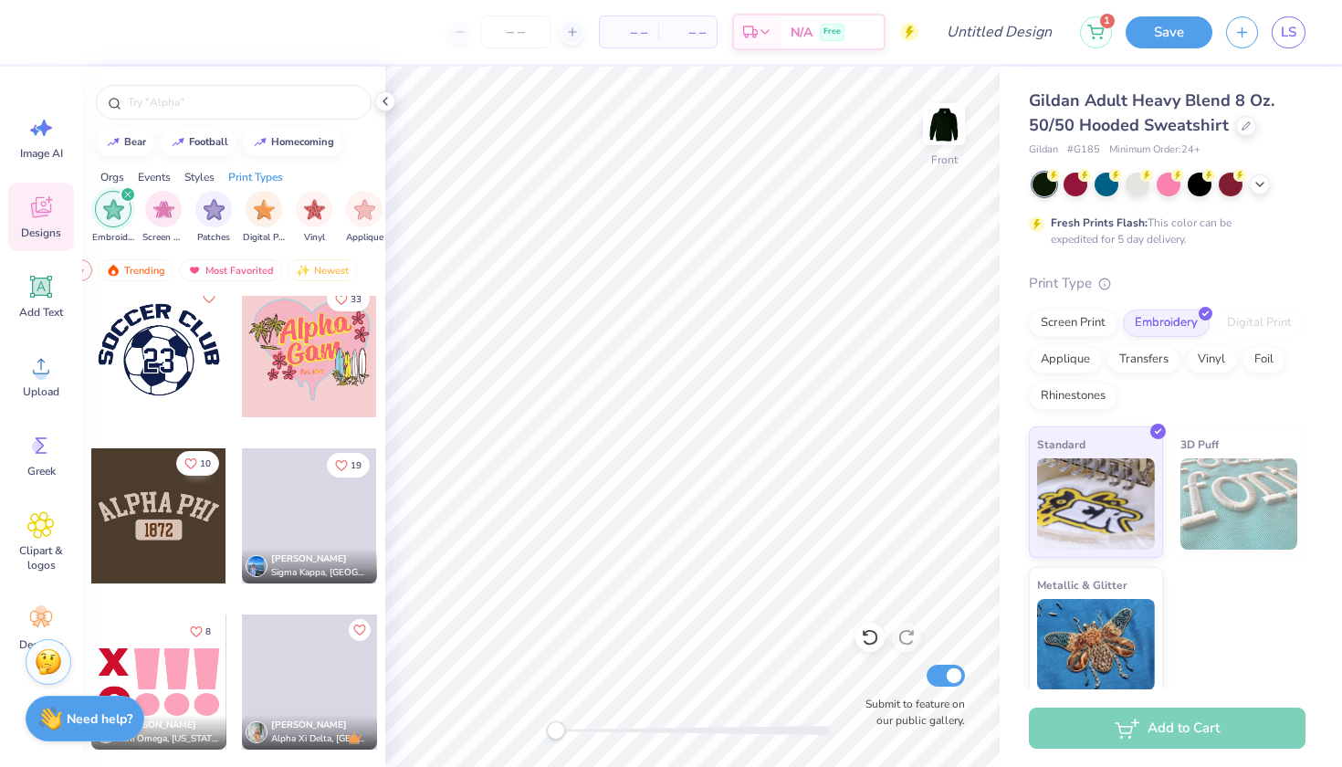
scroll to position [12934, 0]
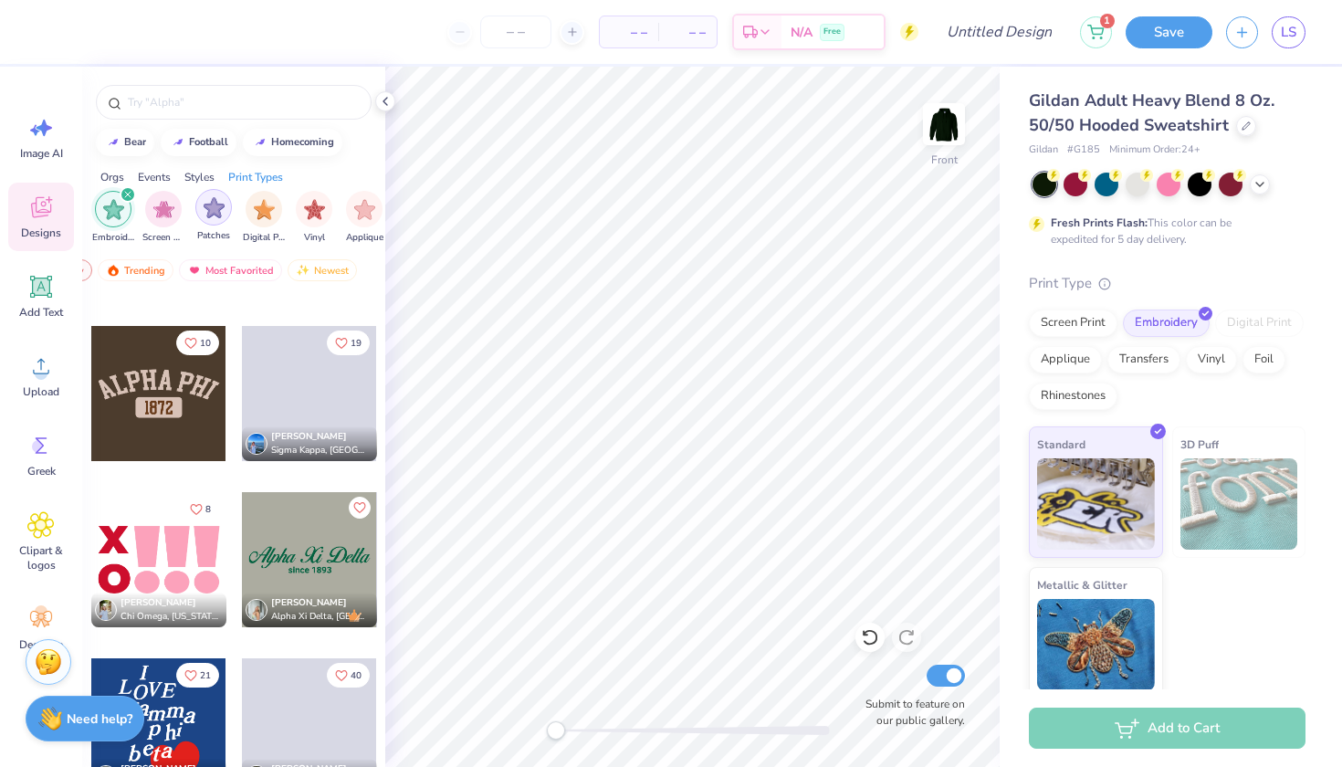
click at [215, 219] on div "filter for Patches" at bounding box center [213, 207] width 37 height 37
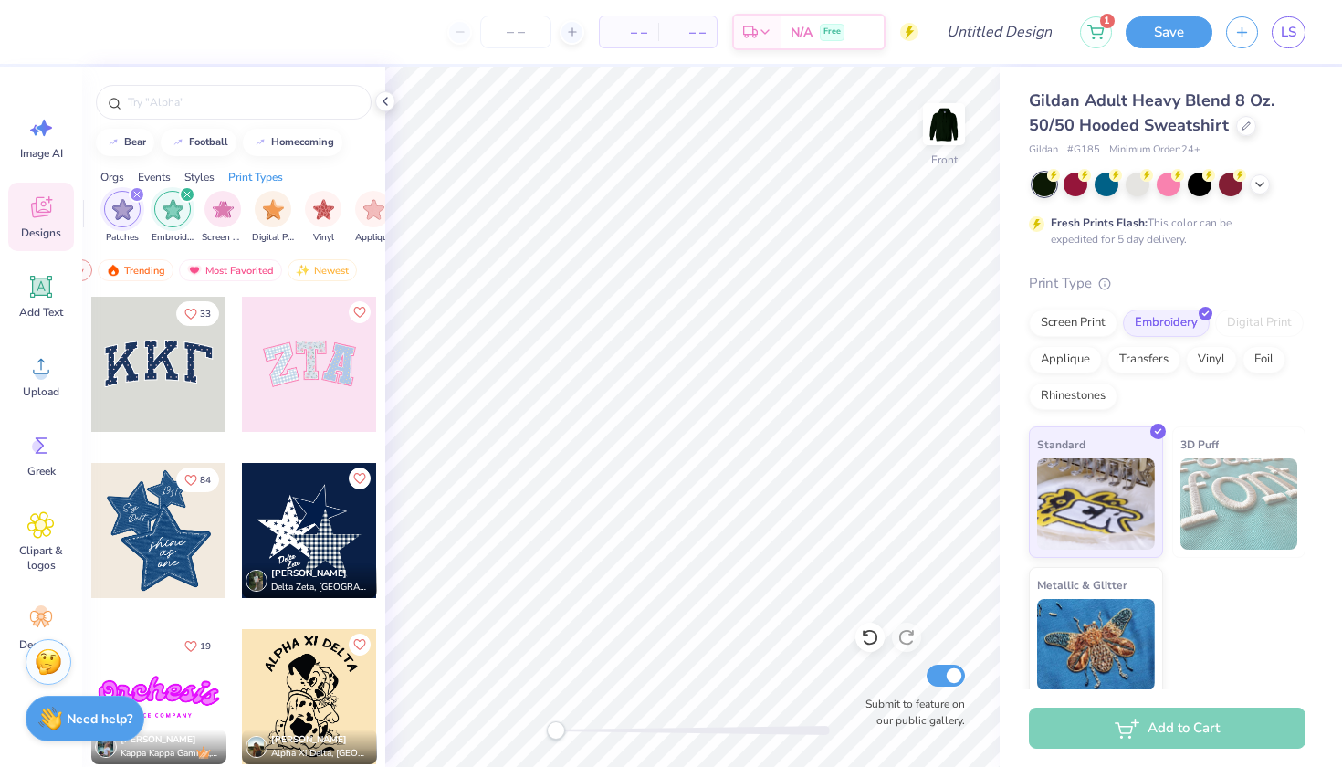
scroll to position [0, 0]
click at [278, 382] on div "33 84 Lucy Gross Delta Zeta, University of Iowa 19 Blake Maguire Kappa Kappa Ga…" at bounding box center [233, 565] width 303 height 539
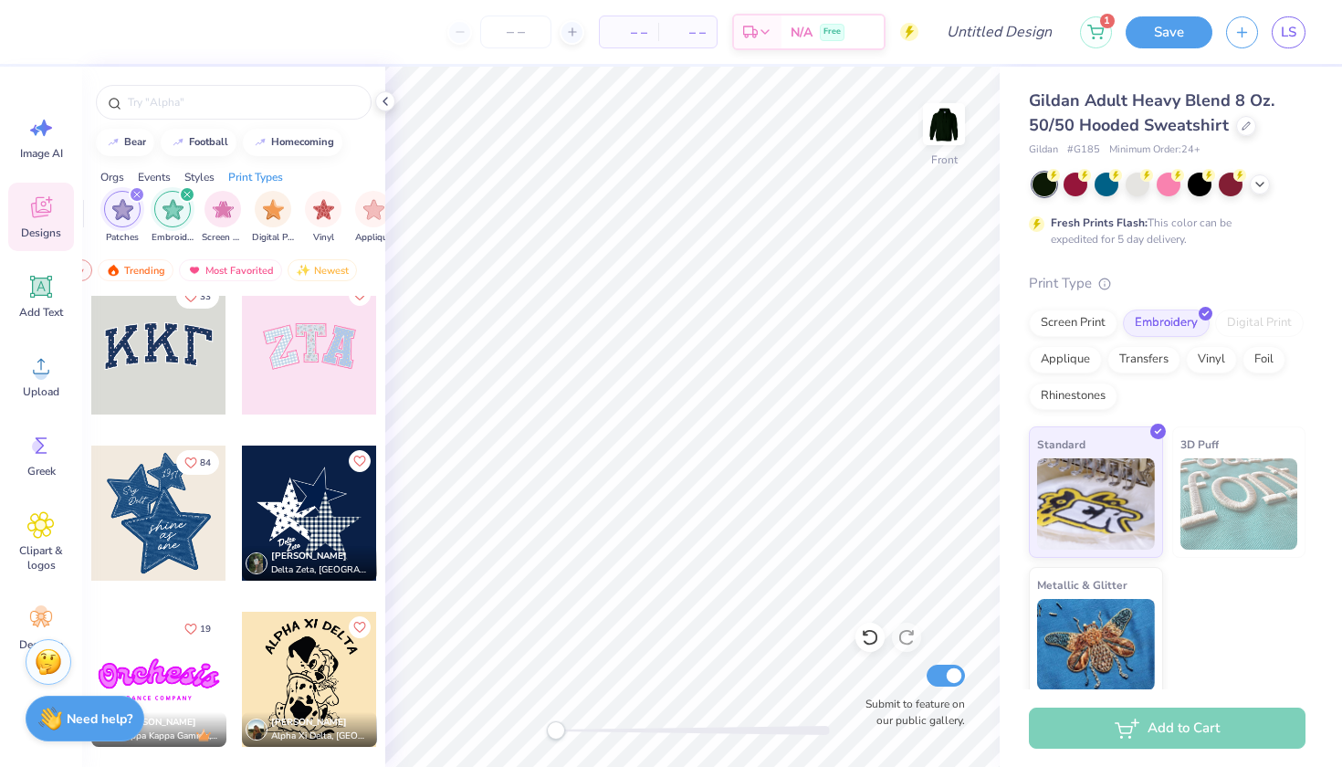
click at [318, 376] on div at bounding box center [309, 346] width 135 height 135
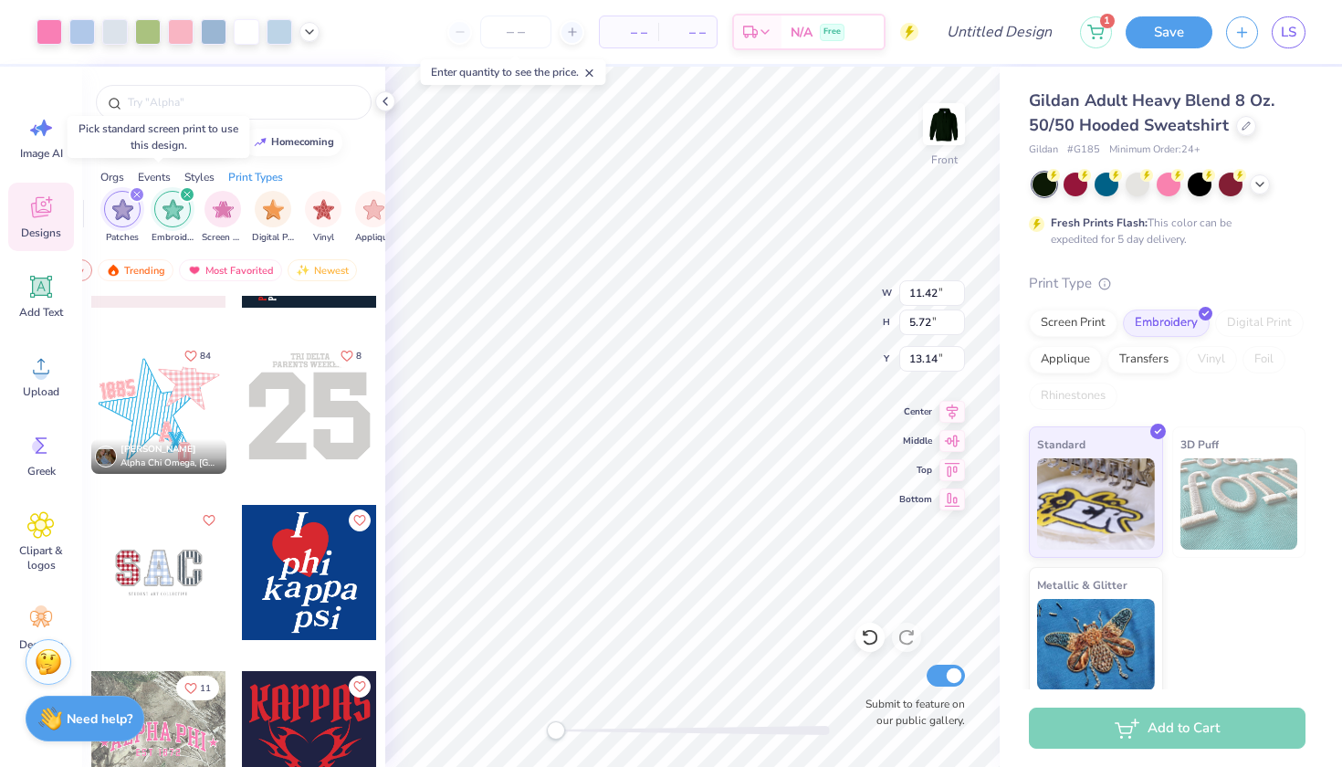
scroll to position [626, 0]
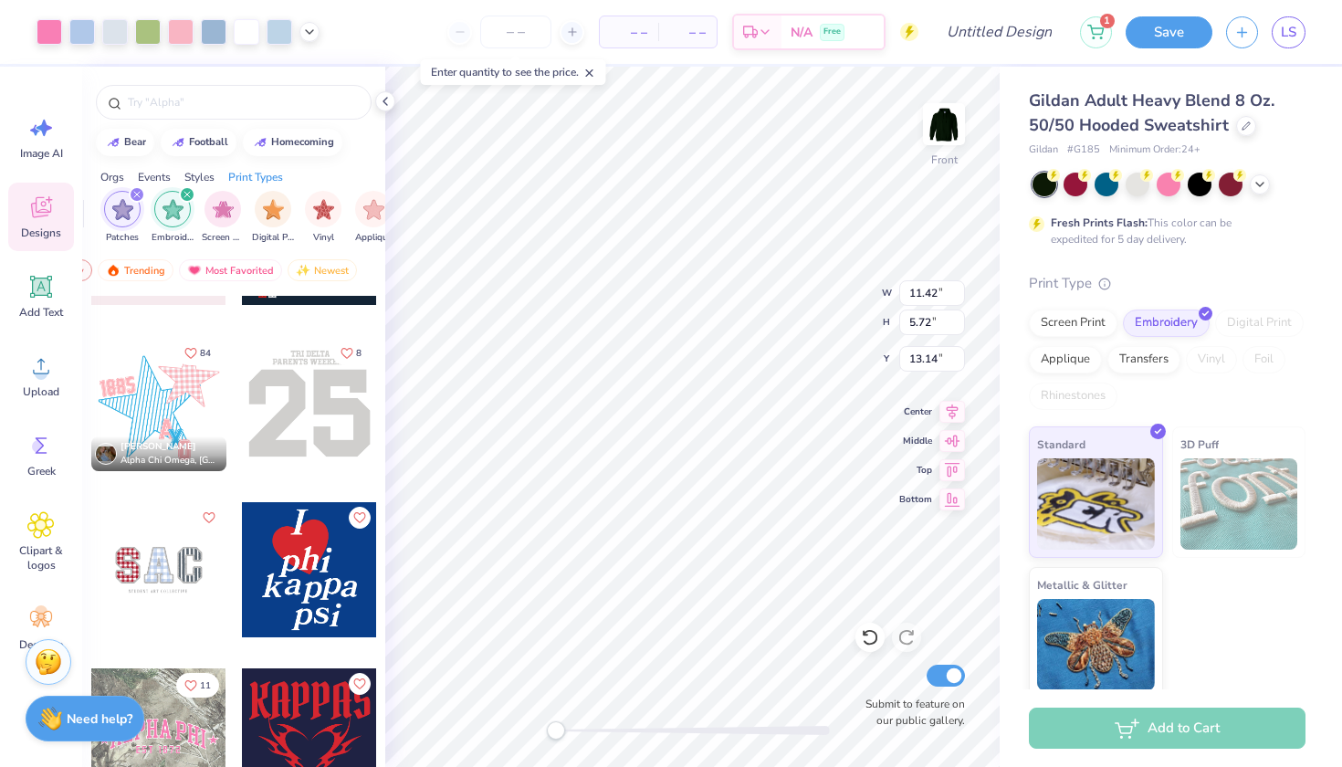
click at [152, 585] on div at bounding box center [158, 569] width 135 height 135
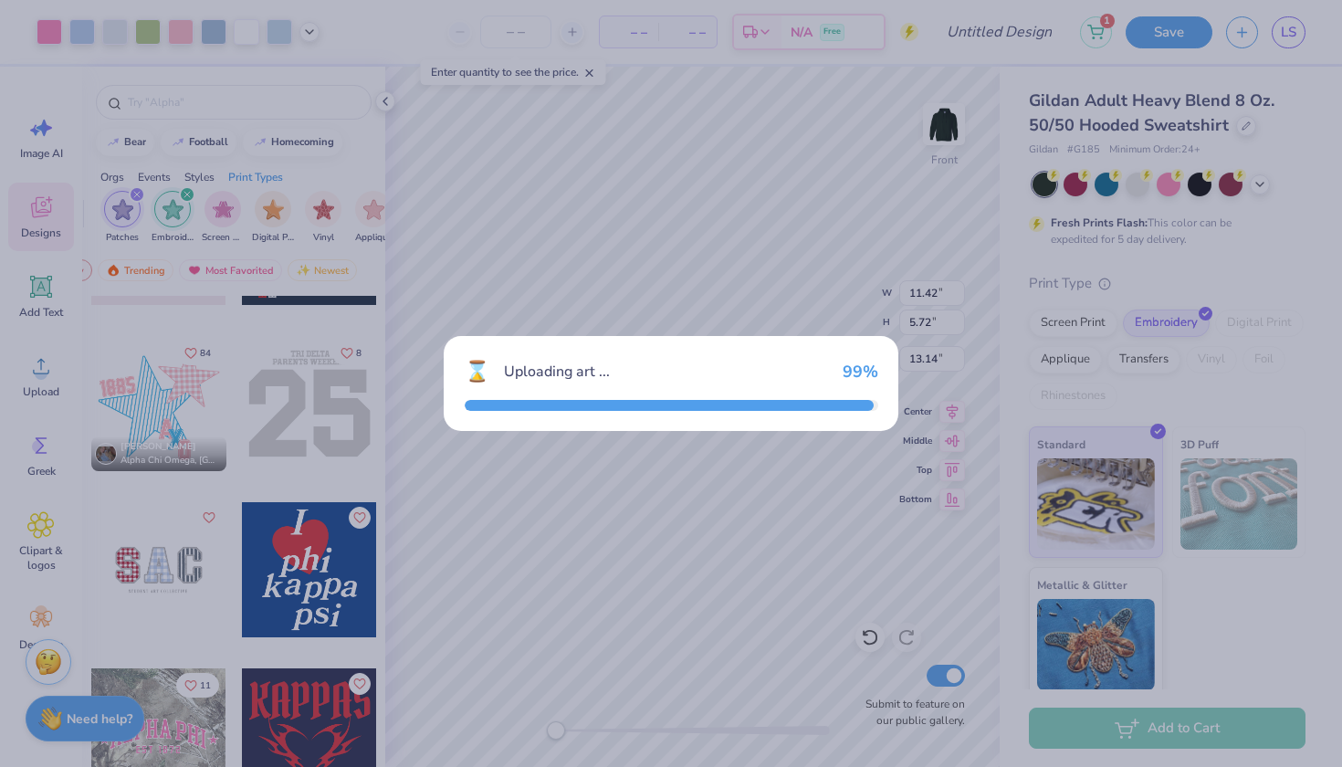
type input "8.86"
type input "4.73"
type input "13.64"
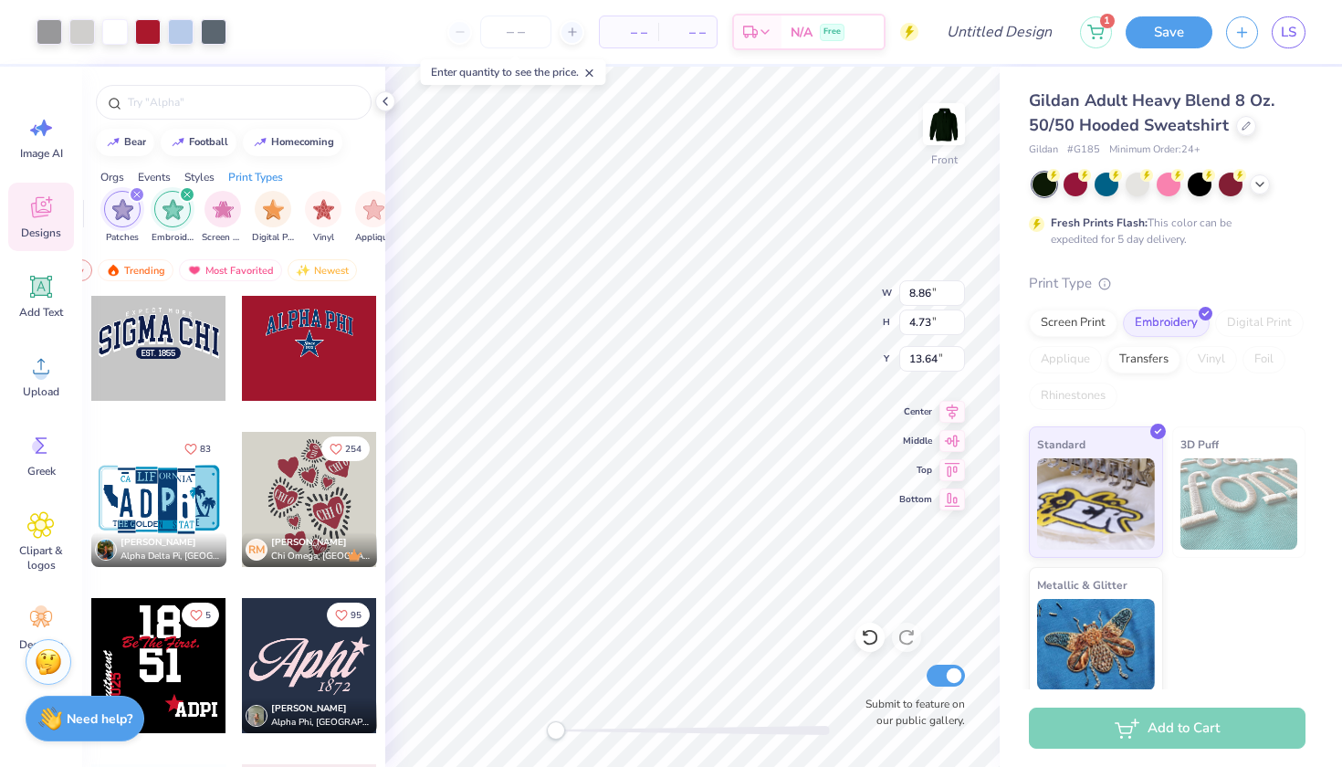
scroll to position [1996, 0]
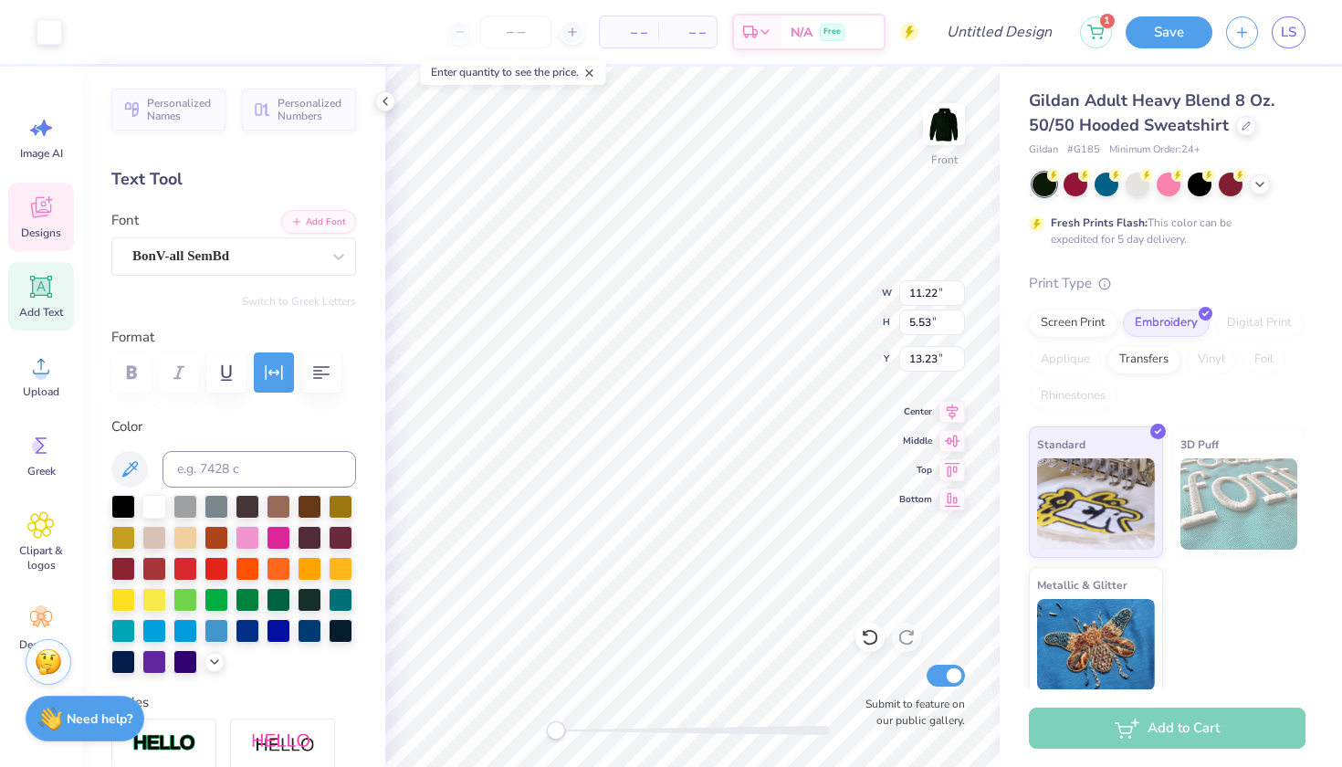
type input "4.14"
type input "5.17"
type input "13.51"
type input "11.42"
type input "5.72"
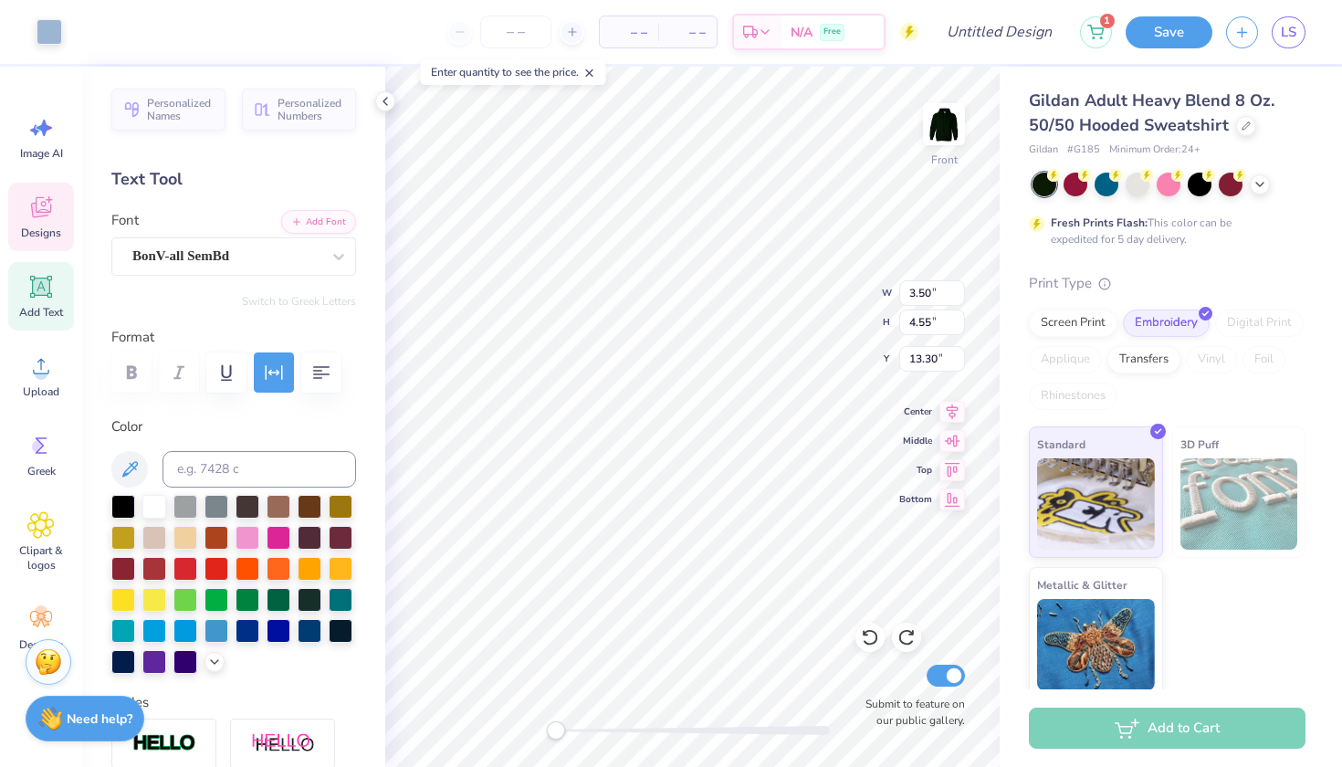
type input "13.14"
type input "3.50"
type input "4.56"
type input "13.29"
type input "3.50"
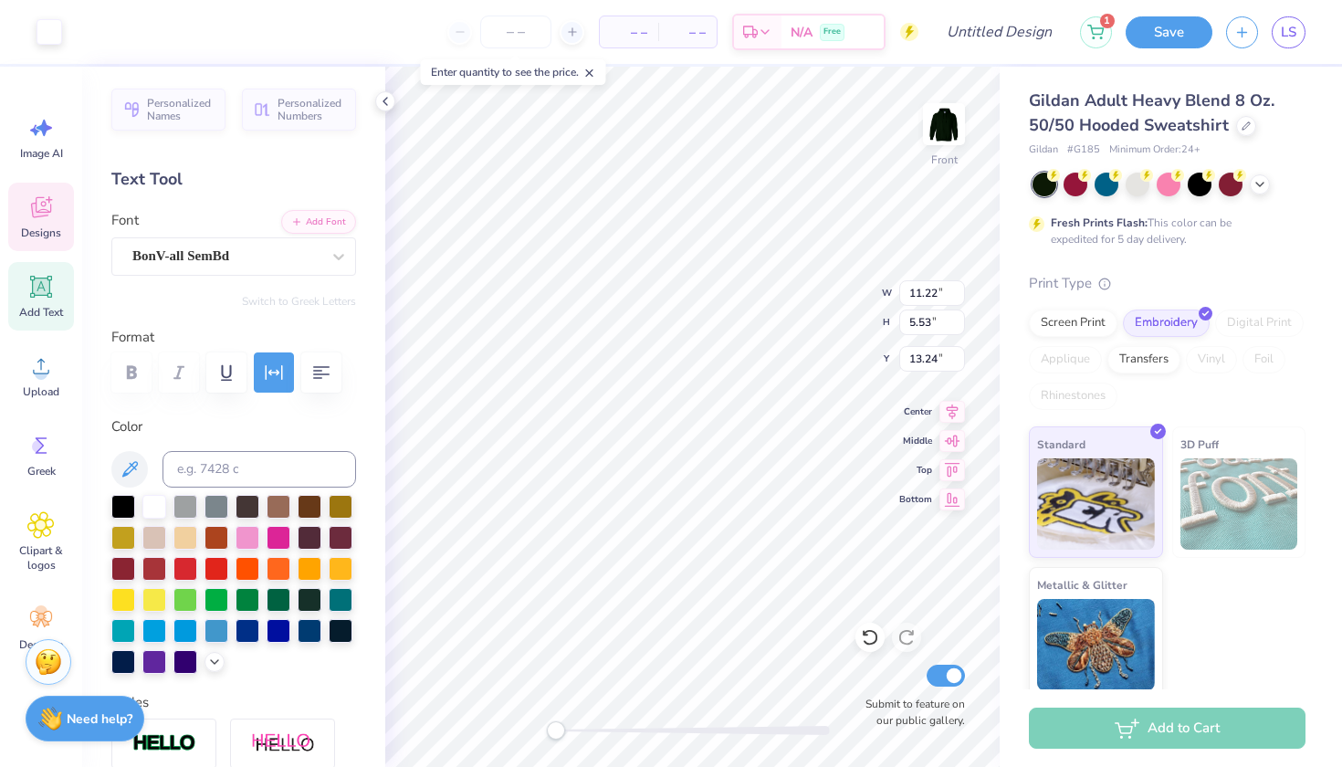
type input "4.56"
type input "11.42"
type input "5.72"
type input "13.14"
type input "11.42"
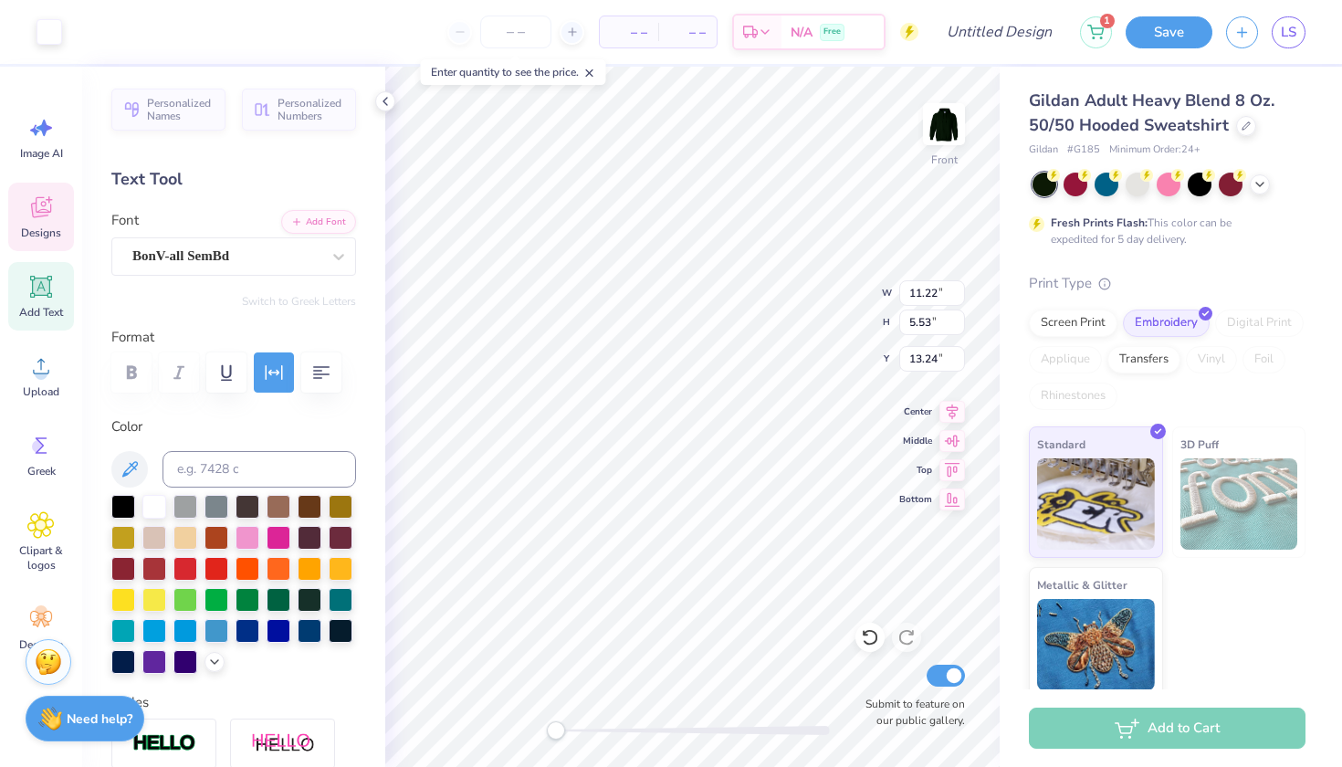
type input "5.72"
click at [47, 199] on icon at bounding box center [49, 199] width 7 height 7
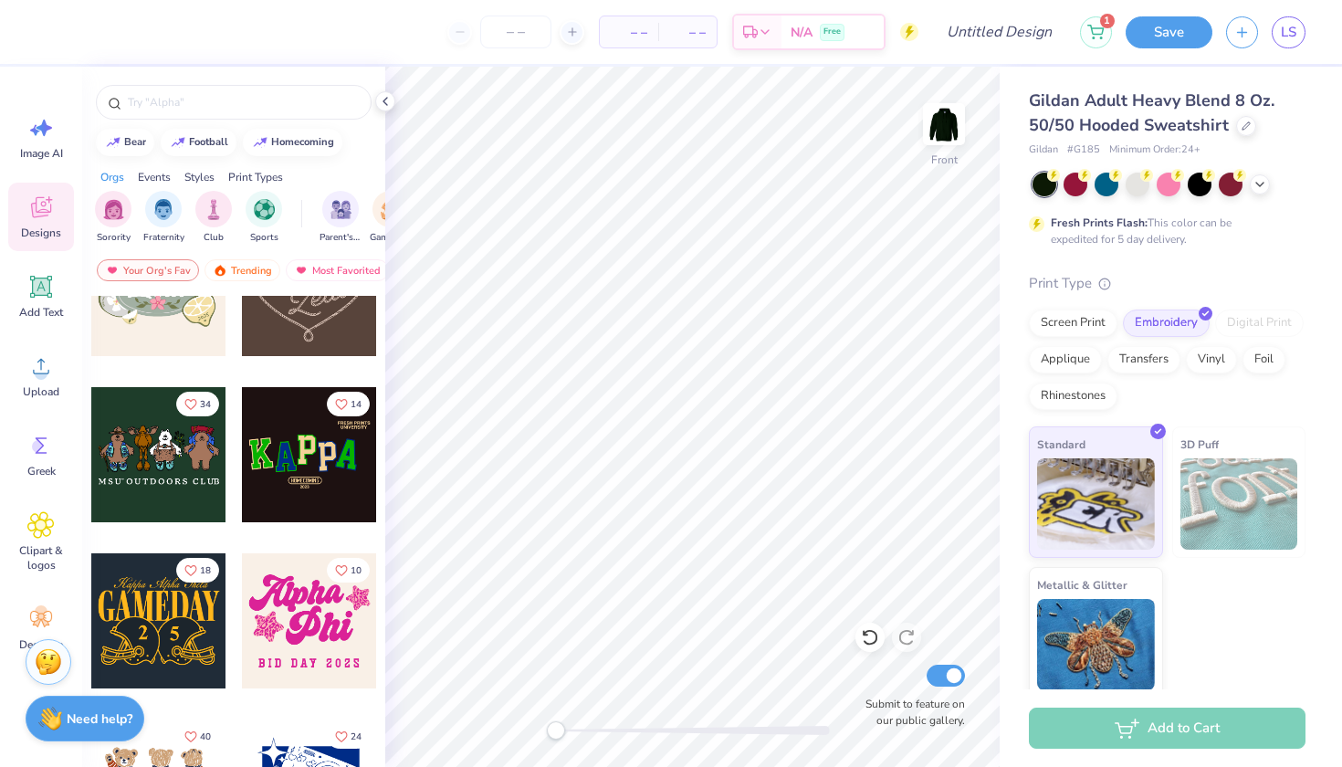
scroll to position [752, 0]
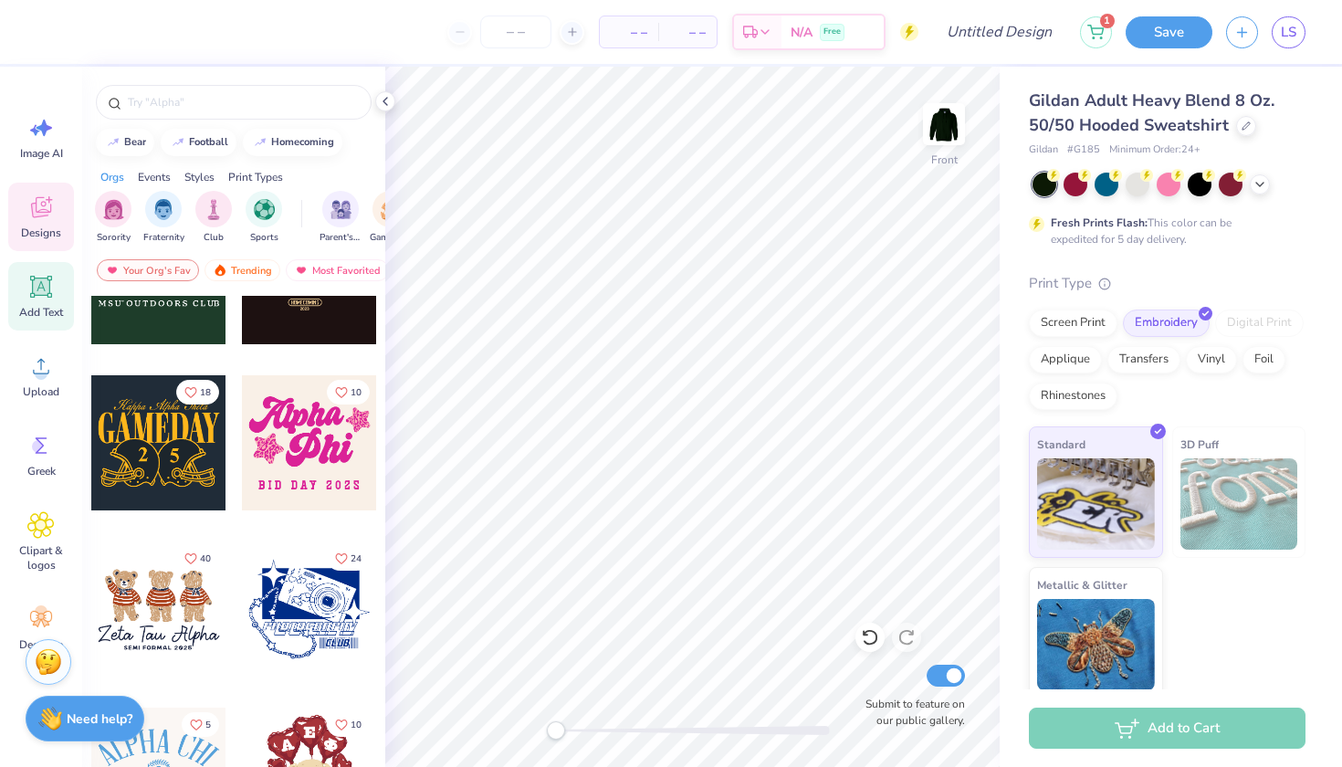
click at [41, 288] on icon at bounding box center [41, 287] width 22 height 22
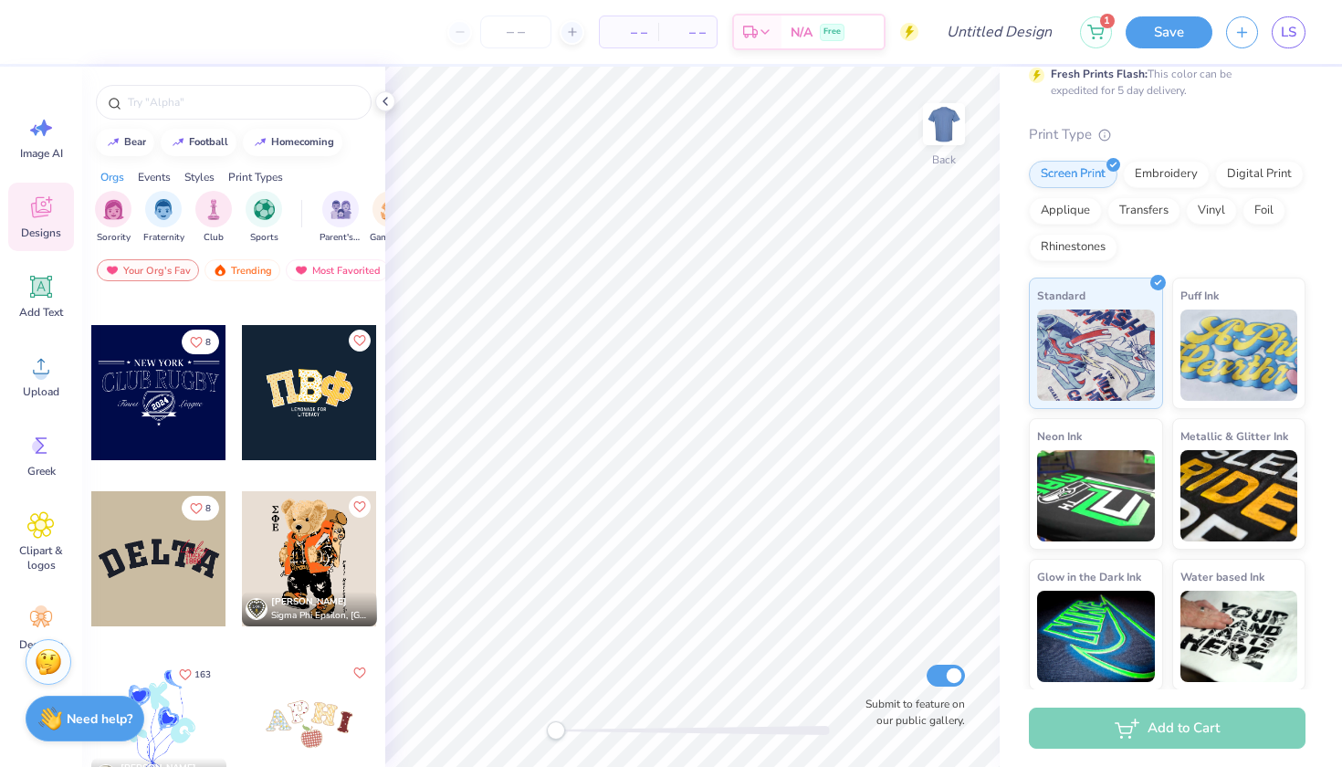
scroll to position [3634, 0]
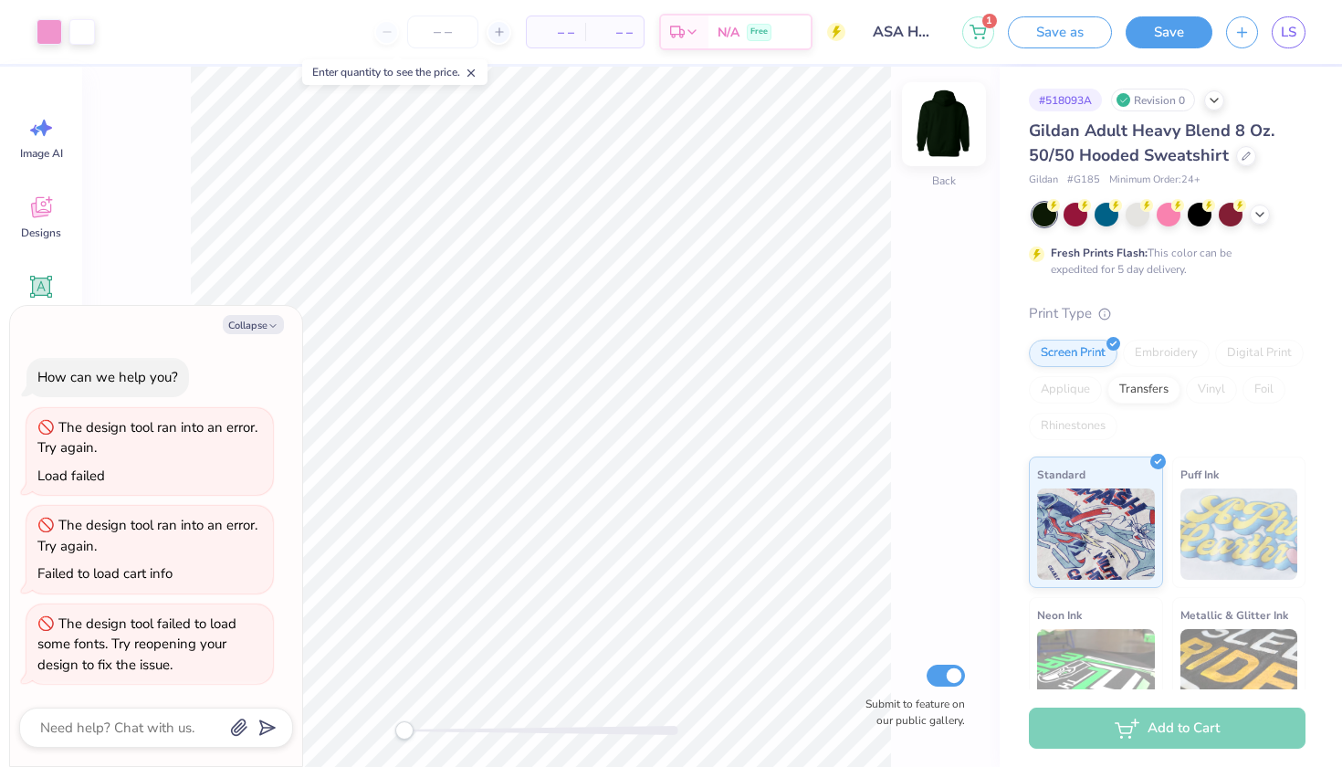
click at [959, 116] on img at bounding box center [944, 124] width 73 height 73
click at [952, 127] on img at bounding box center [944, 124] width 73 height 73
type textarea "x"
